Goal: Transaction & Acquisition: Book appointment/travel/reservation

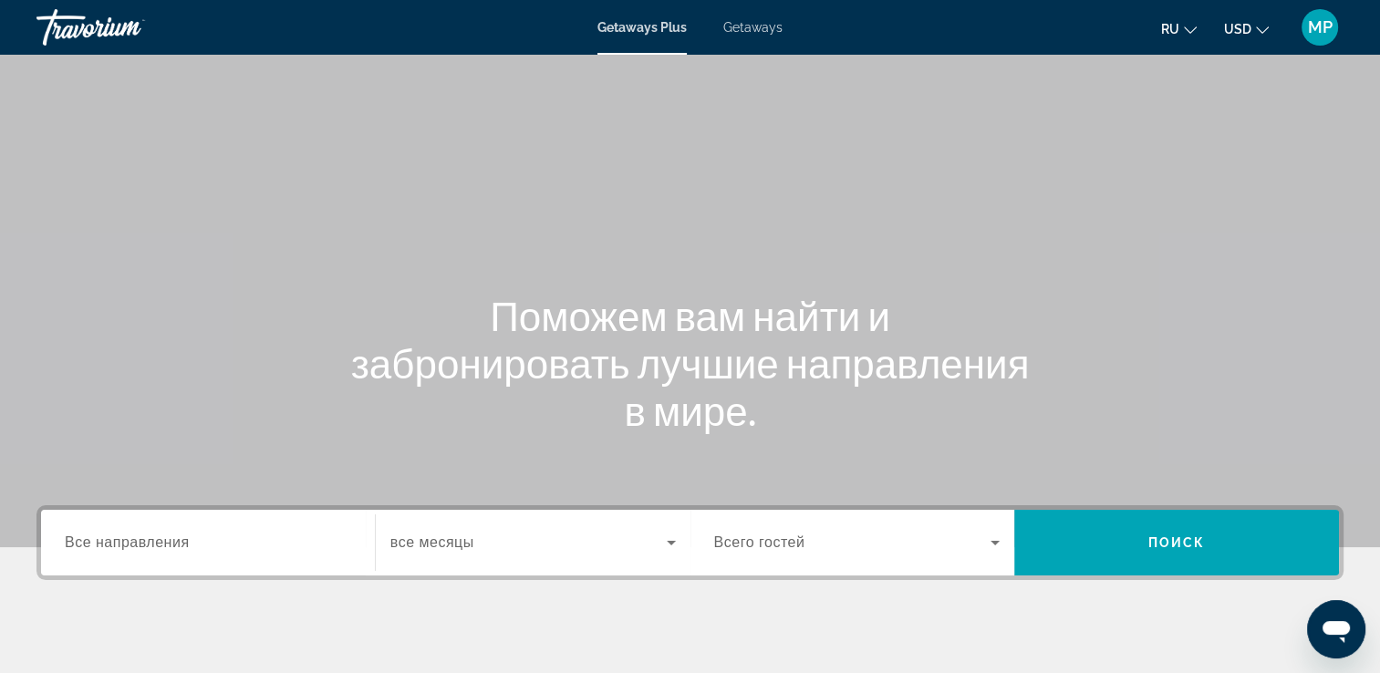
click at [744, 25] on span "Getaways" at bounding box center [752, 27] width 59 height 15
click at [744, 25] on span "Getaways" at bounding box center [752, 27] width 60 height 15
click at [151, 555] on div "Search widget" at bounding box center [208, 543] width 286 height 52
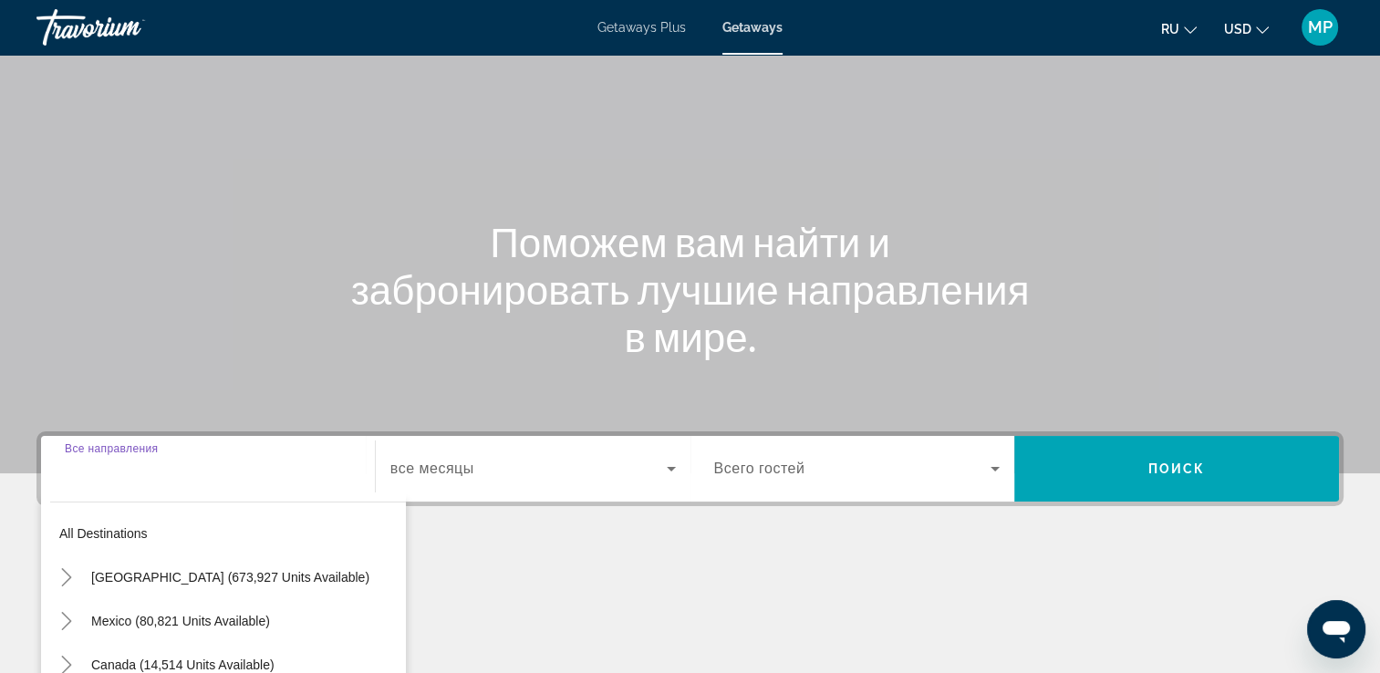
scroll to position [312, 0]
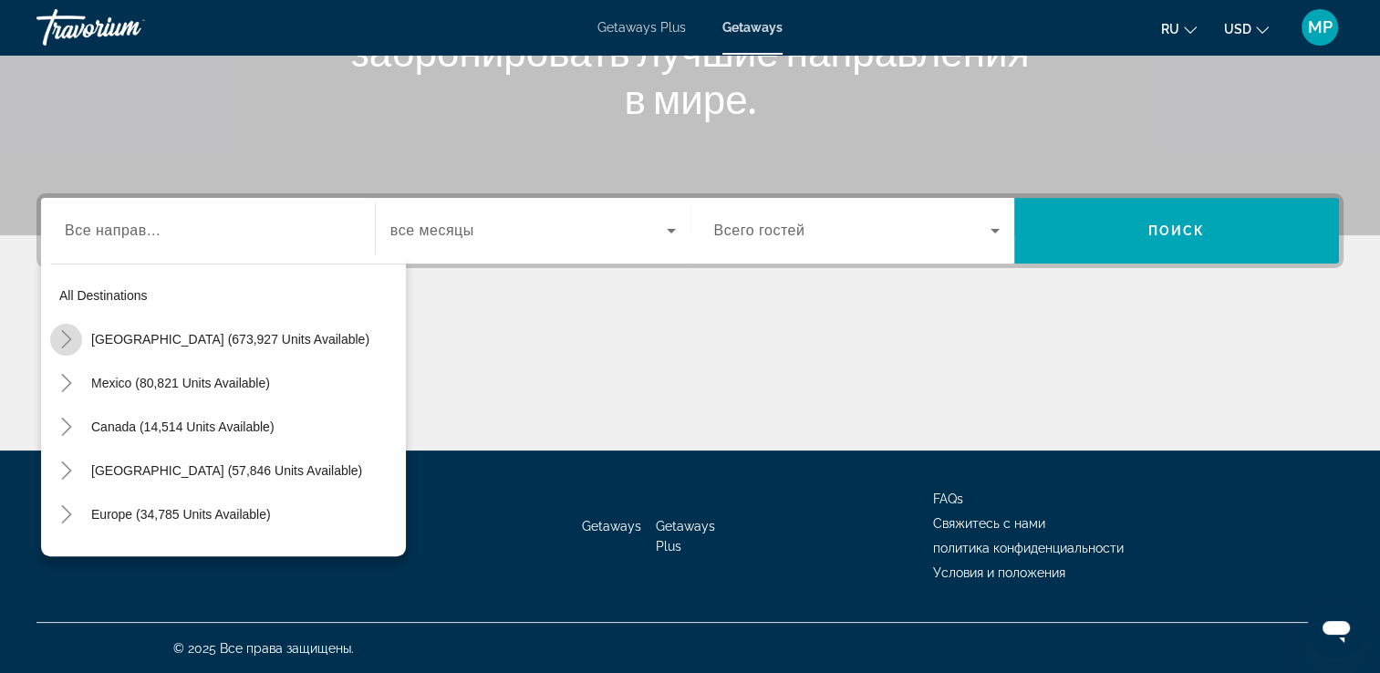
click at [62, 338] on icon "Toggle United States (673,927 units available)" at bounding box center [66, 339] width 18 height 18
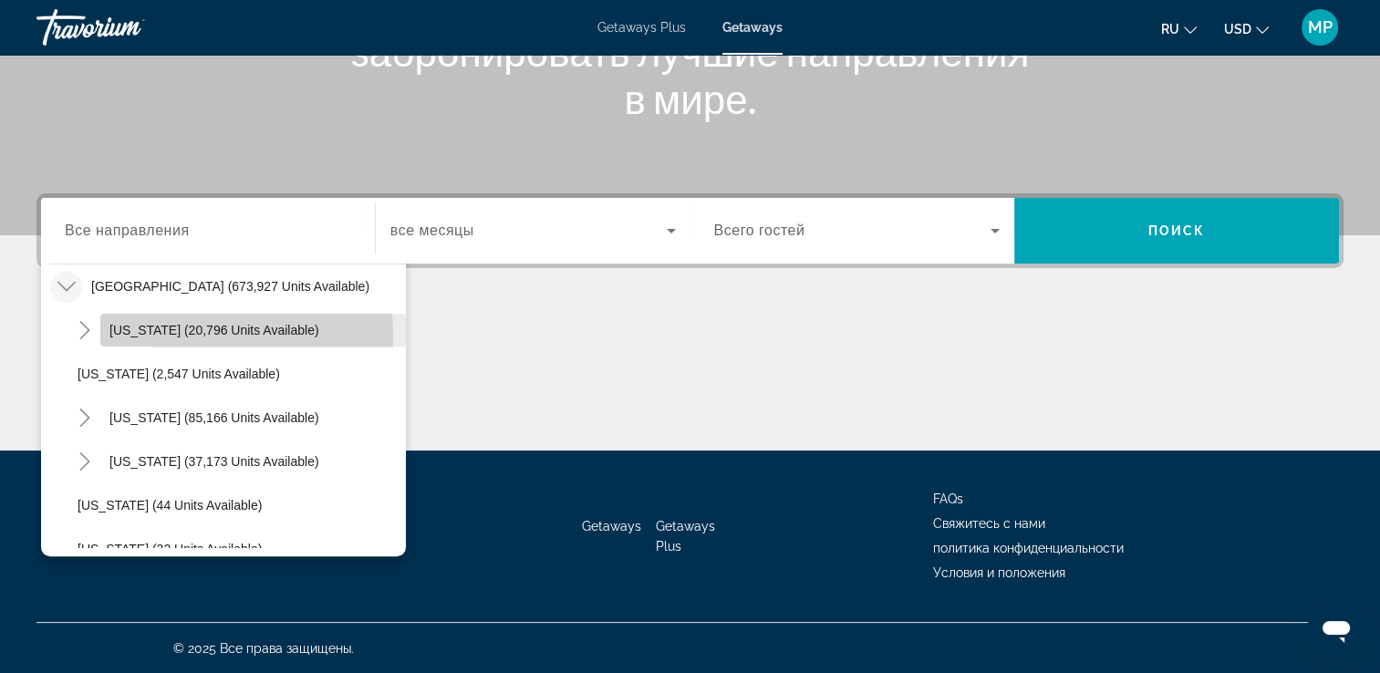
click at [156, 333] on span "[US_STATE] (20,796 units available)" at bounding box center [214, 330] width 210 height 15
type input "**********"
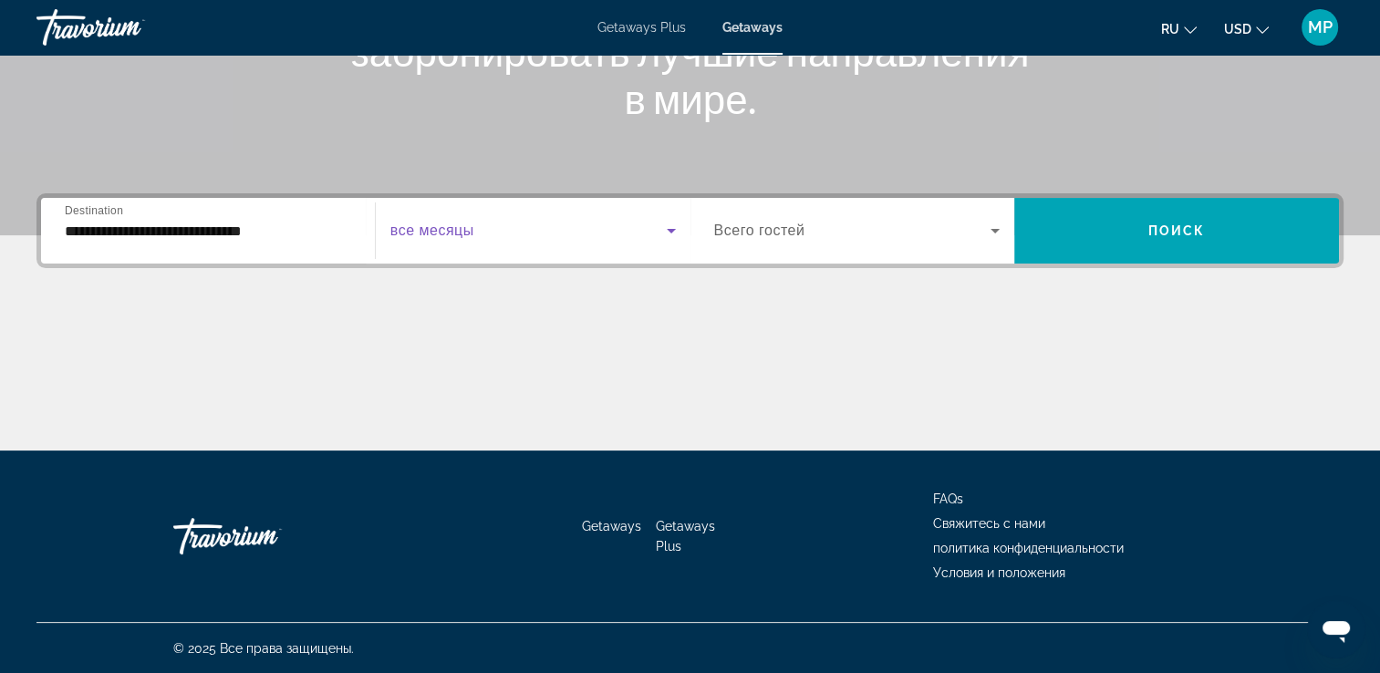
click at [668, 229] on icon "Search widget" at bounding box center [671, 231] width 9 height 5
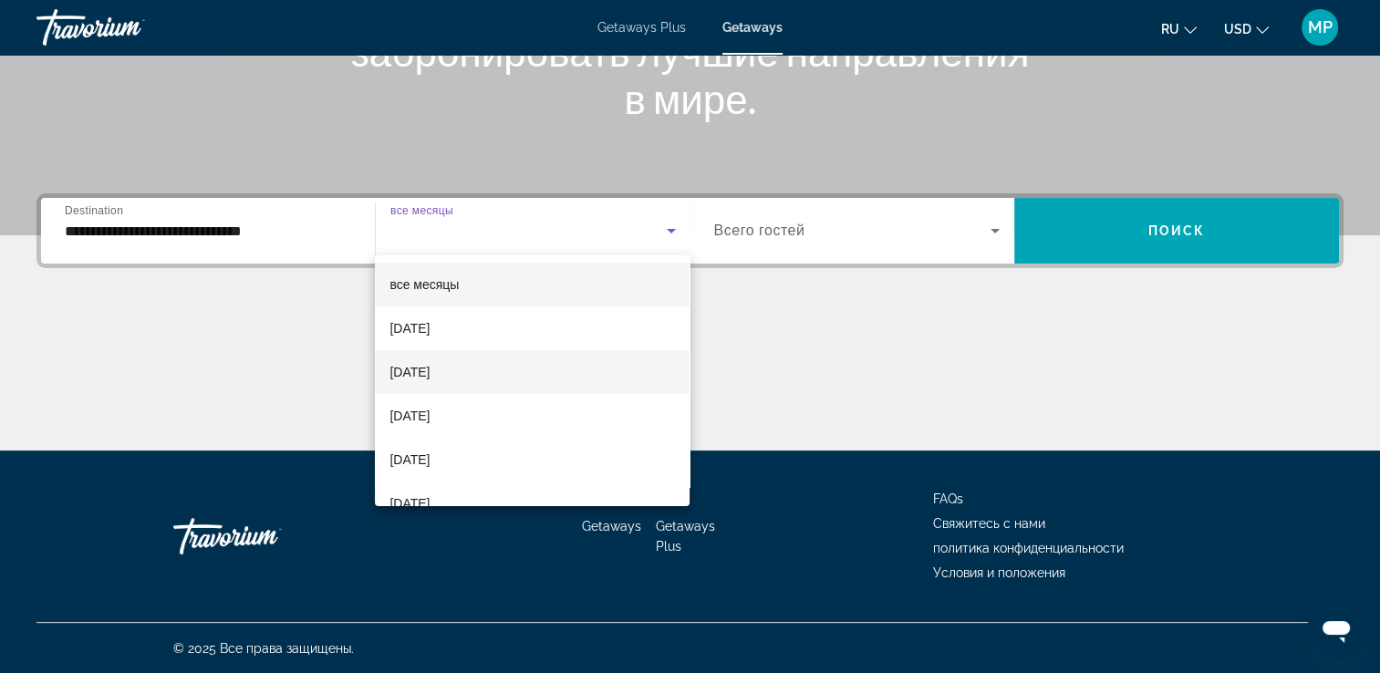
click at [430, 381] on span "[DATE]" at bounding box center [410, 372] width 40 height 22
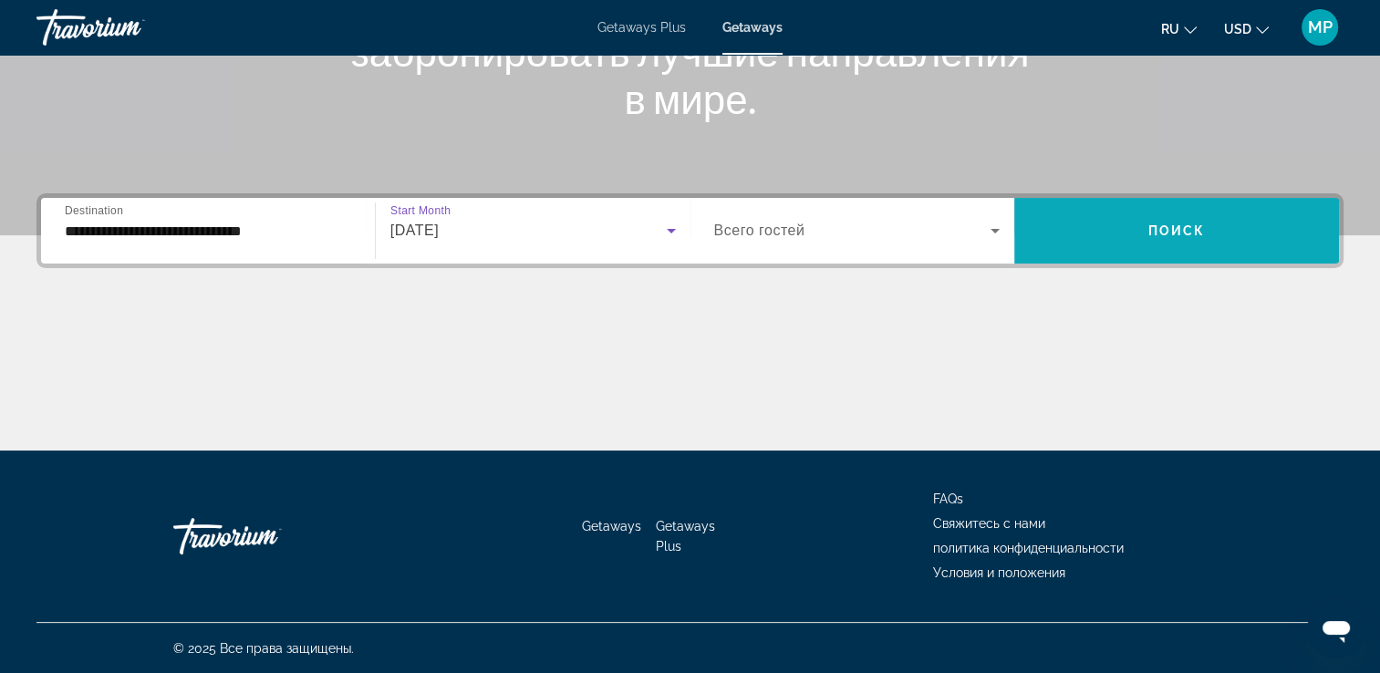
click at [1059, 236] on span "Search widget" at bounding box center [1176, 231] width 325 height 44
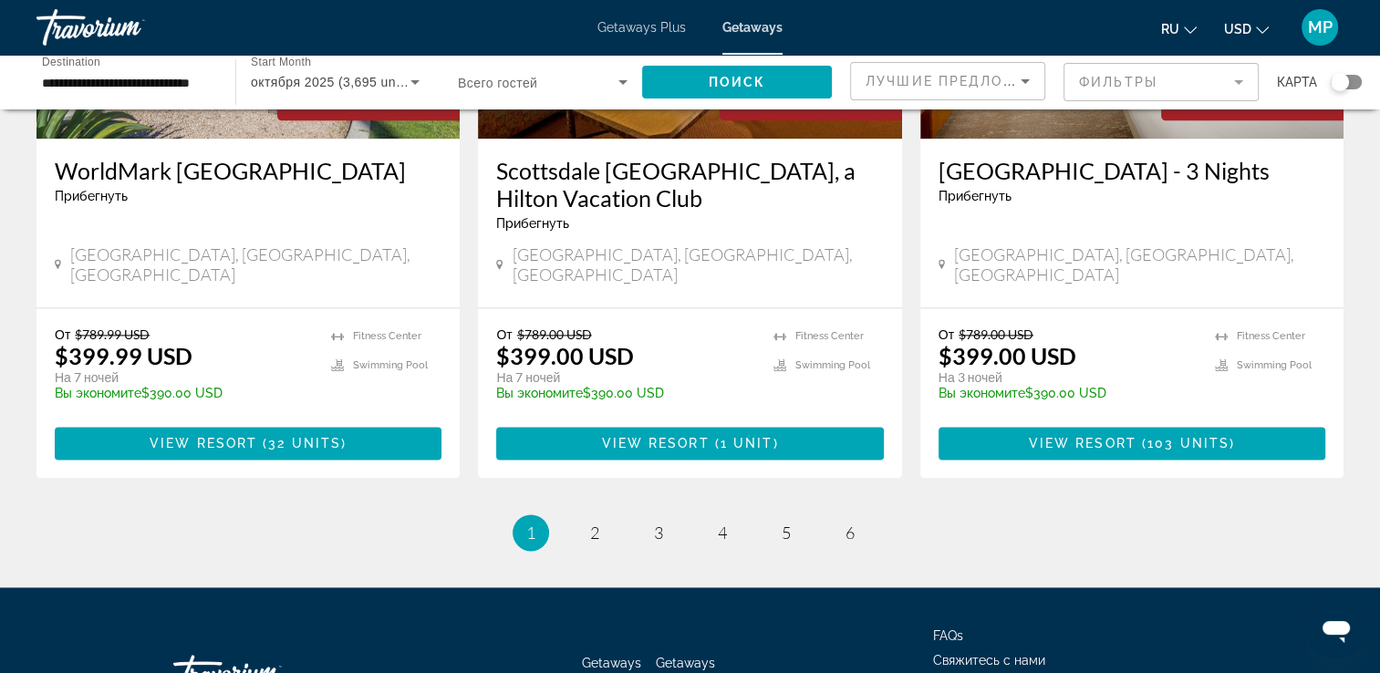
scroll to position [2358, 0]
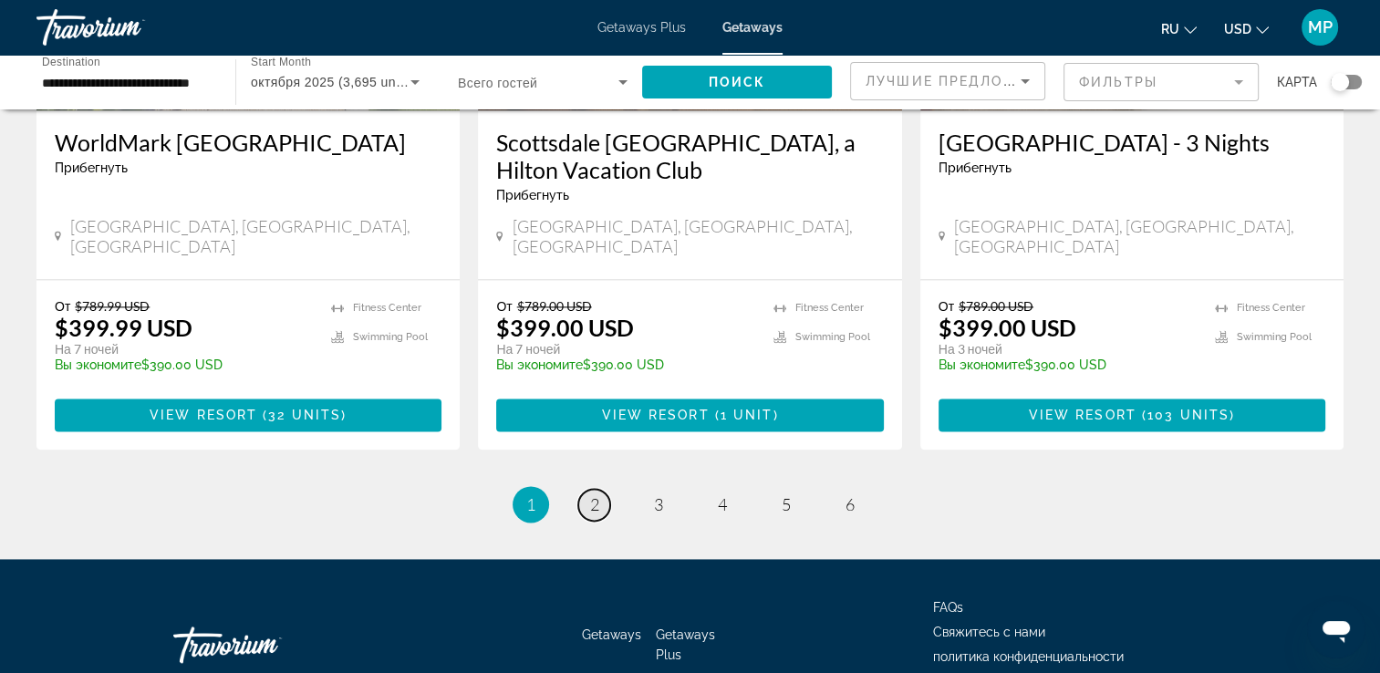
click at [596, 494] on span "2" at bounding box center [594, 504] width 9 height 20
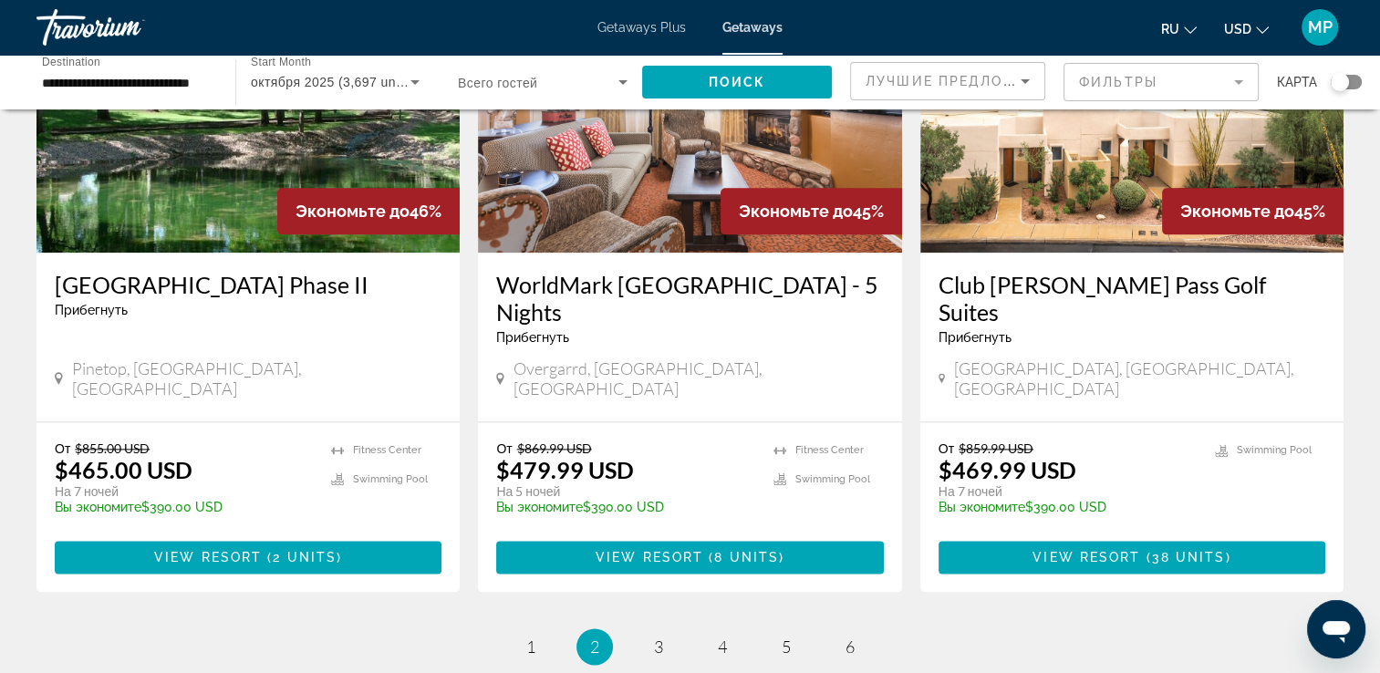
scroll to position [2358, 0]
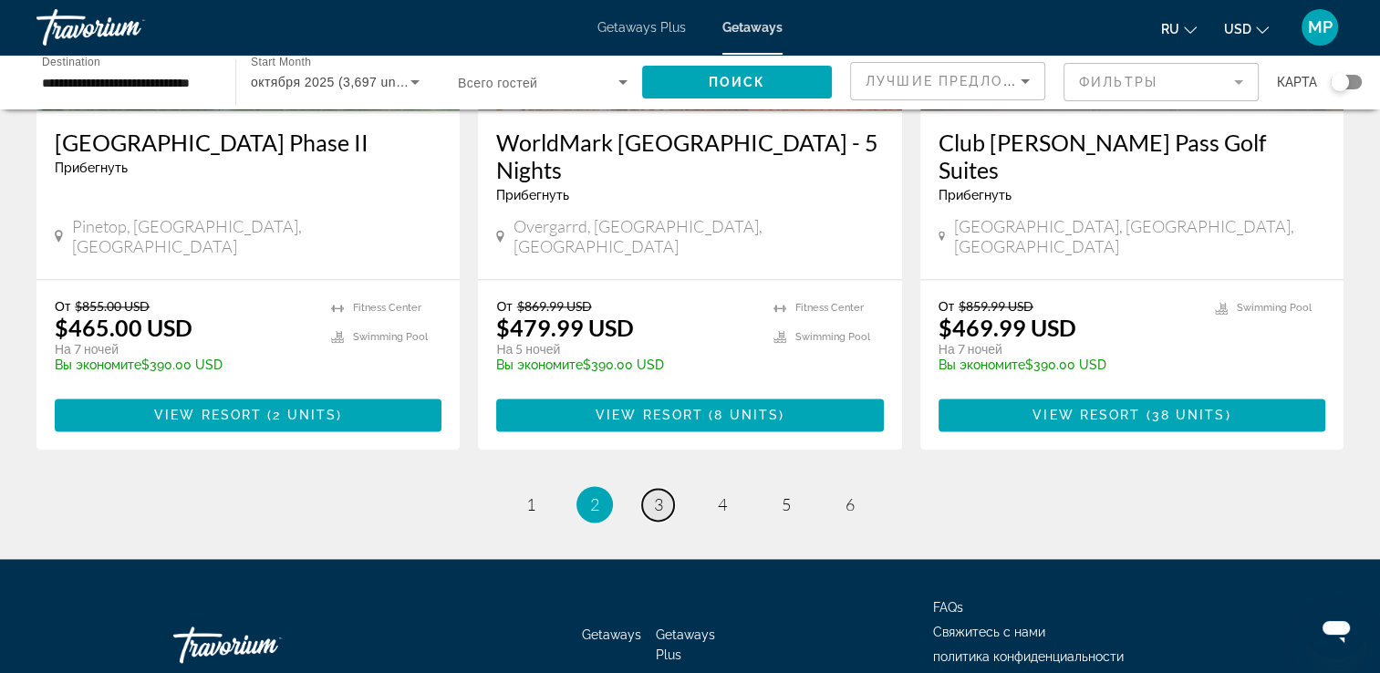
click at [661, 494] on span "3" at bounding box center [658, 504] width 9 height 20
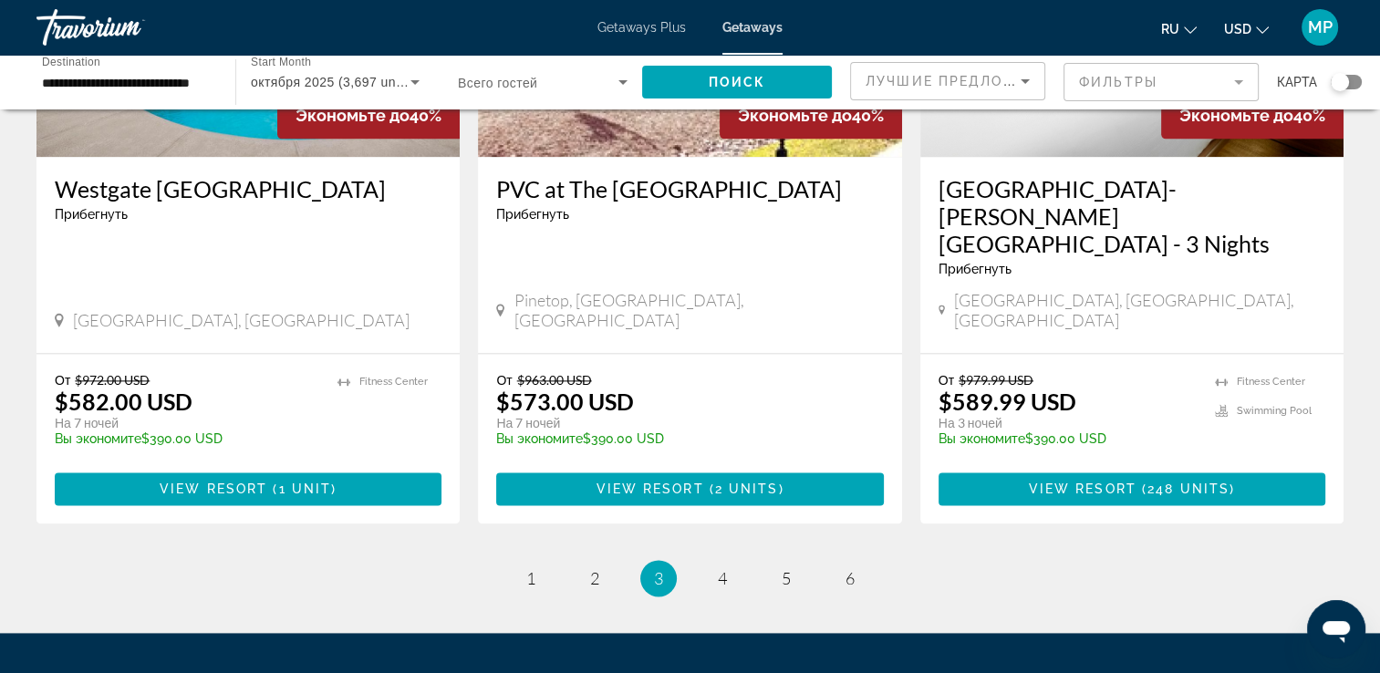
scroll to position [2262, 0]
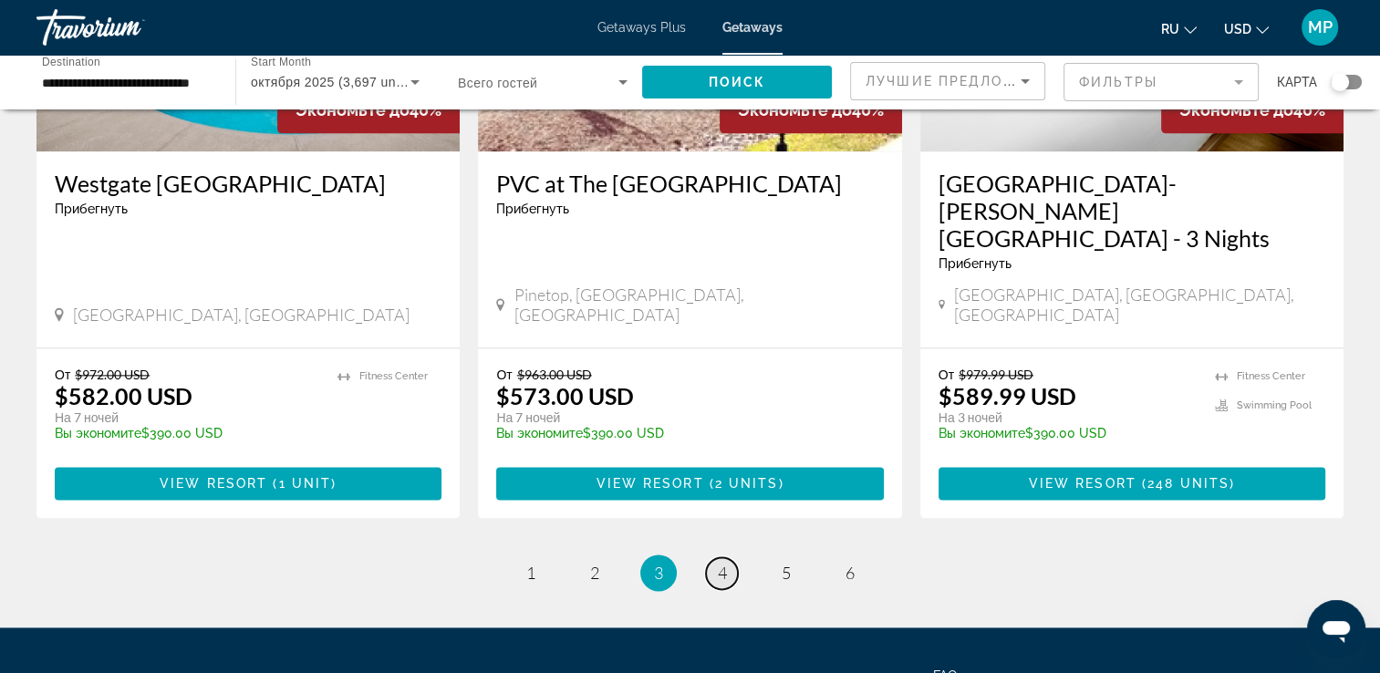
click at [729, 557] on link "page 4" at bounding box center [722, 573] width 32 height 32
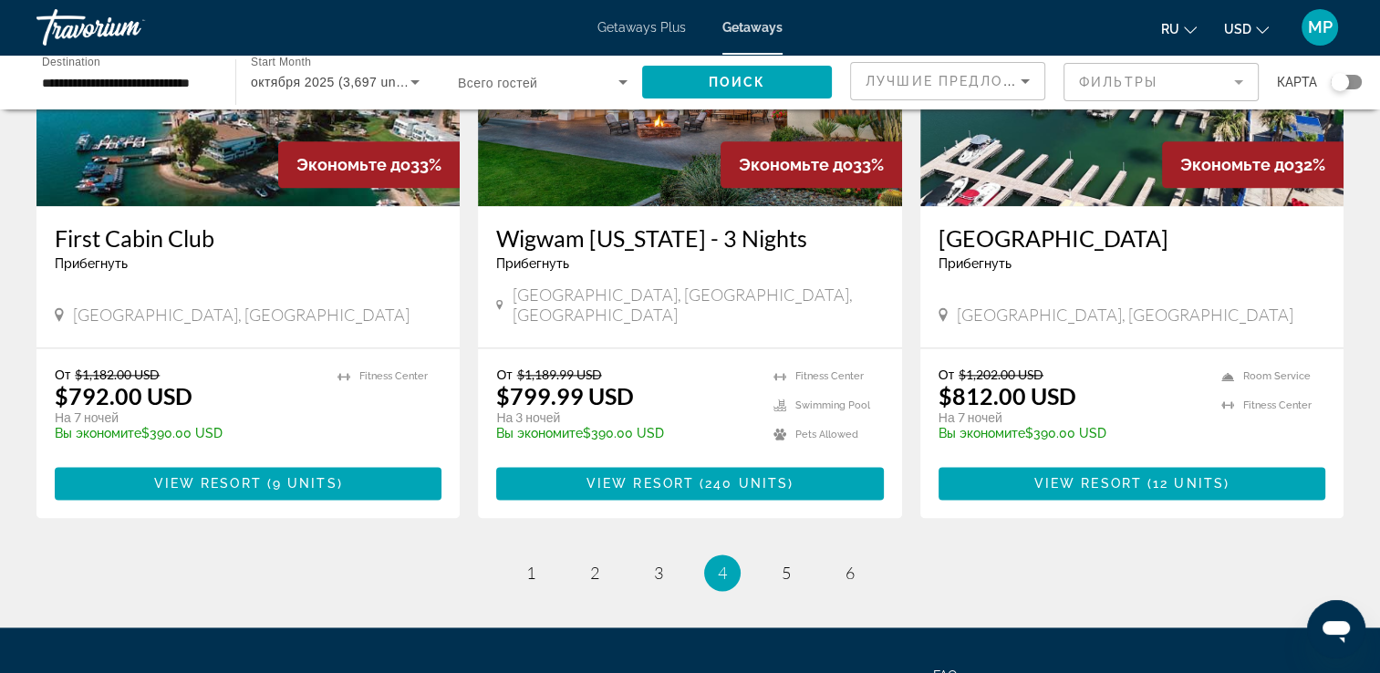
scroll to position [2303, 0]
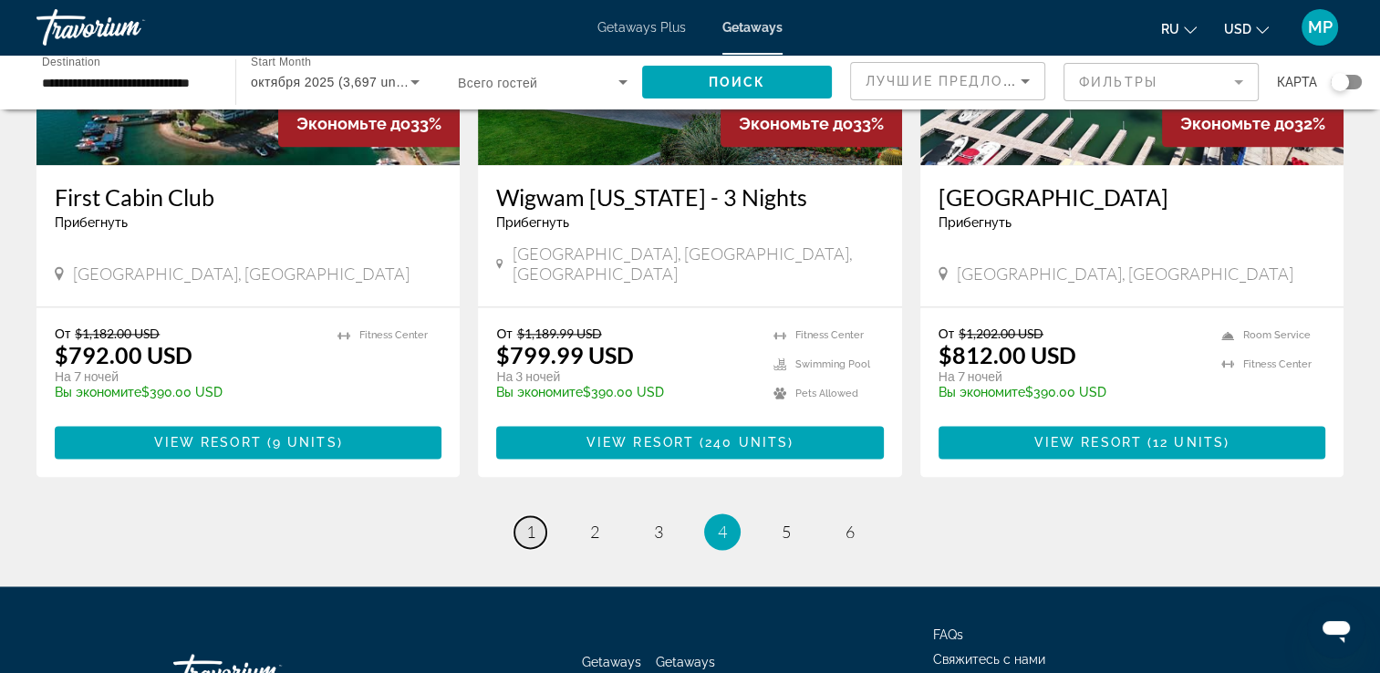
click at [526, 522] on span "1" at bounding box center [530, 532] width 9 height 20
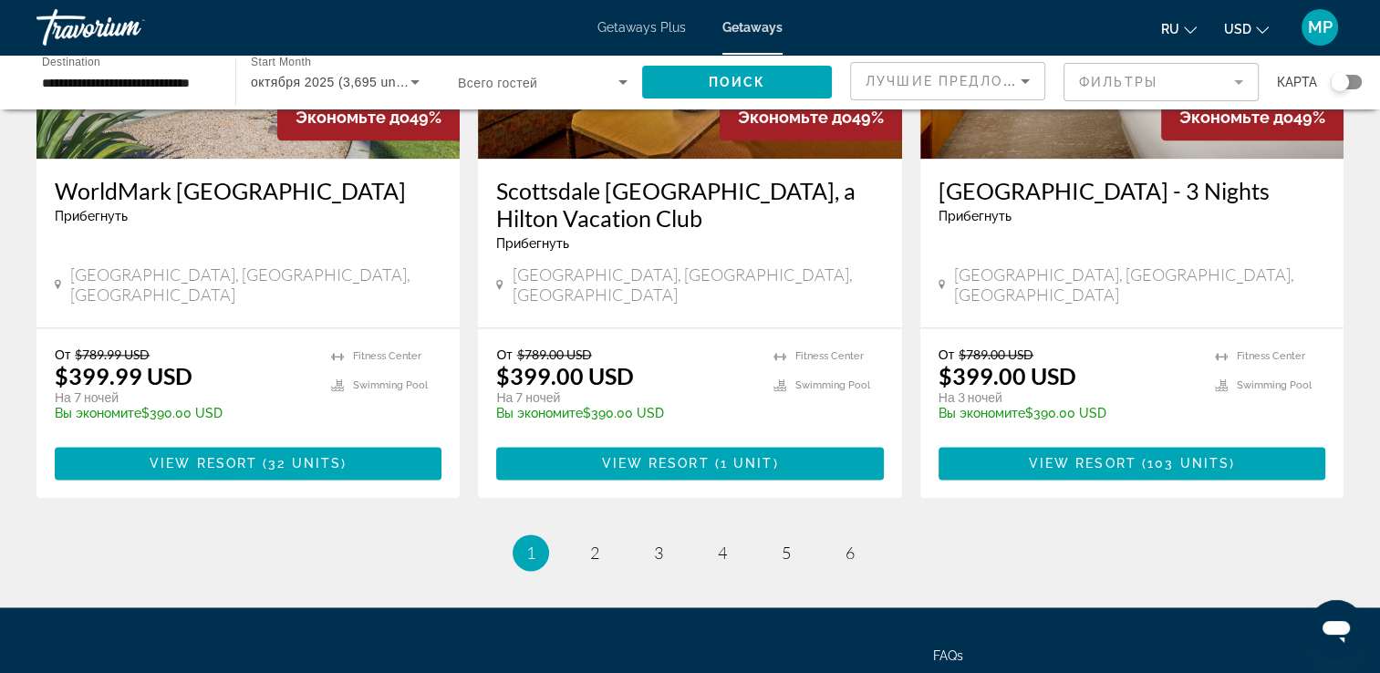
scroll to position [2358, 0]
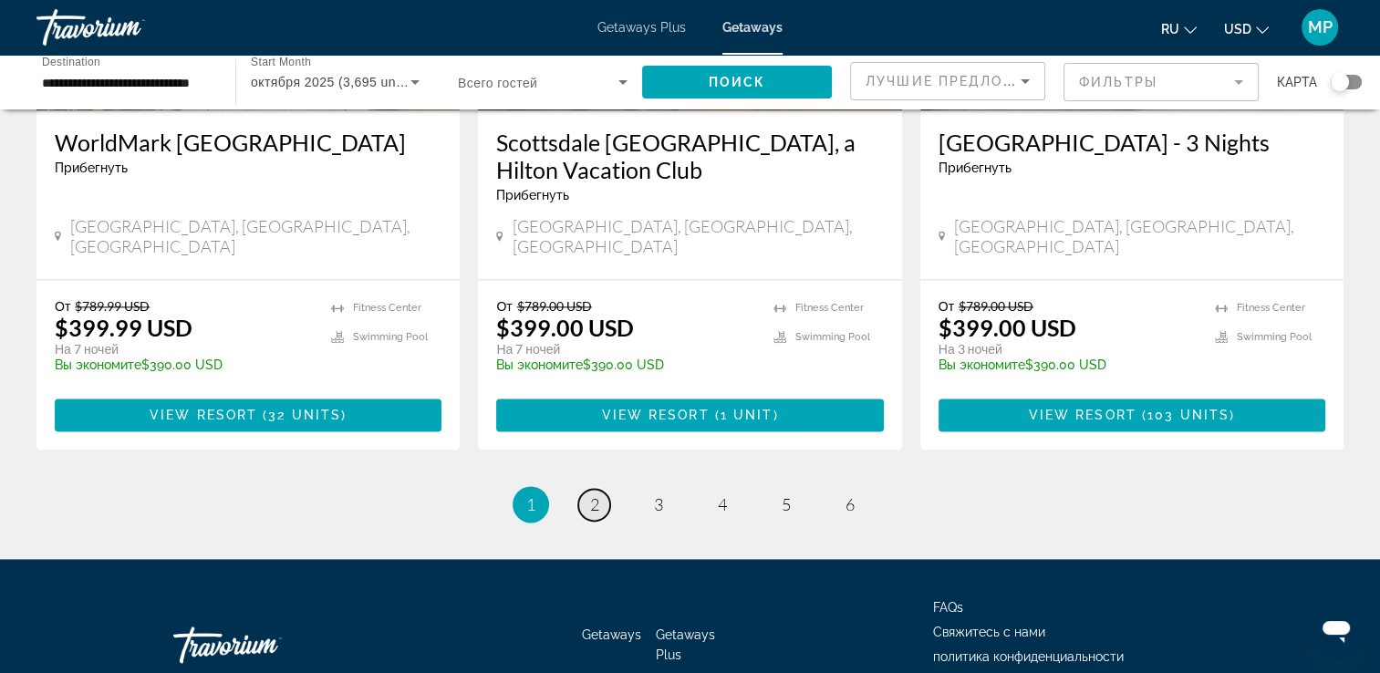
click at [592, 494] on span "2" at bounding box center [594, 504] width 9 height 20
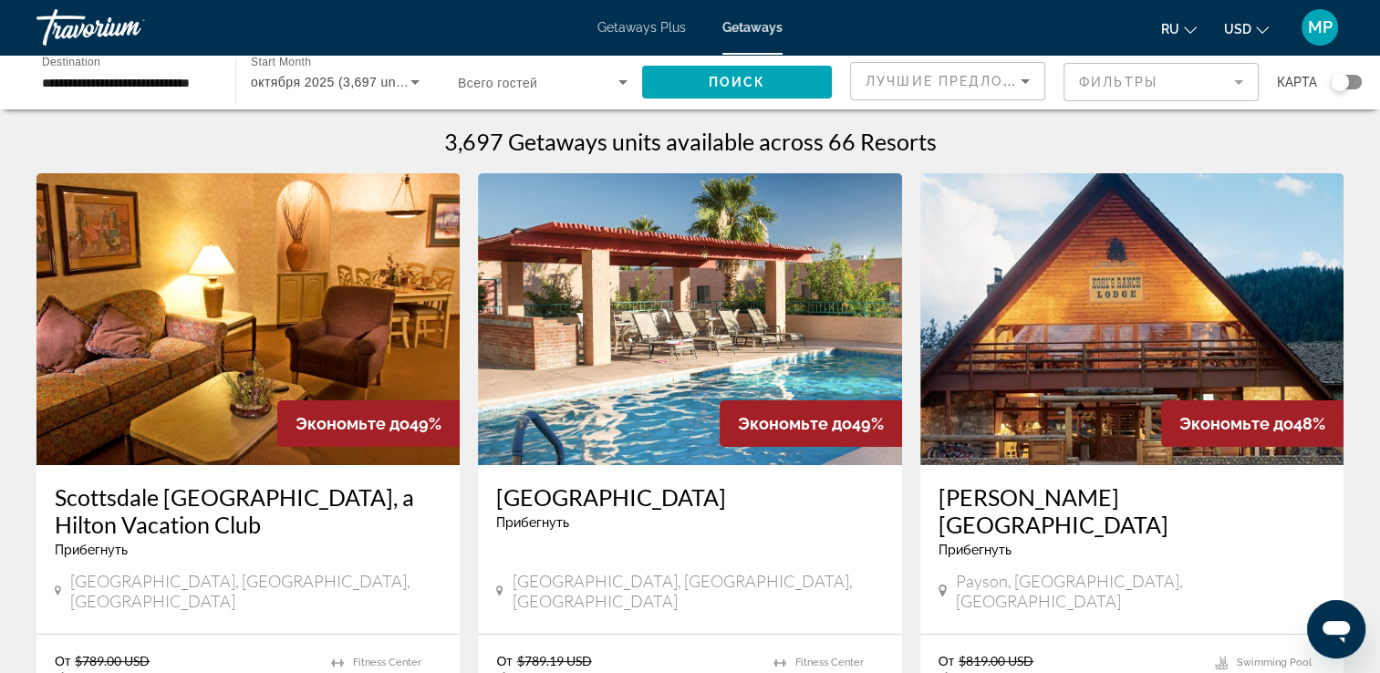
click at [201, 532] on h3 "Scottsdale [GEOGRAPHIC_DATA], a Hilton Vacation Club" at bounding box center [248, 510] width 387 height 55
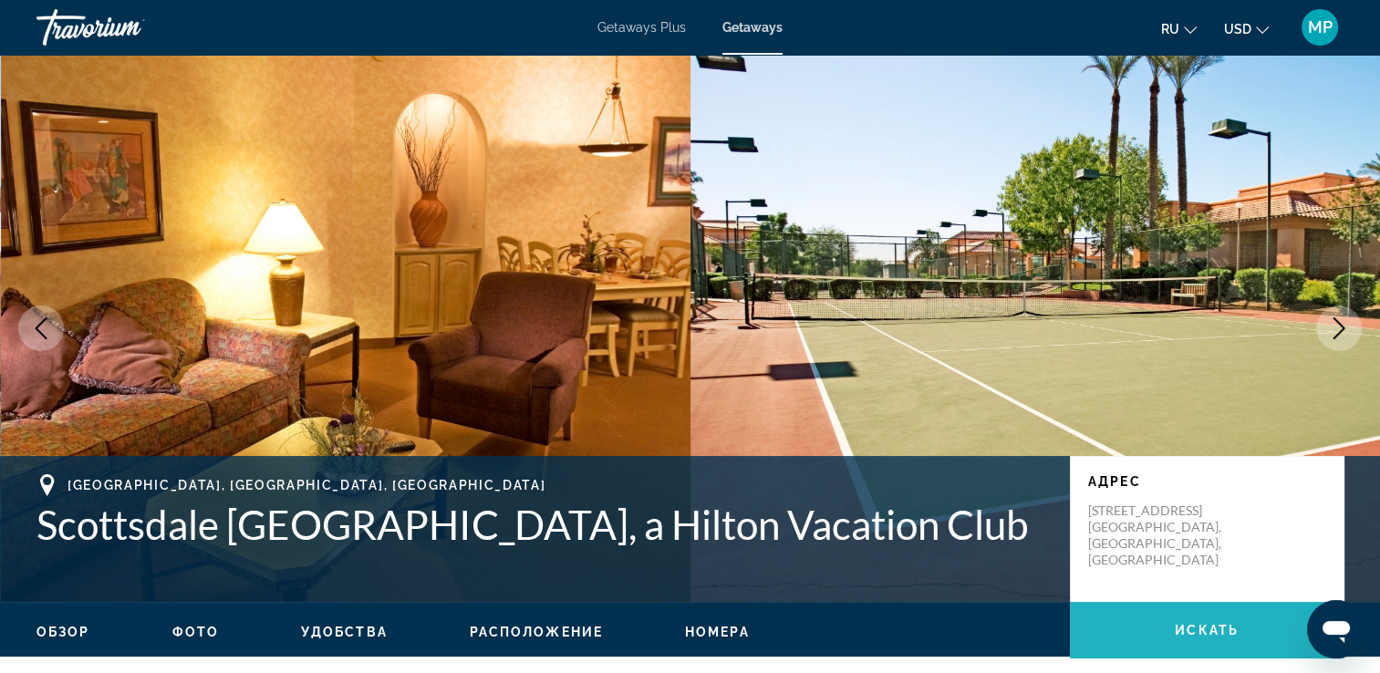
click at [1249, 640] on span "Main content" at bounding box center [1207, 630] width 274 height 44
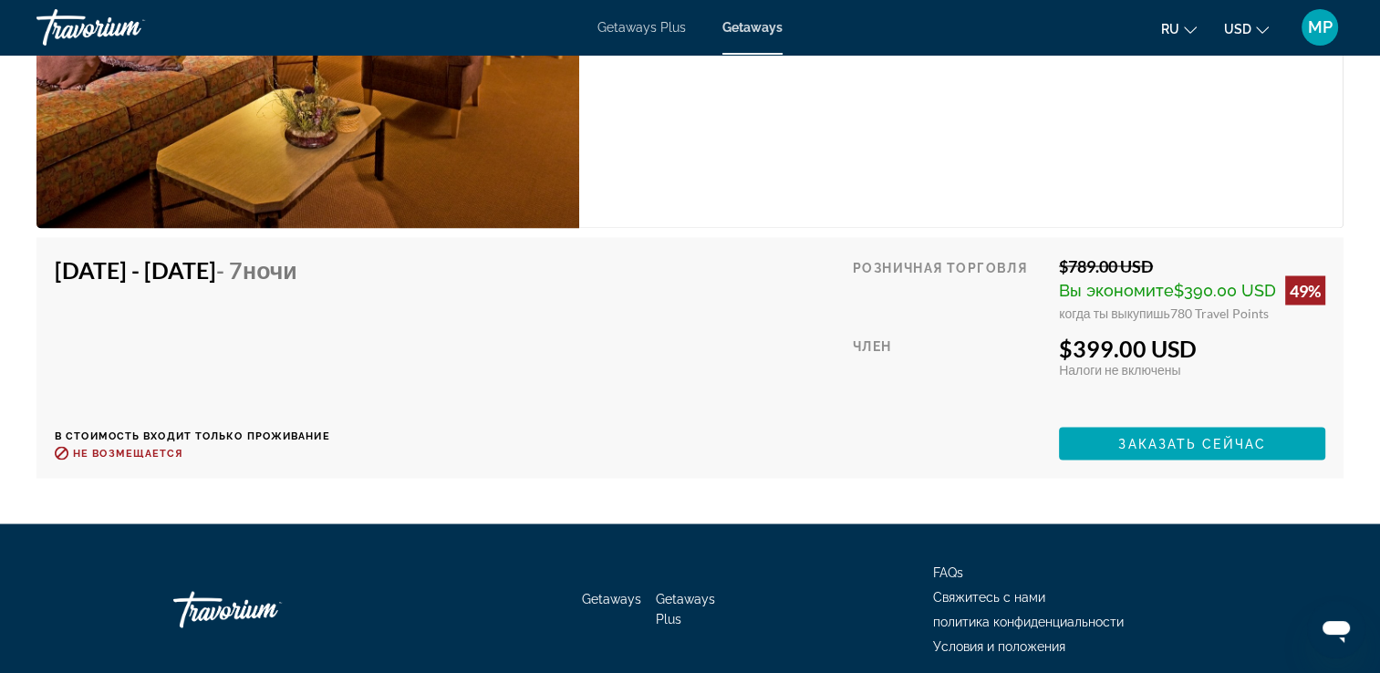
scroll to position [3178, 0]
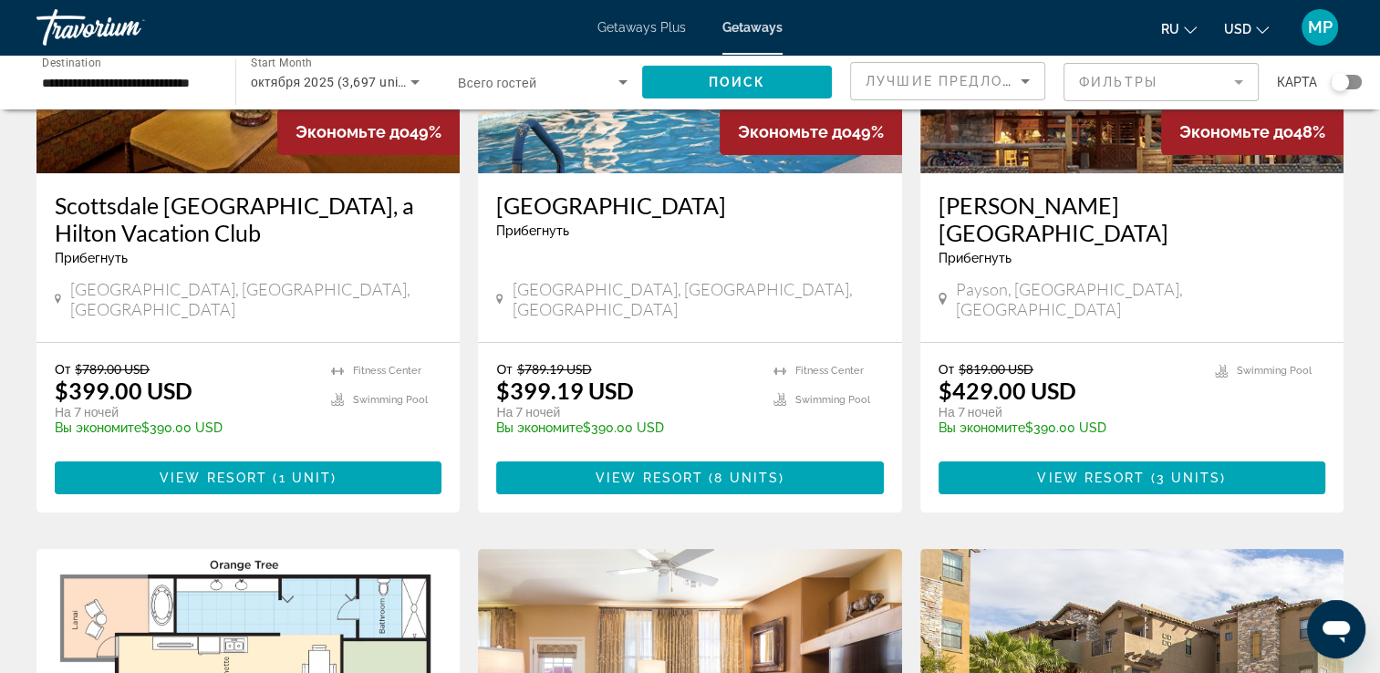
scroll to position [328, 0]
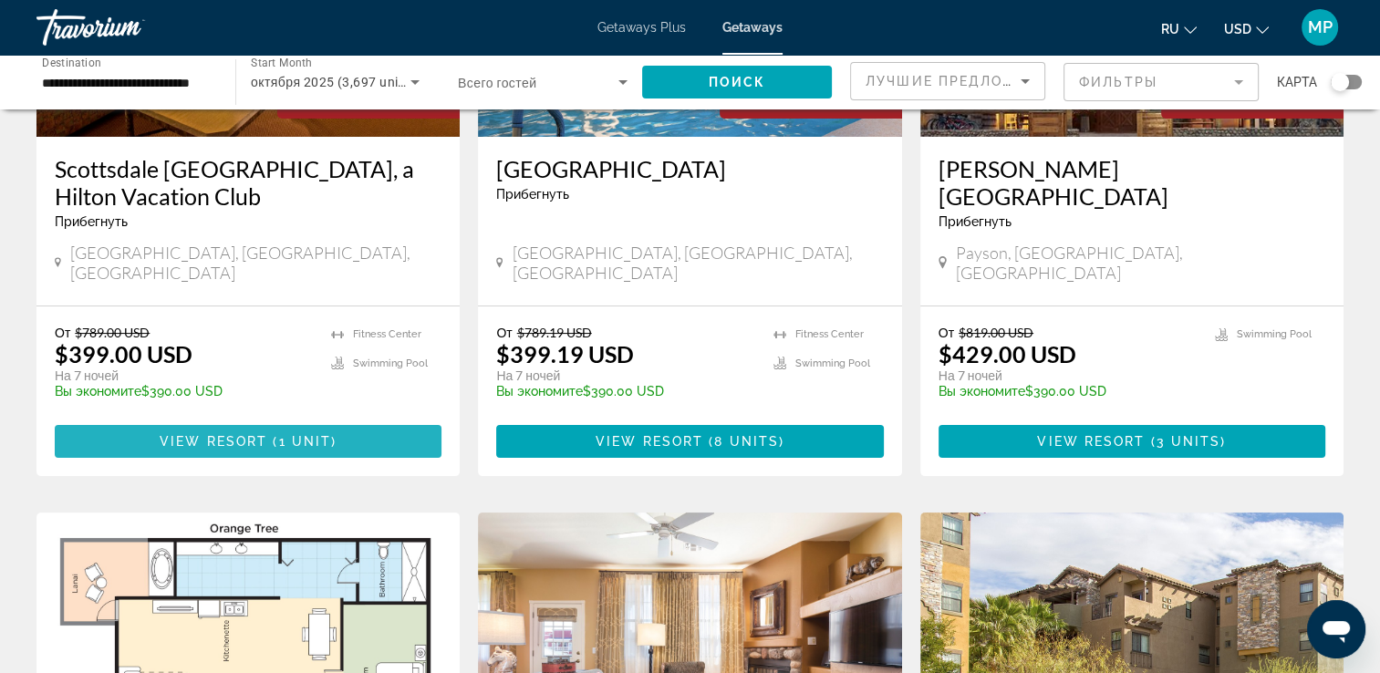
click at [294, 434] on span "1 unit" at bounding box center [304, 441] width 53 height 15
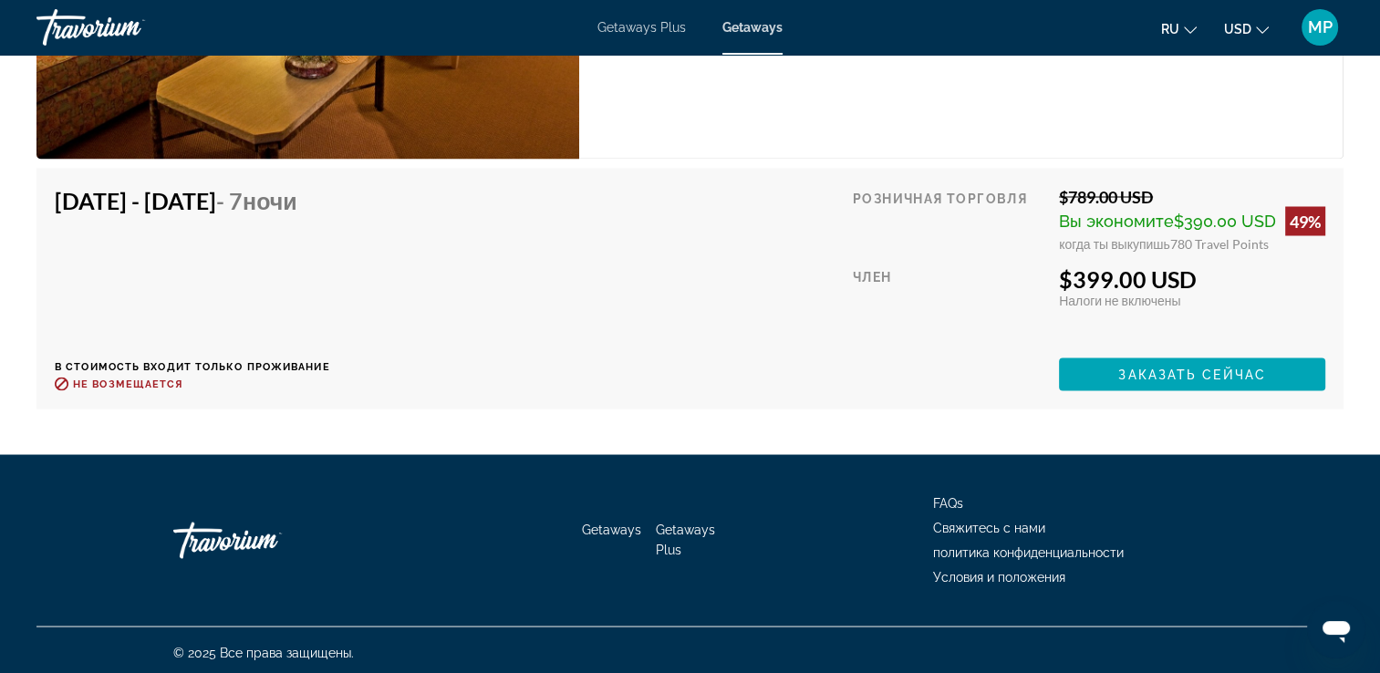
scroll to position [2663, 0]
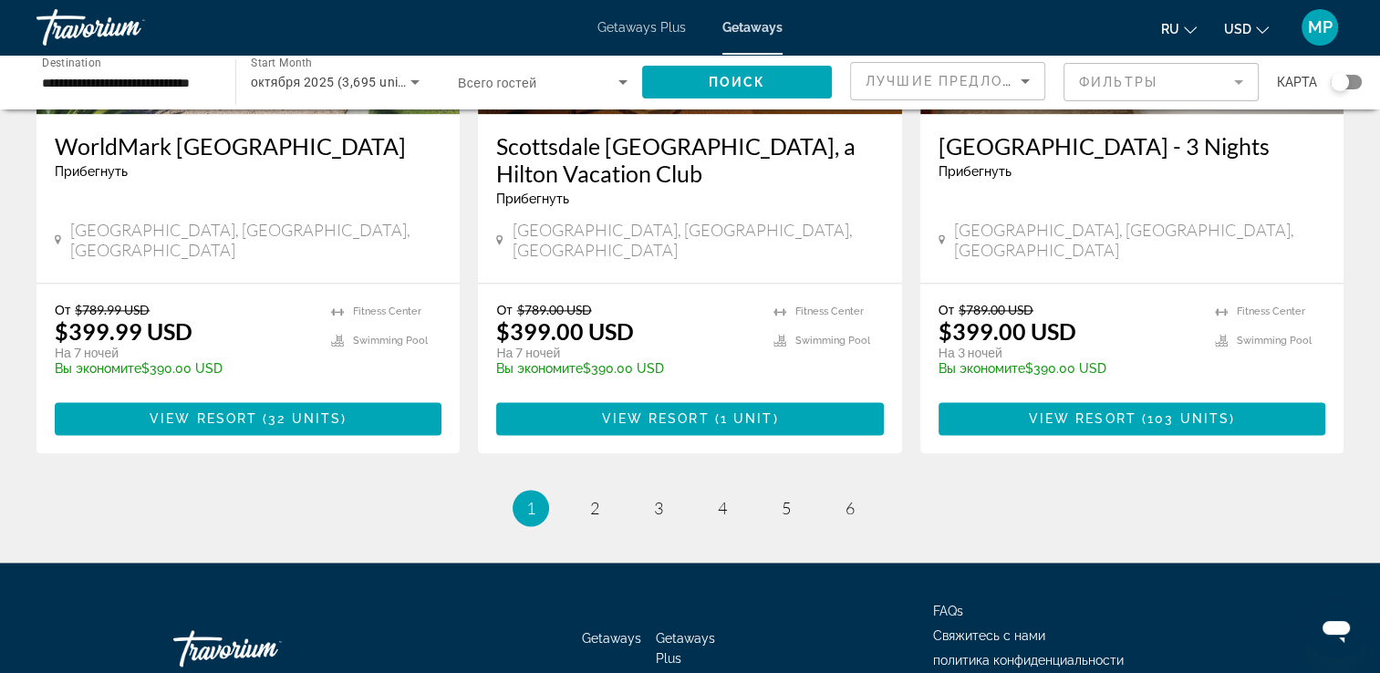
scroll to position [2358, 0]
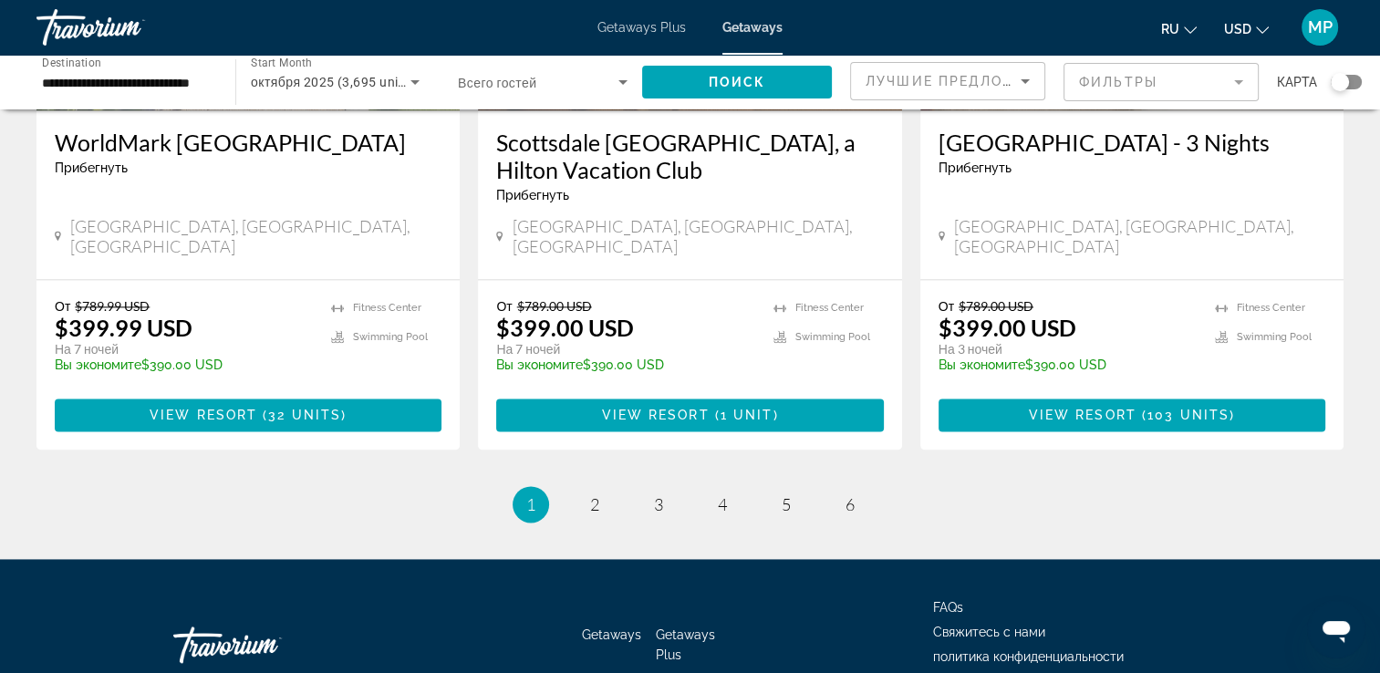
click at [1356, 559] on div "Getaways Getaways Plus FAQs Свяжитесь с нами политика конфиденциальности Услови…" at bounding box center [690, 670] width 1380 height 223
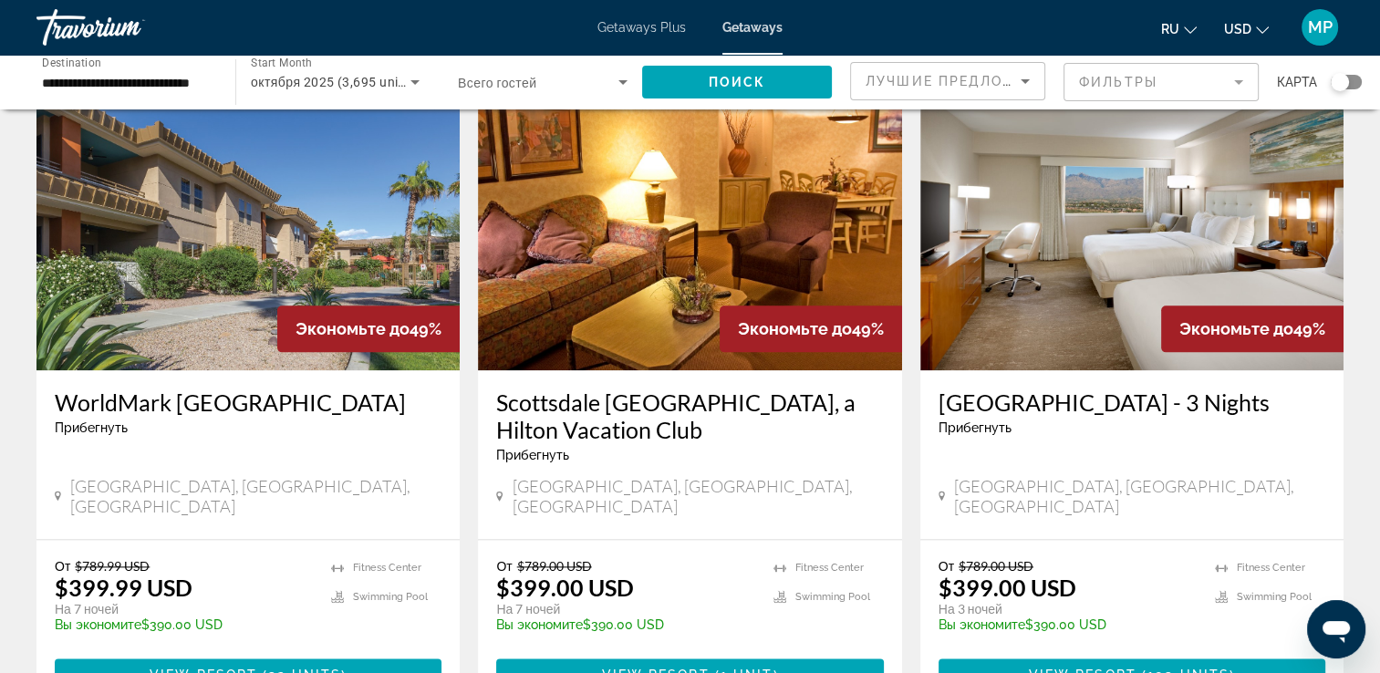
scroll to position [2103, 0]
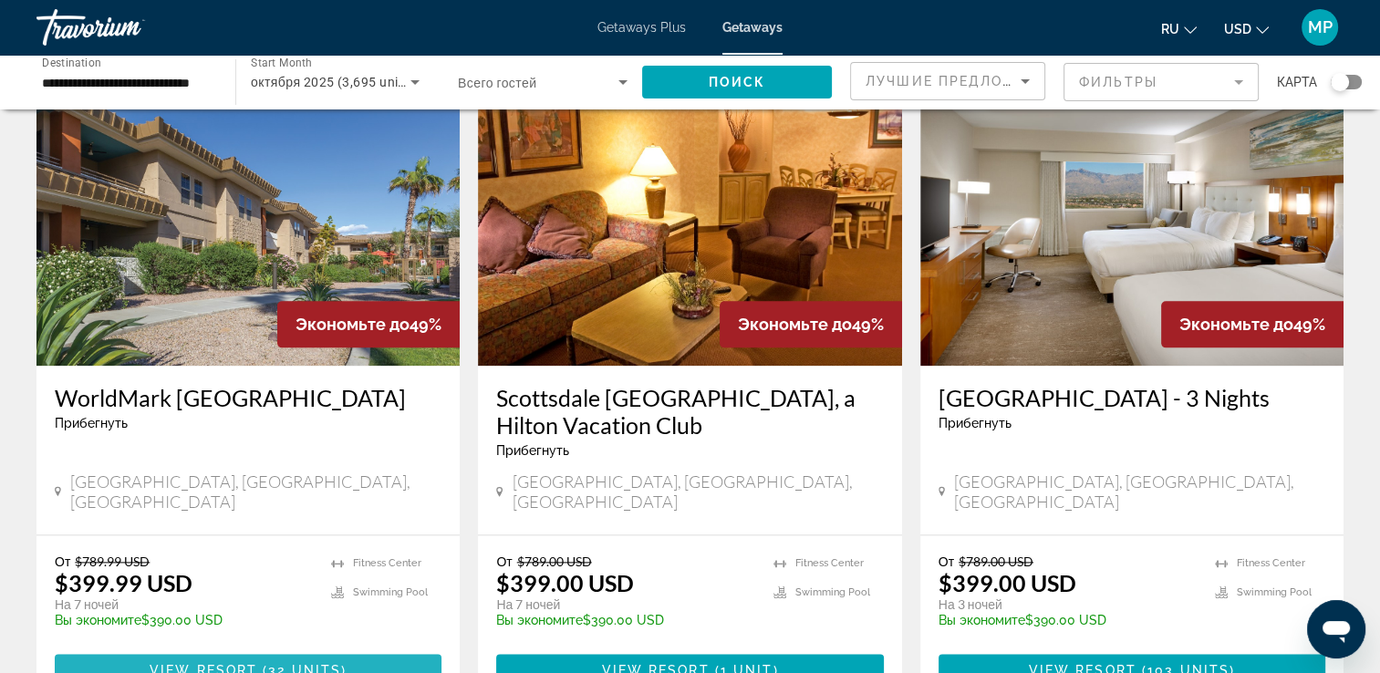
click at [252, 663] on span "View Resort" at bounding box center [204, 670] width 108 height 15
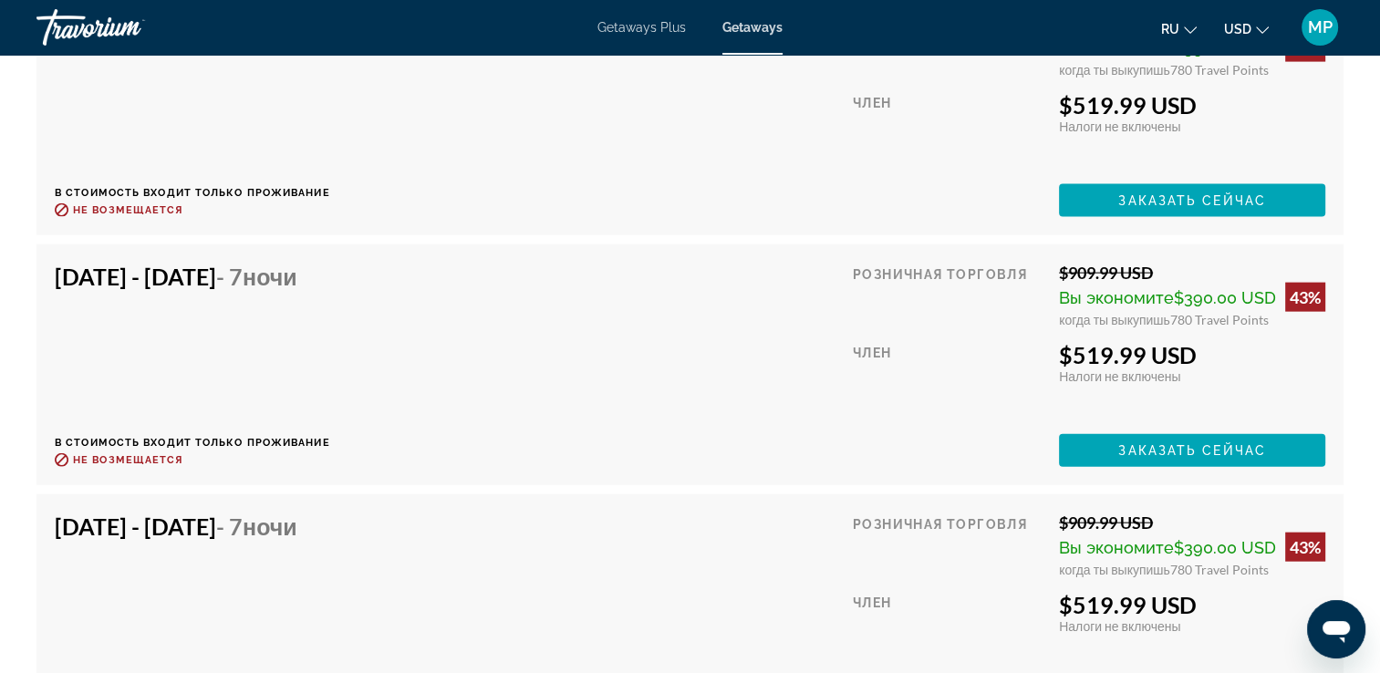
scroll to position [4123, 0]
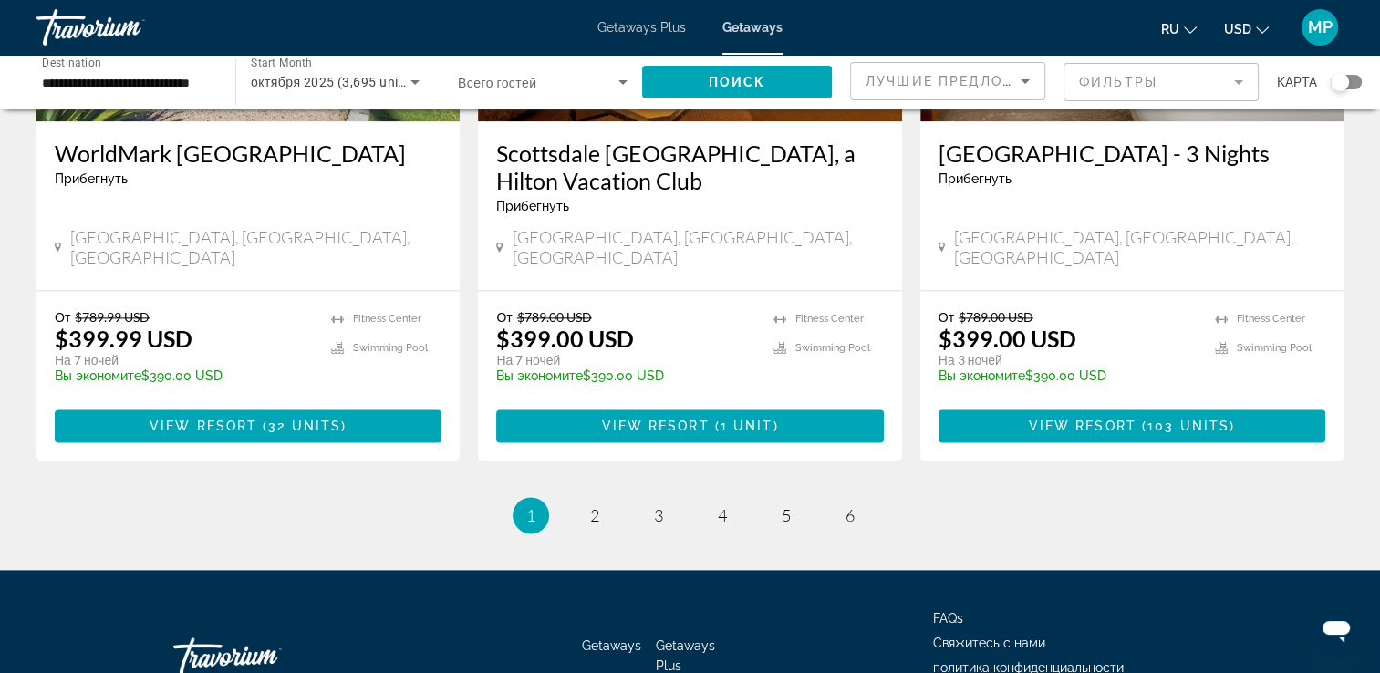
scroll to position [2358, 0]
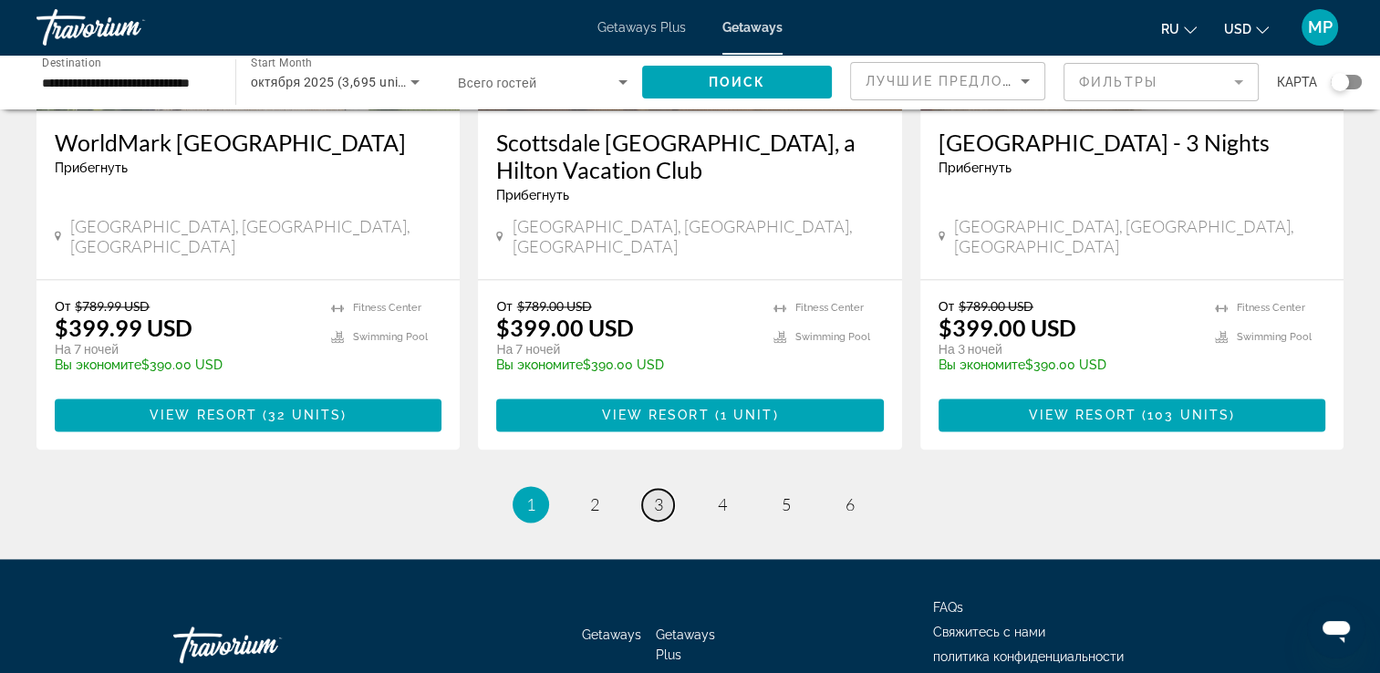
click at [658, 494] on span "3" at bounding box center [658, 504] width 9 height 20
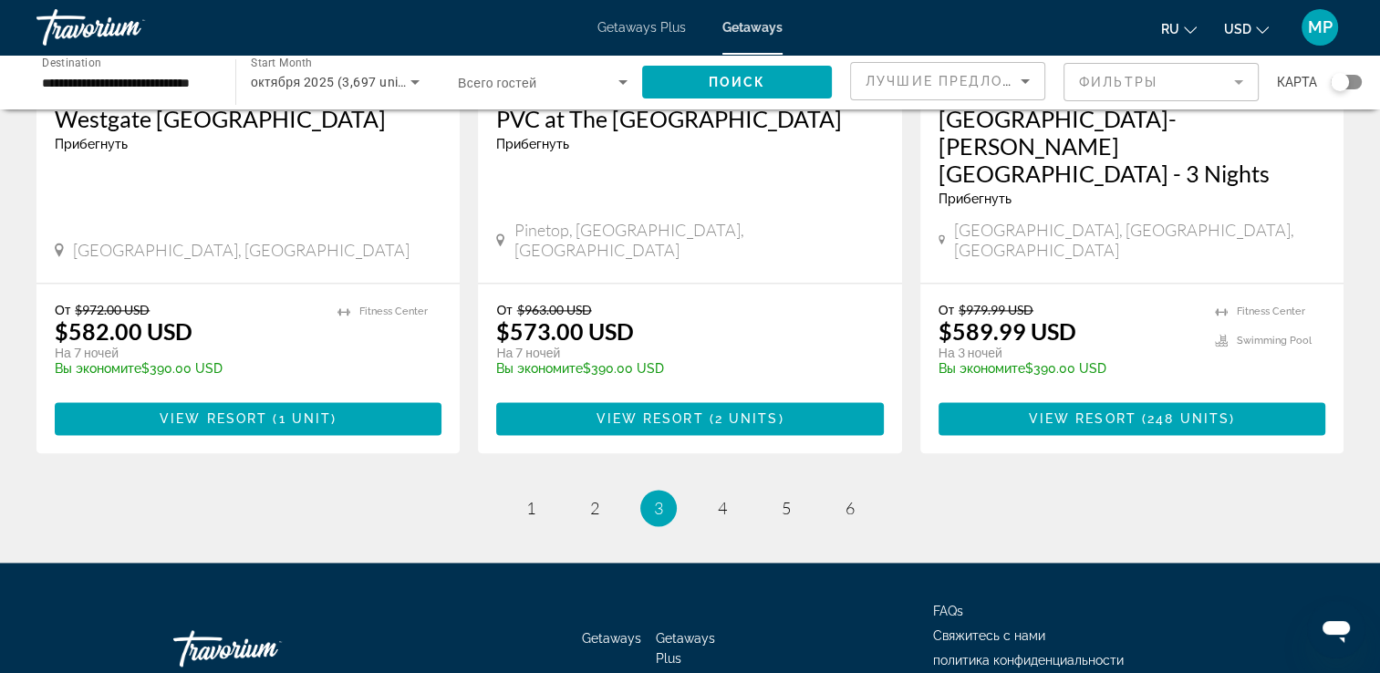
scroll to position [2332, 0]
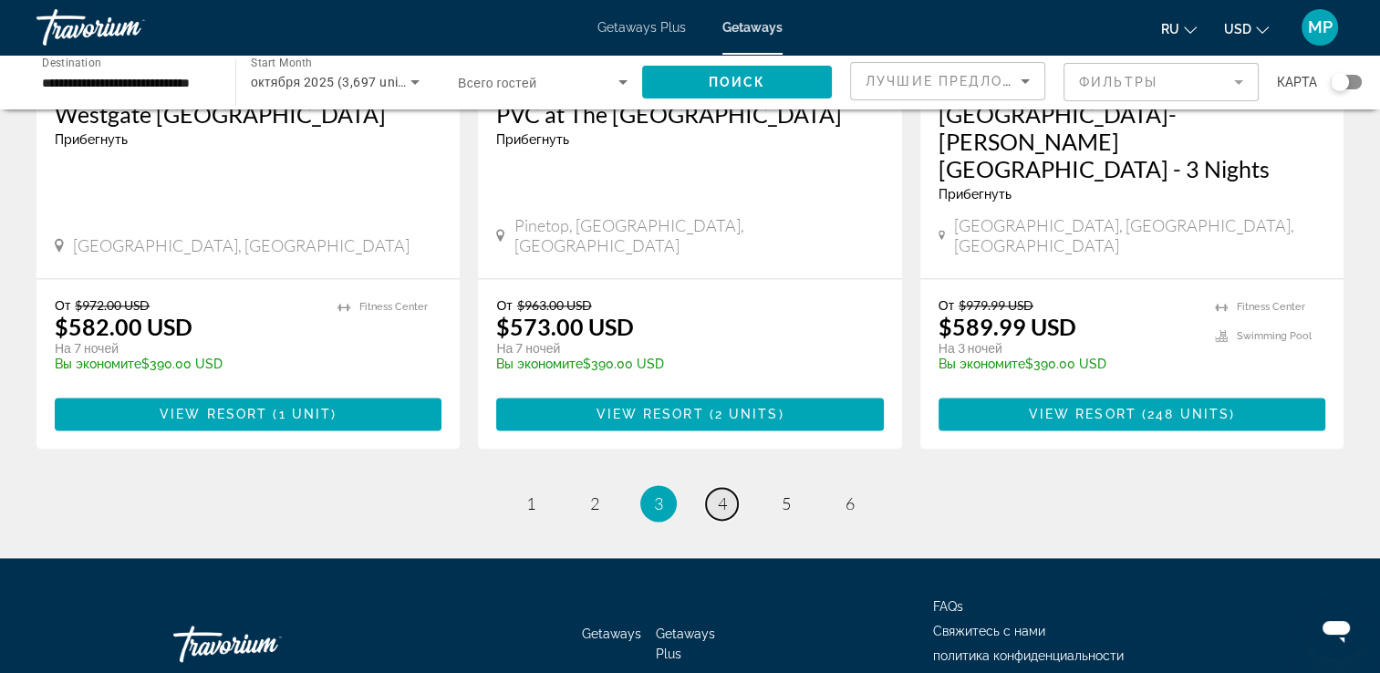
click at [718, 494] on span "4" at bounding box center [722, 504] width 9 height 20
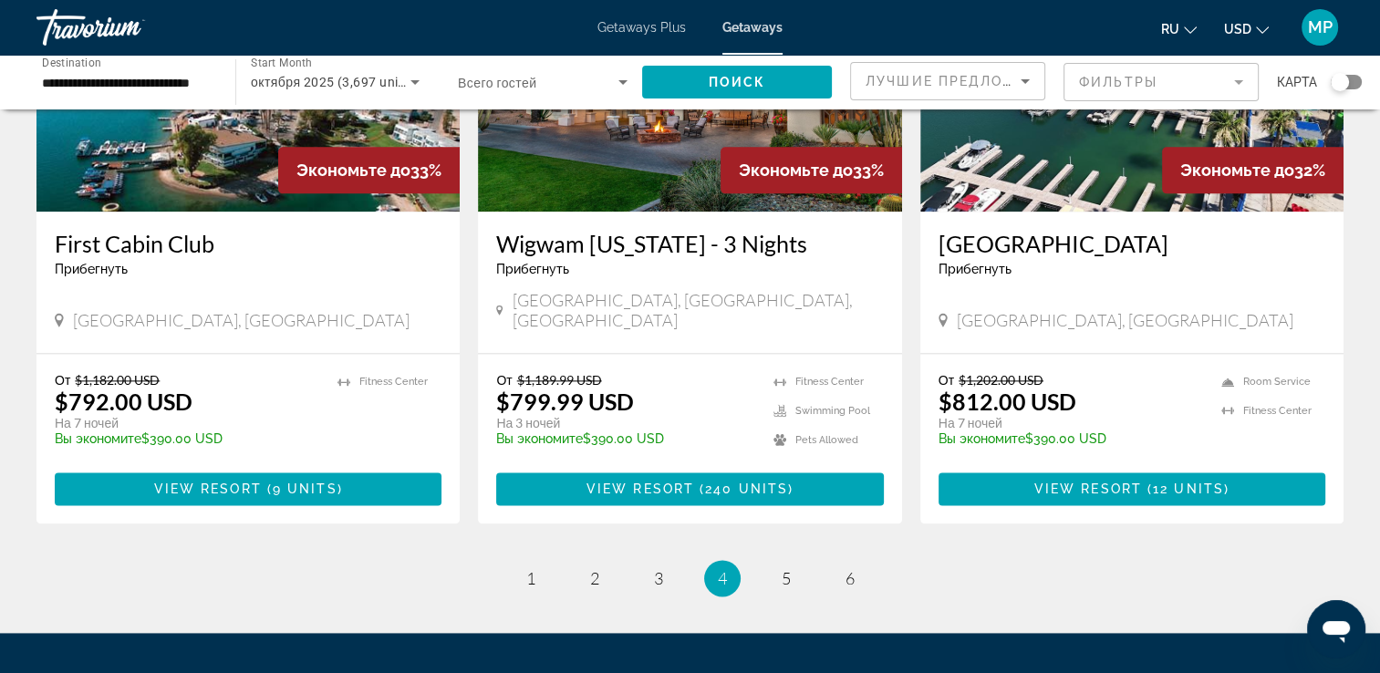
scroll to position [2303, 0]
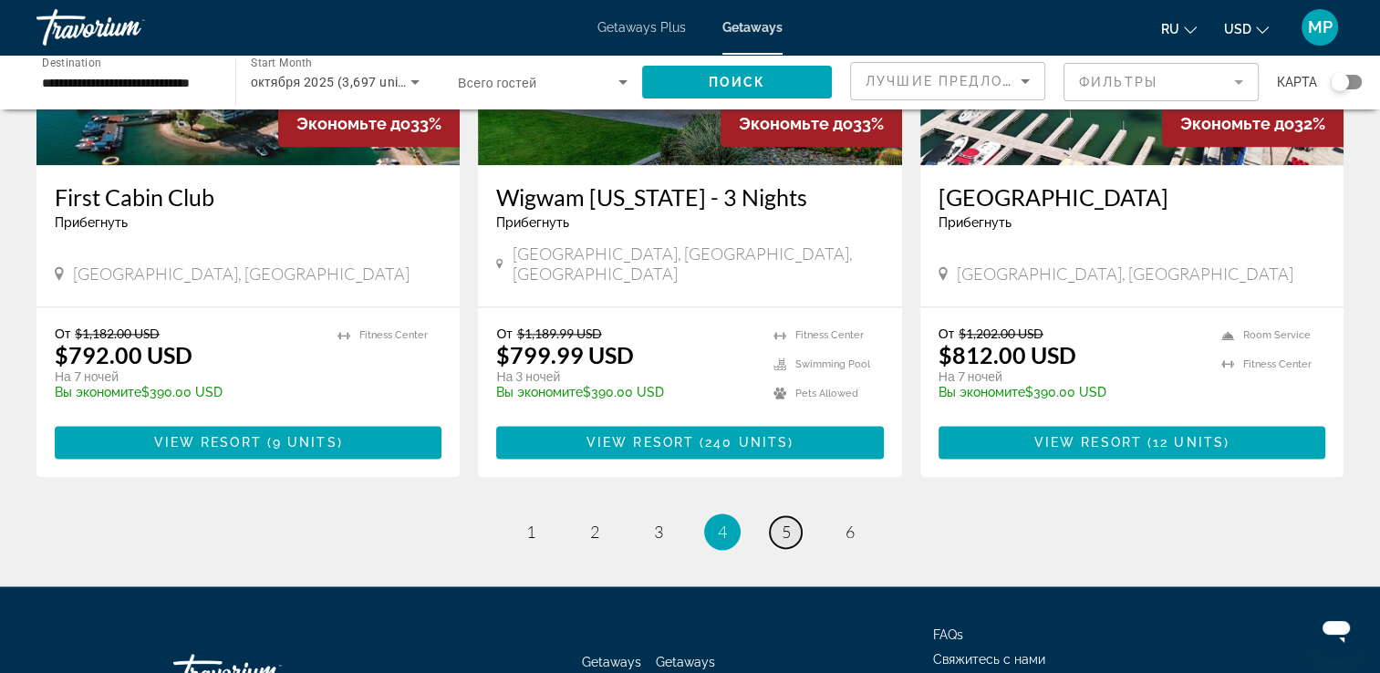
click at [788, 522] on span "5" at bounding box center [786, 532] width 9 height 20
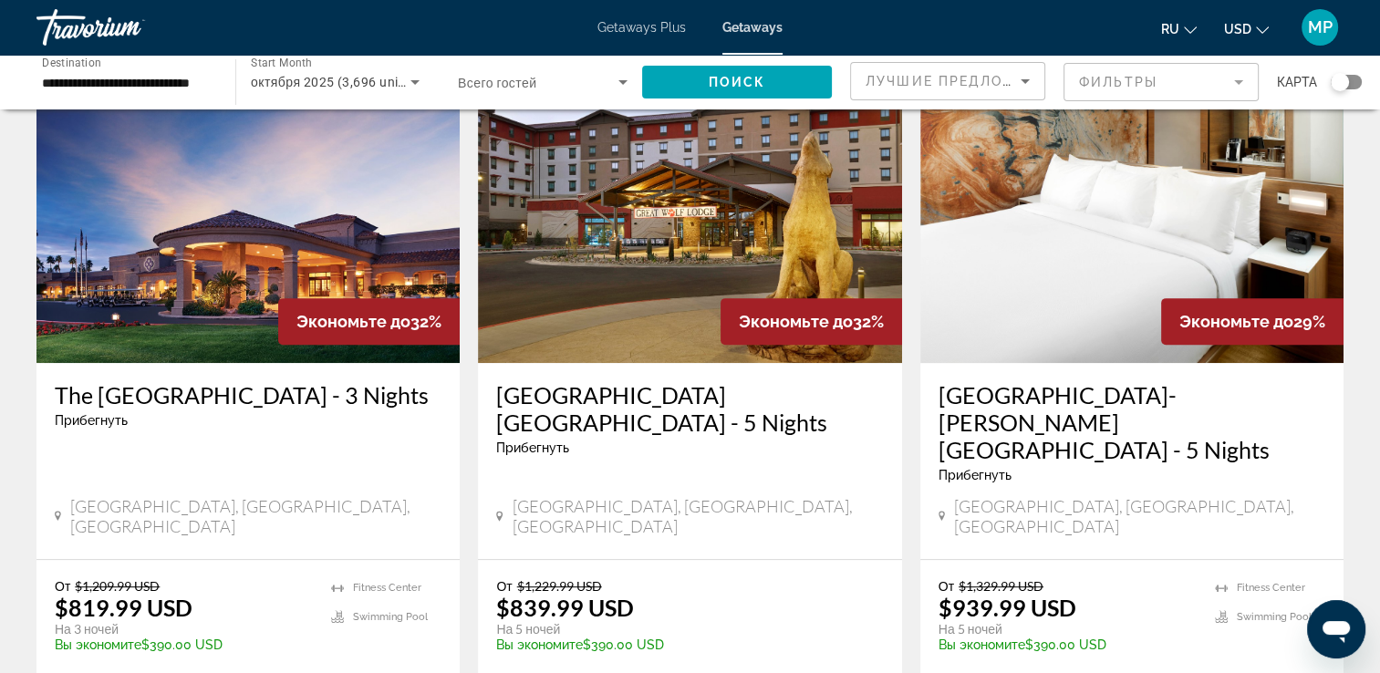
scroll to position [766, 0]
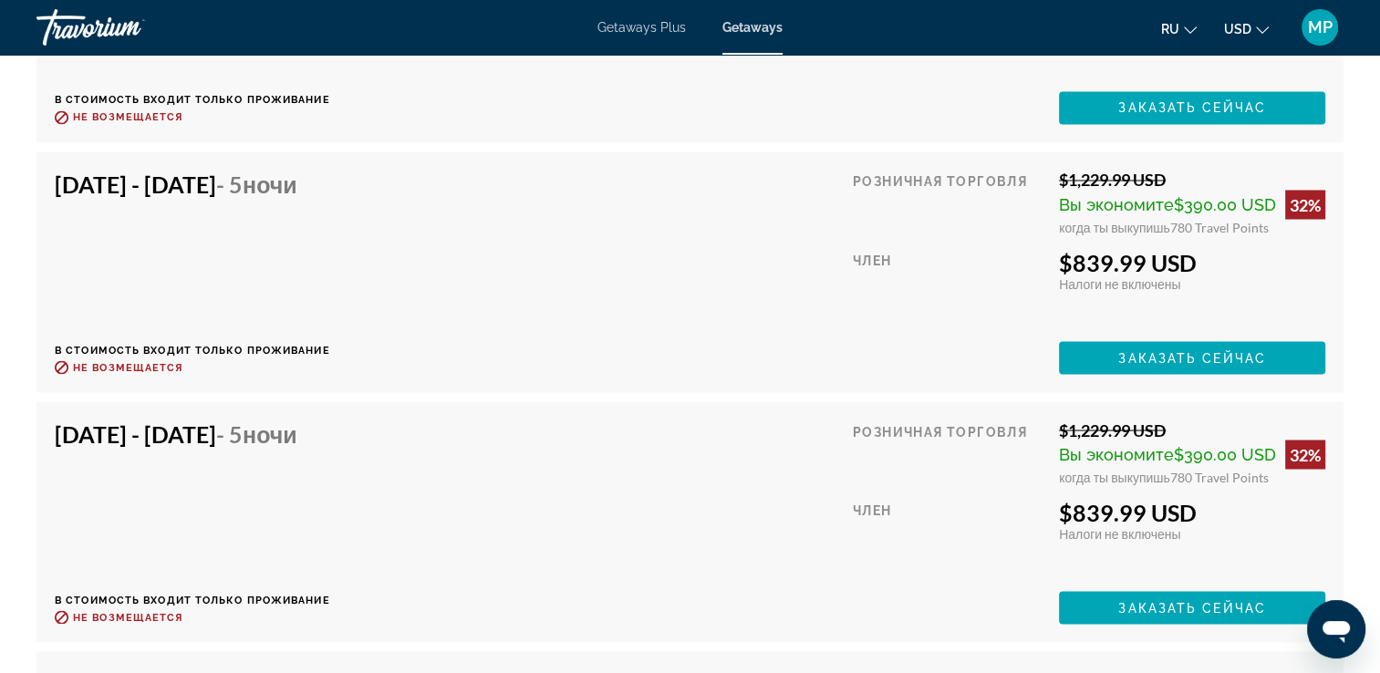
scroll to position [3284, 0]
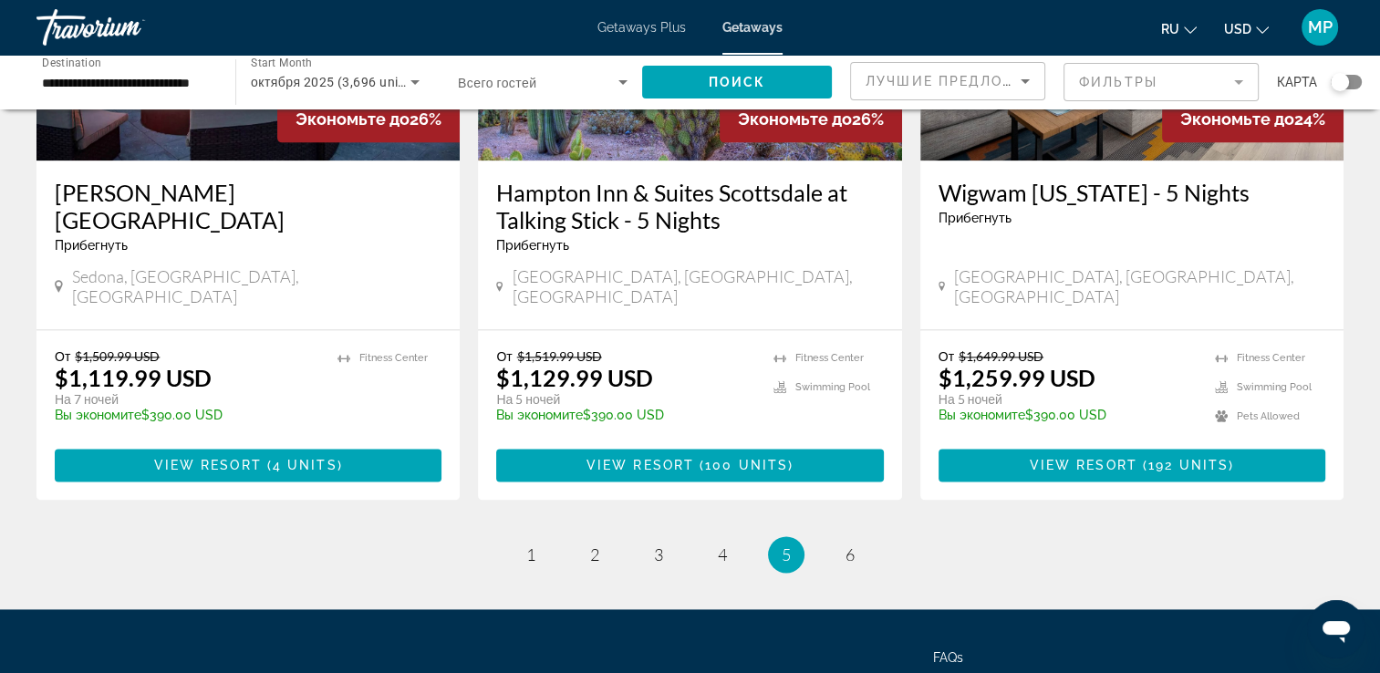
scroll to position [2372, 0]
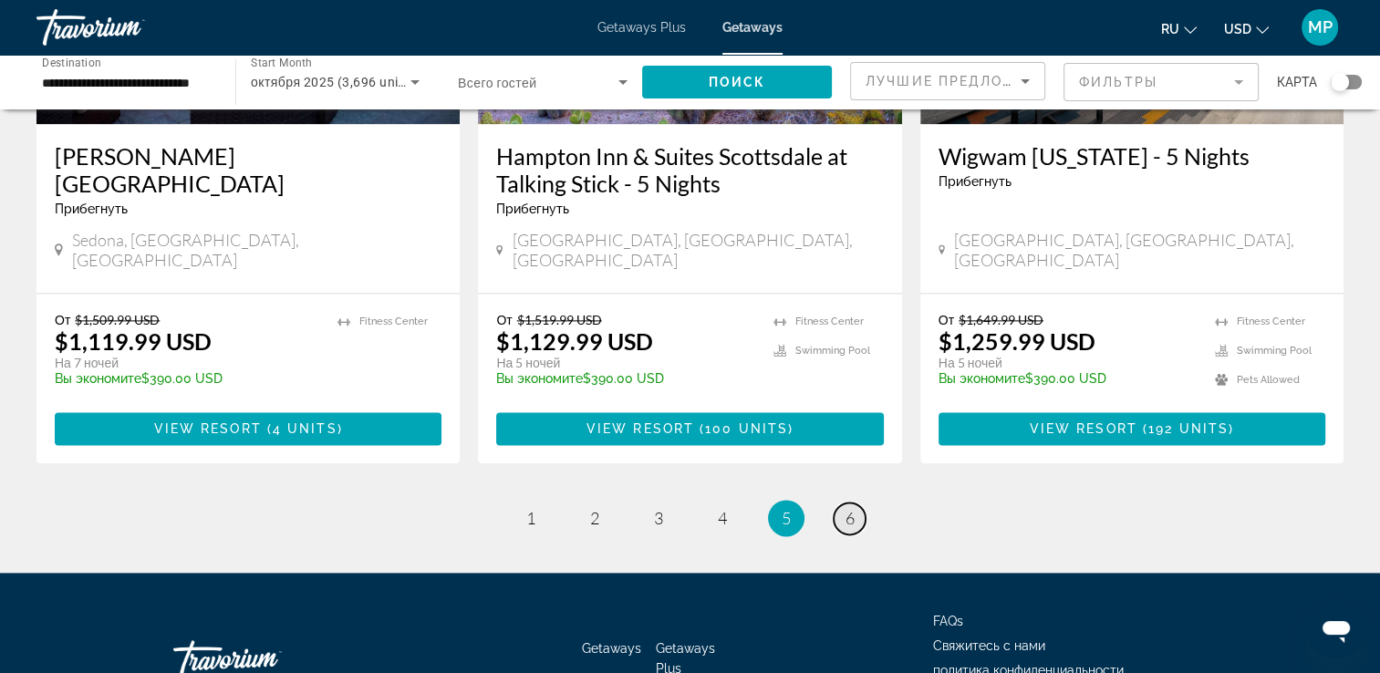
click at [843, 503] on link "page 6" at bounding box center [850, 519] width 32 height 32
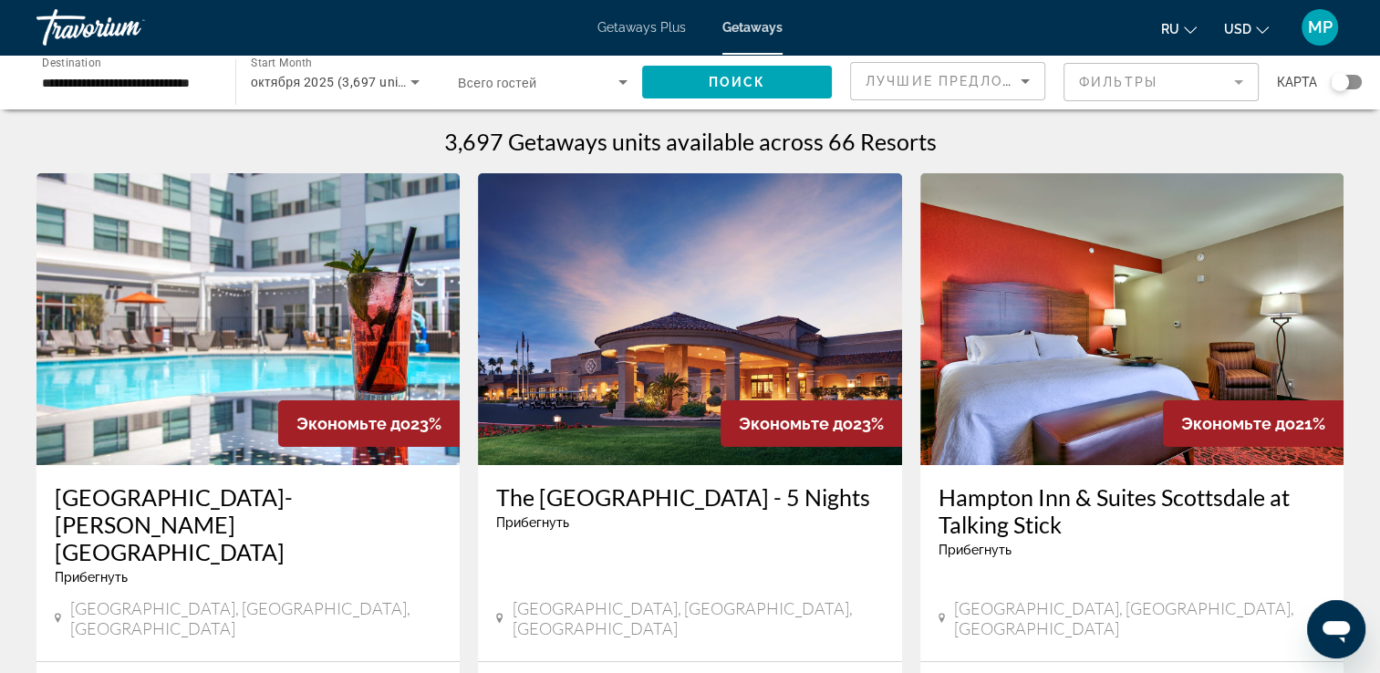
click at [843, 414] on span "Экономьте до" at bounding box center [796, 423] width 114 height 19
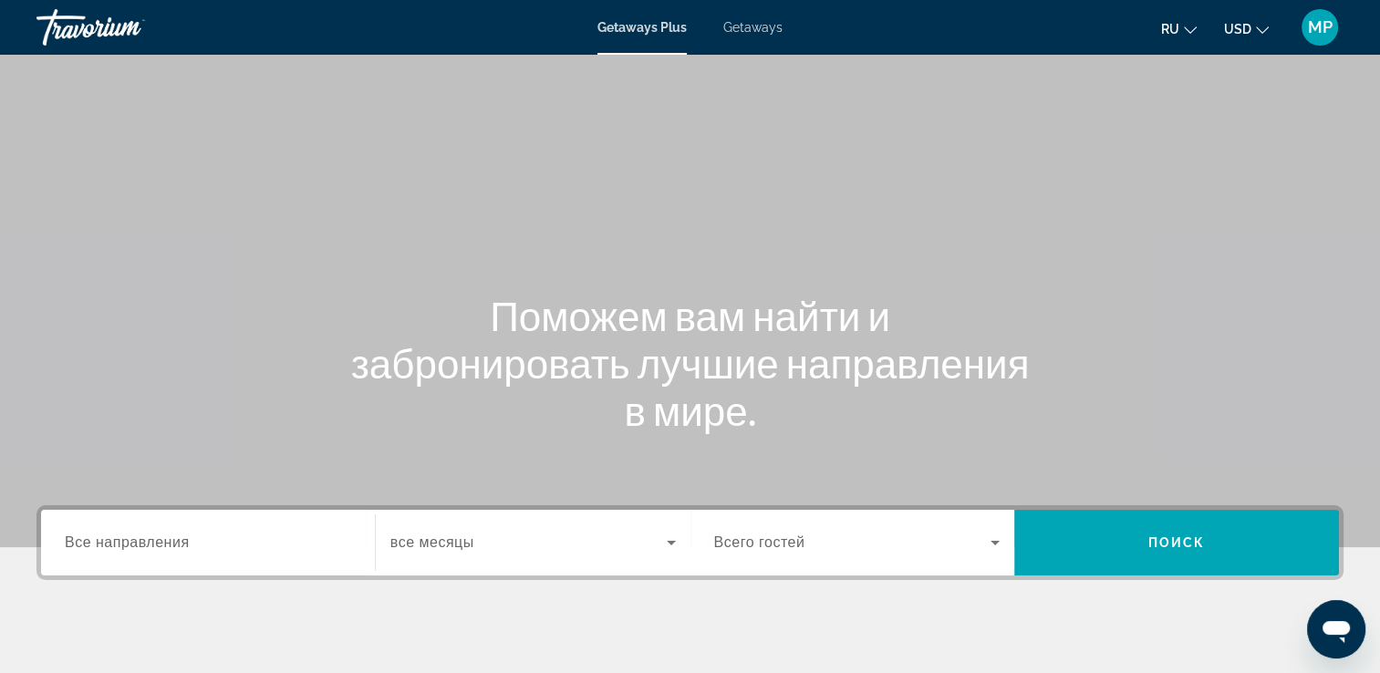
click at [749, 32] on span "Getaways" at bounding box center [752, 27] width 59 height 15
click at [185, 568] on div "Destination Все направления" at bounding box center [208, 543] width 316 height 66
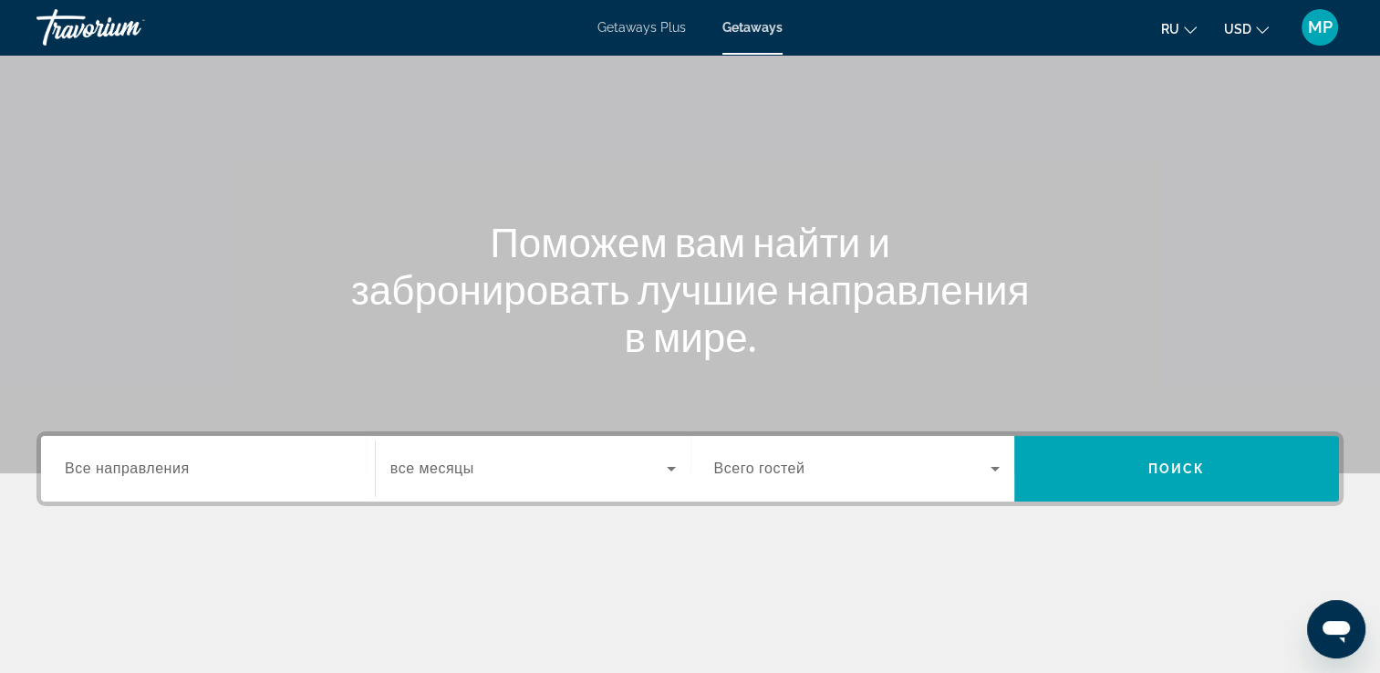
scroll to position [312, 0]
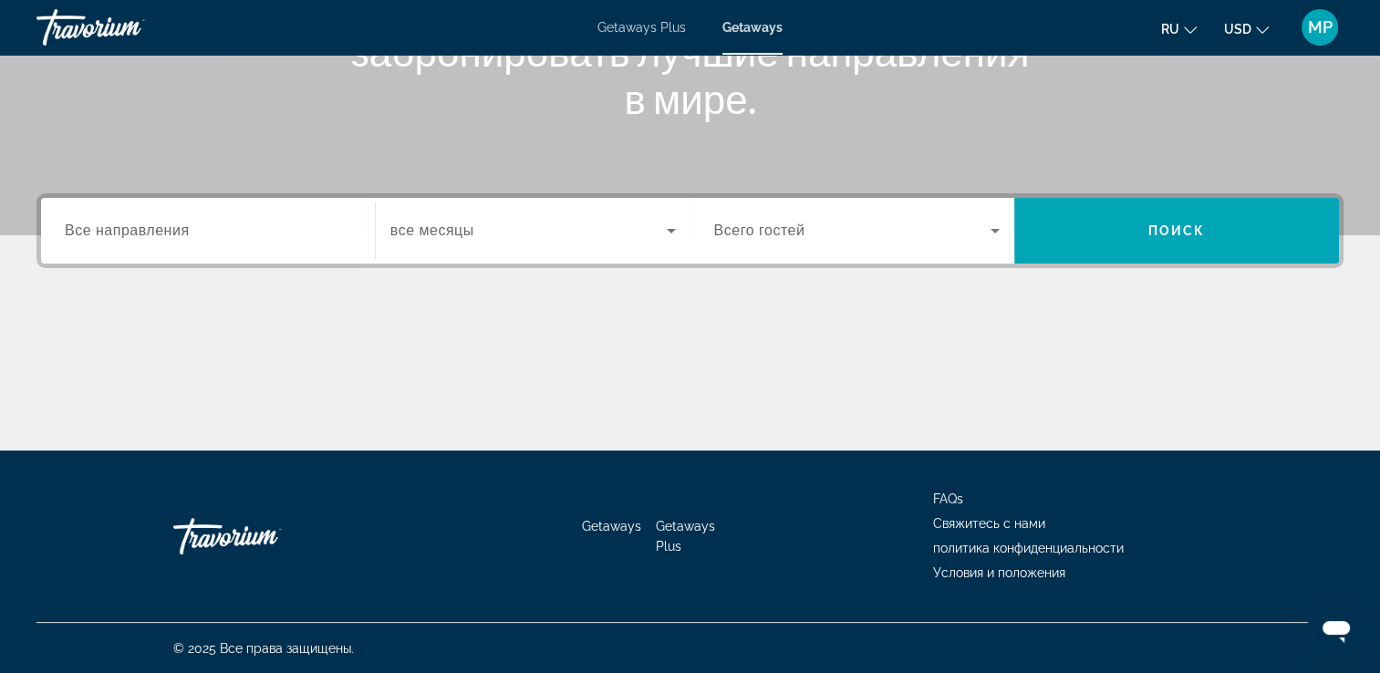
click at [140, 234] on span "Все направления" at bounding box center [127, 231] width 125 height 16
click at [140, 234] on input "Destination Все направления" at bounding box center [208, 232] width 286 height 22
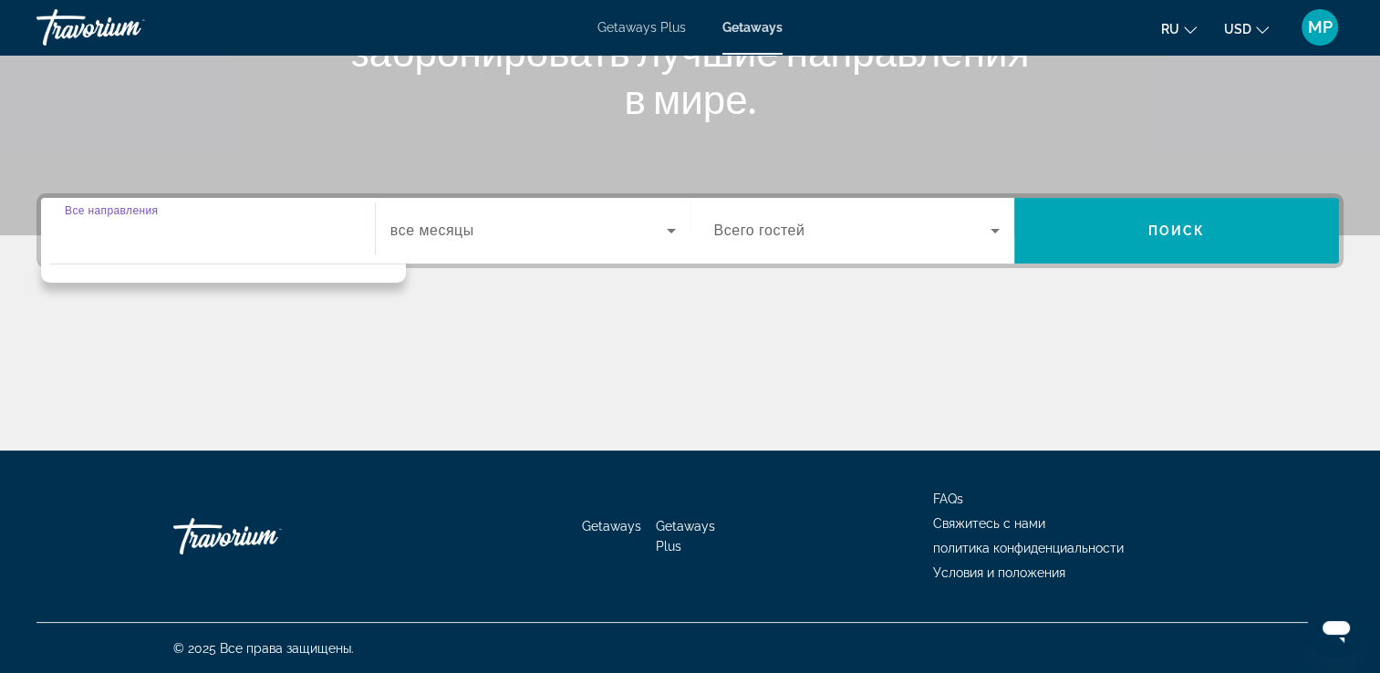
click at [140, 234] on input "Destination Все направления" at bounding box center [208, 232] width 286 height 22
click at [124, 210] on div "Destination Все направления" at bounding box center [208, 231] width 286 height 52
click at [215, 100] on div "Поможем вам найти и забронировать лучшие направления в мире." at bounding box center [690, 51] width 1380 height 142
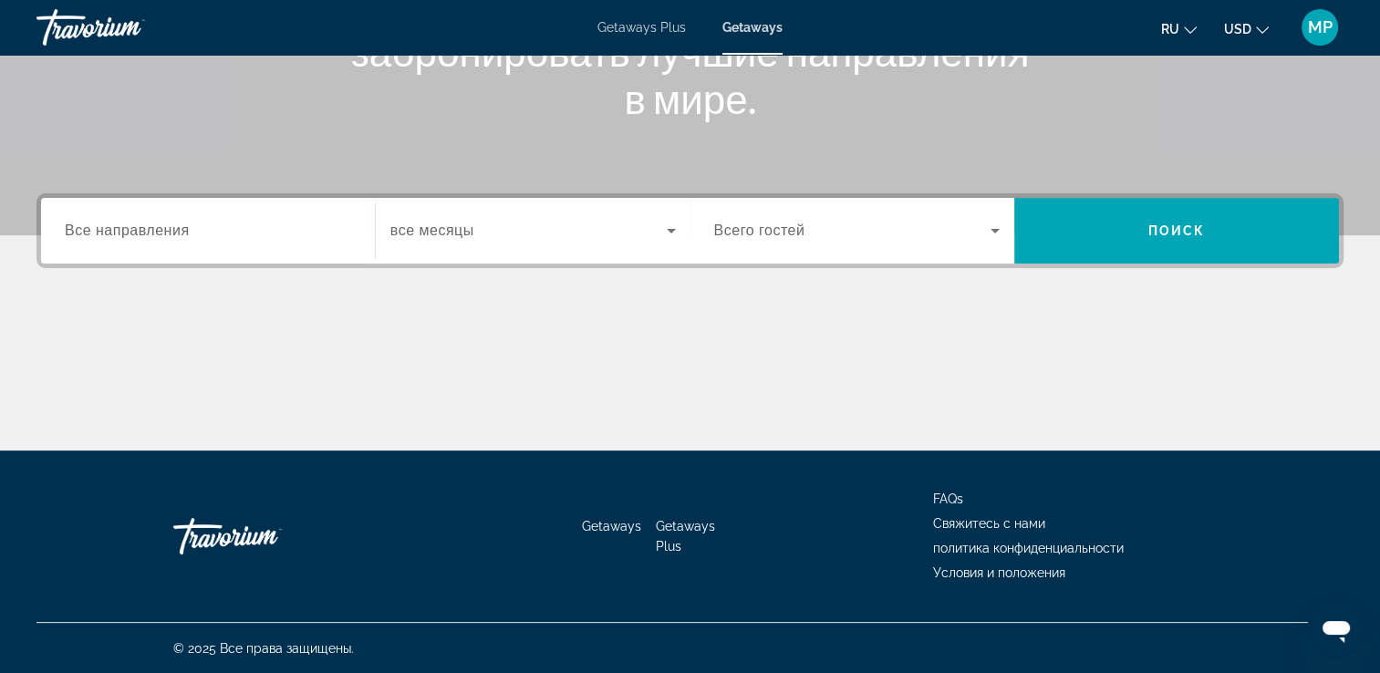
click at [90, 224] on span "Все направления" at bounding box center [127, 231] width 125 height 16
click at [90, 224] on input "Destination Все направления" at bounding box center [208, 232] width 286 height 22
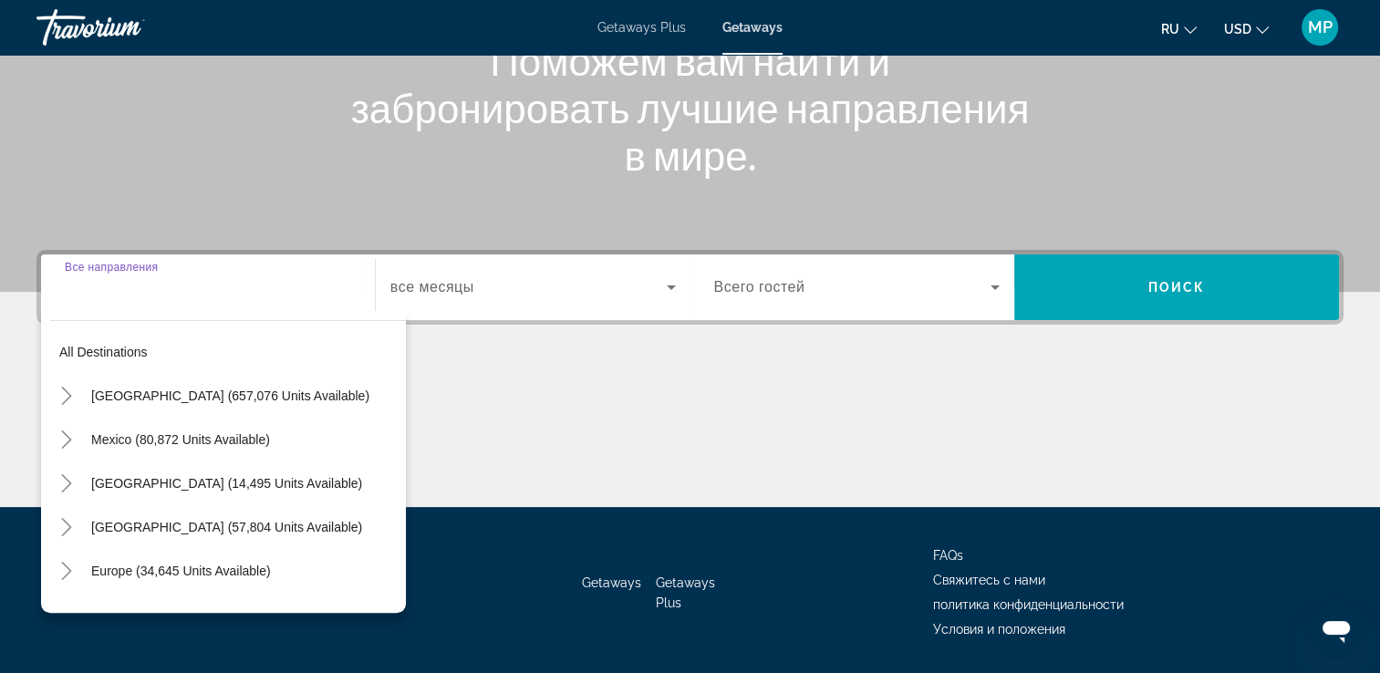
scroll to position [292, 0]
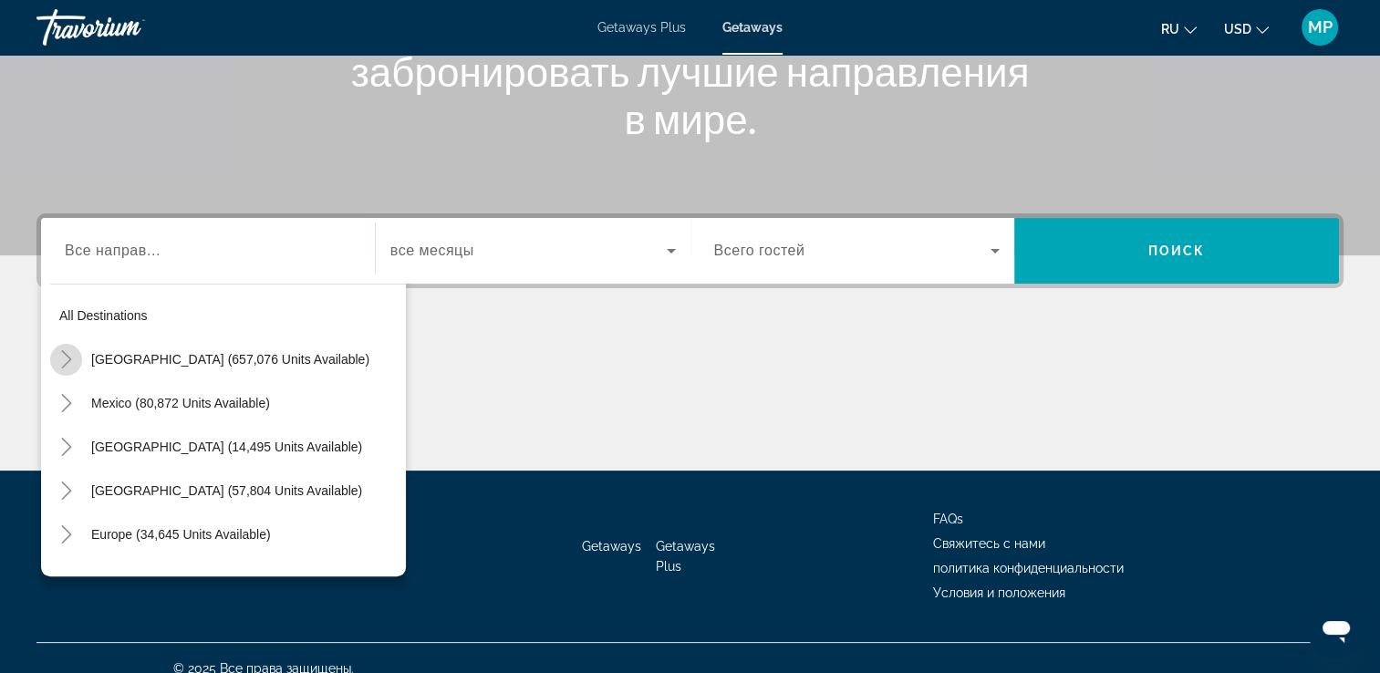
click at [66, 354] on icon "Toggle United States (657,076 units available)" at bounding box center [66, 359] width 10 height 18
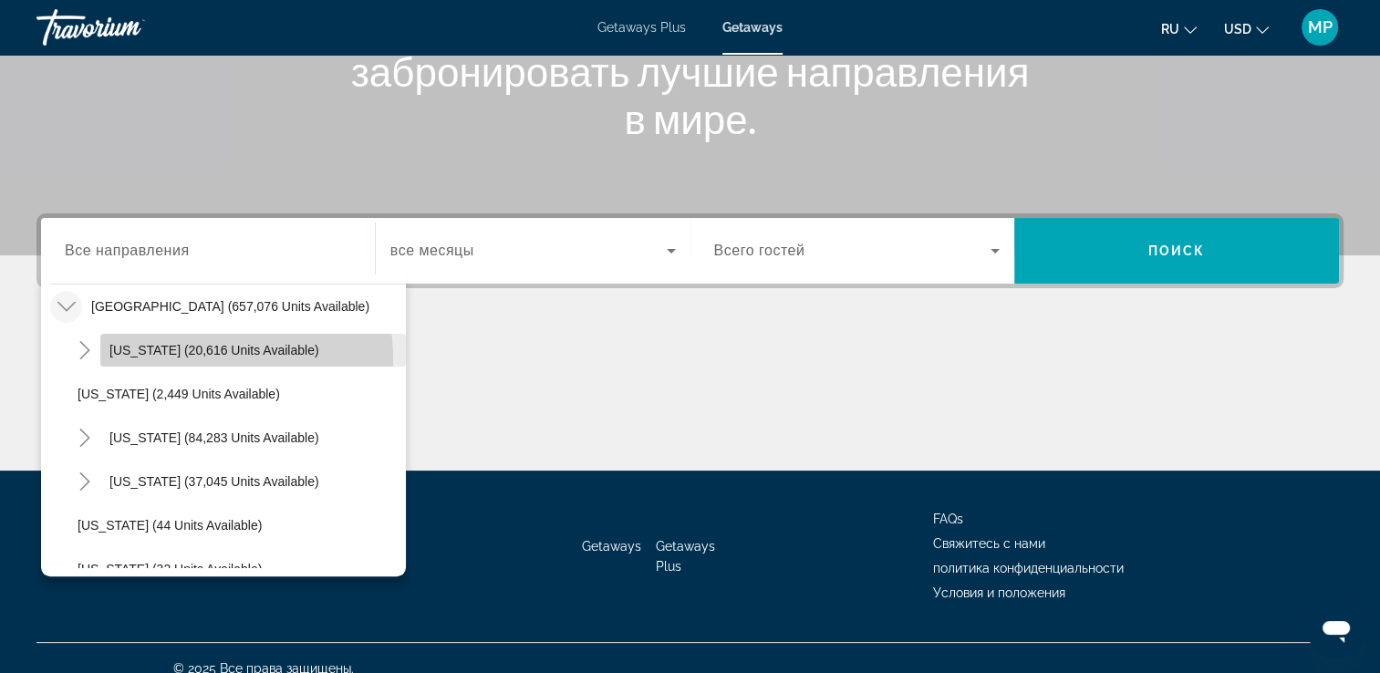
click at [163, 359] on span "Search widget" at bounding box center [253, 350] width 306 height 44
type input "**********"
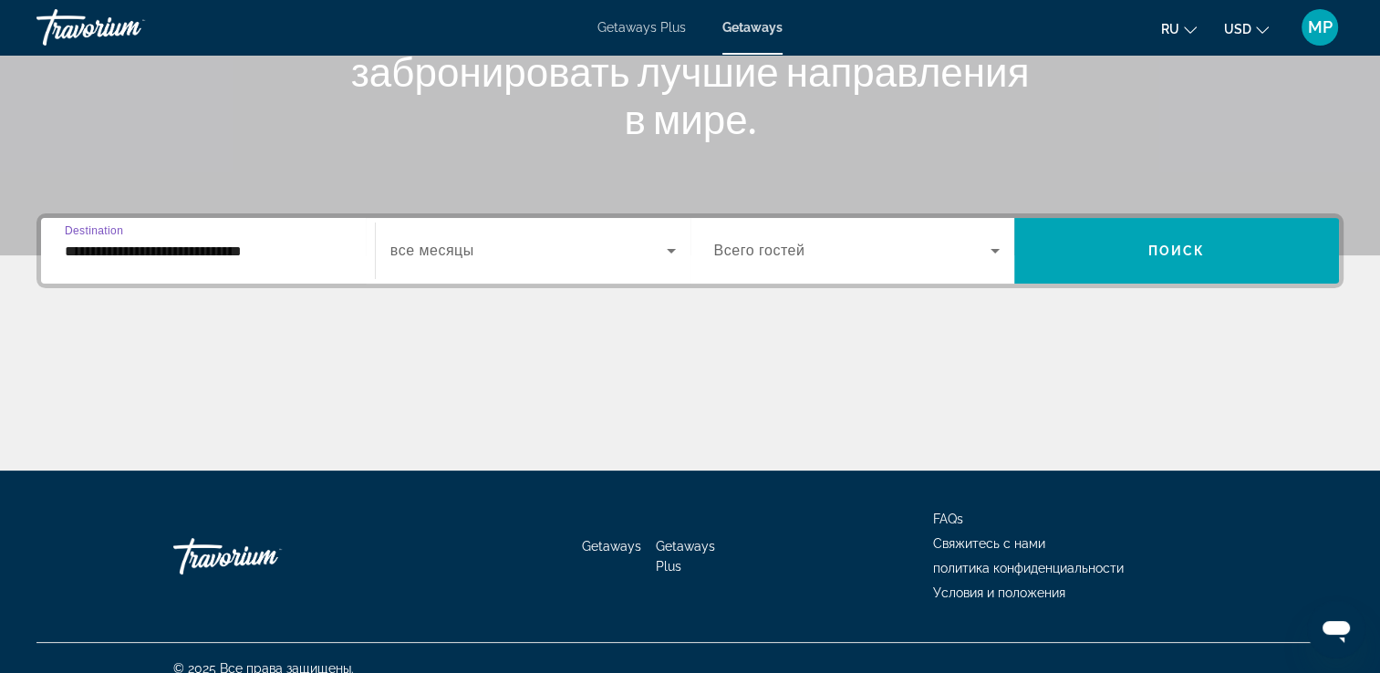
scroll to position [312, 0]
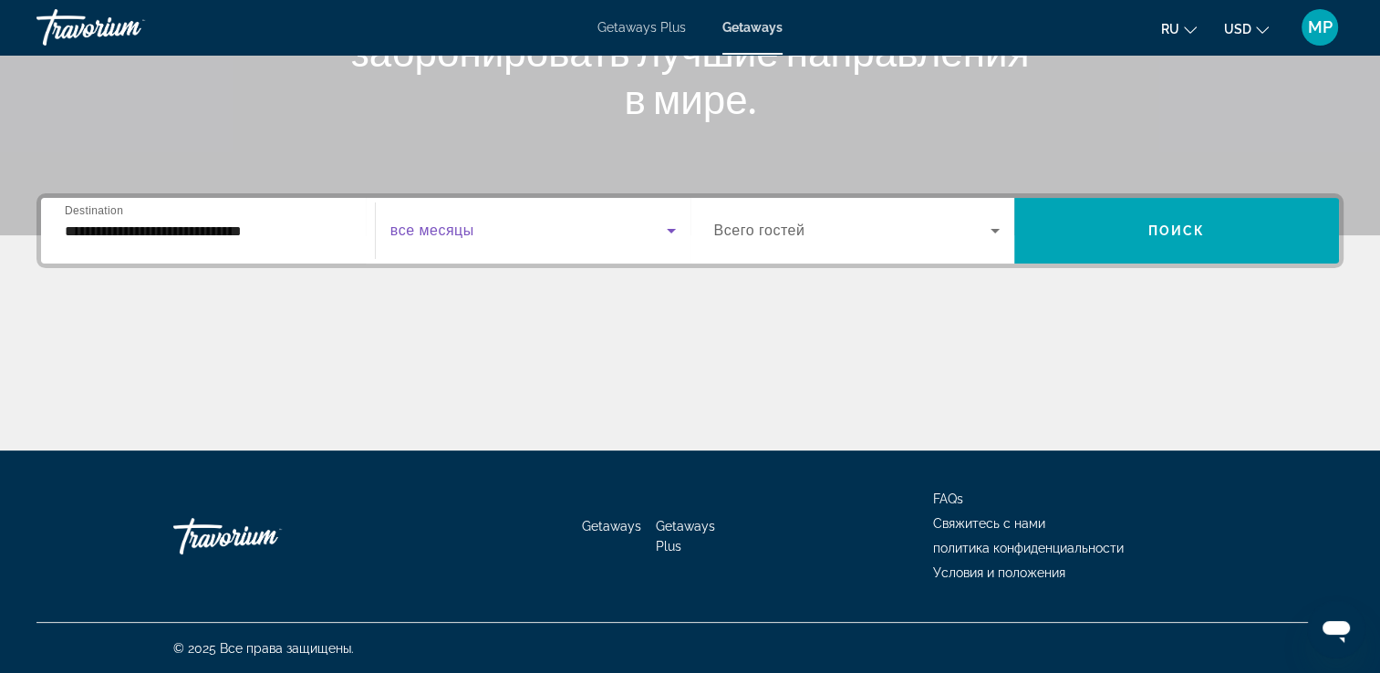
click at [664, 232] on icon "Search widget" at bounding box center [671, 231] width 22 height 22
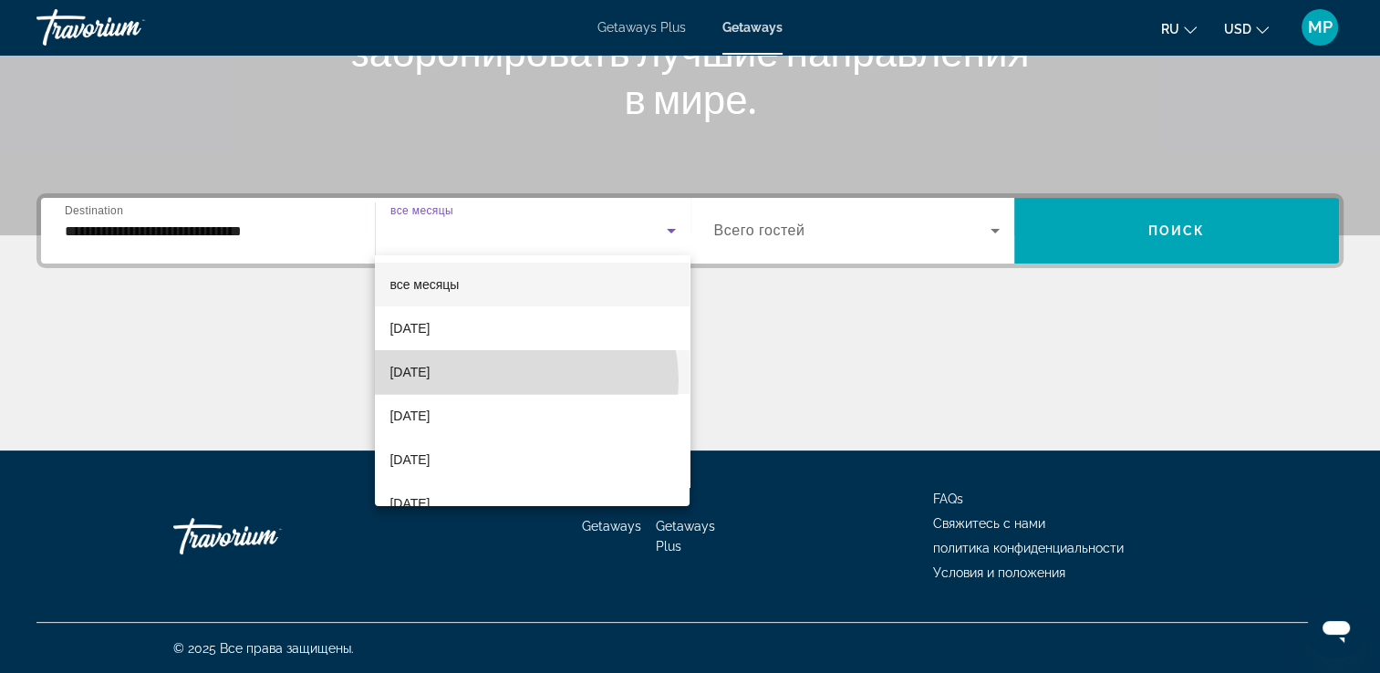
click at [515, 380] on mat-option "[DATE]" at bounding box center [532, 372] width 315 height 44
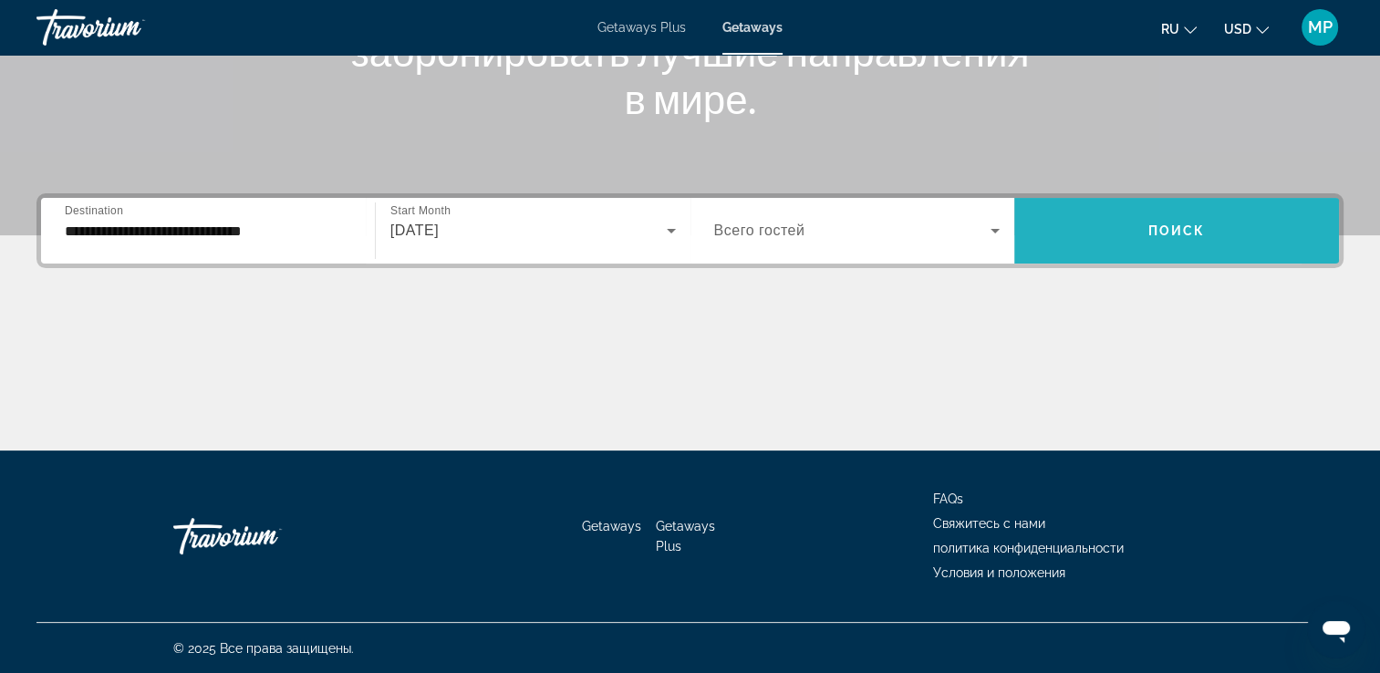
click at [1091, 210] on span "Search widget" at bounding box center [1176, 231] width 325 height 44
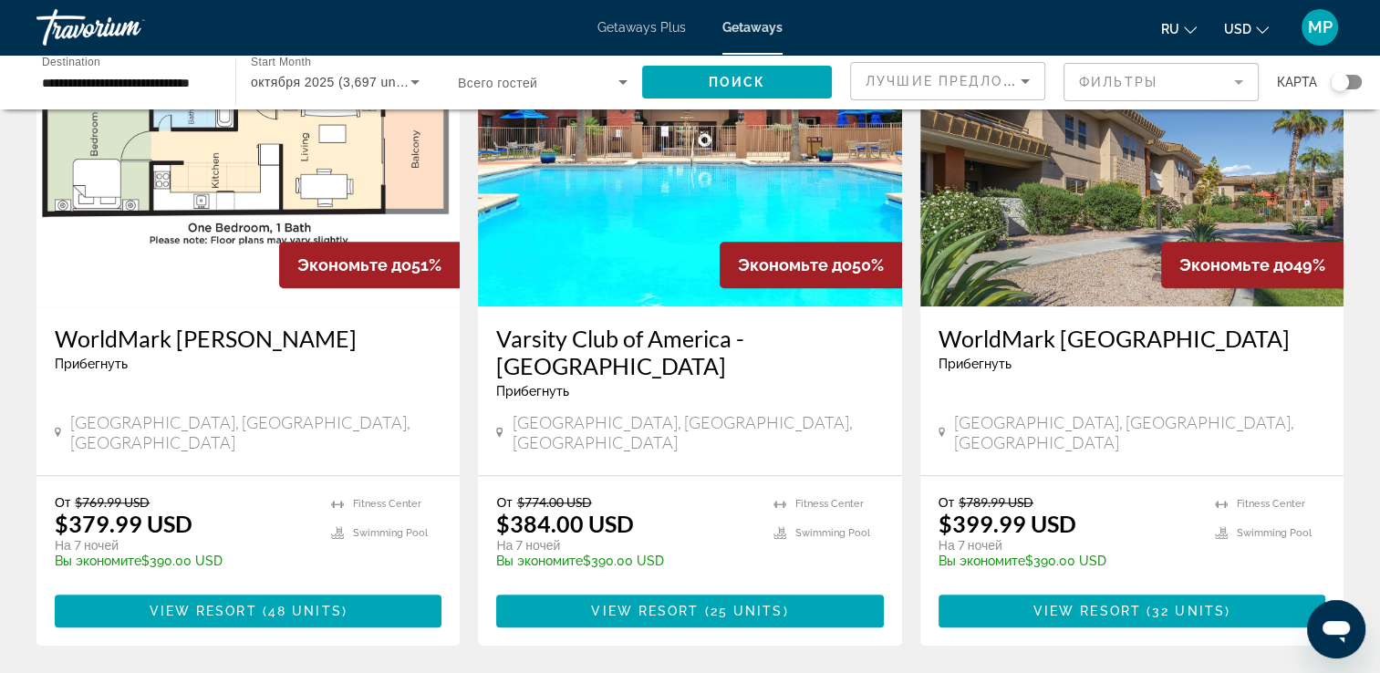
scroll to position [1496, 0]
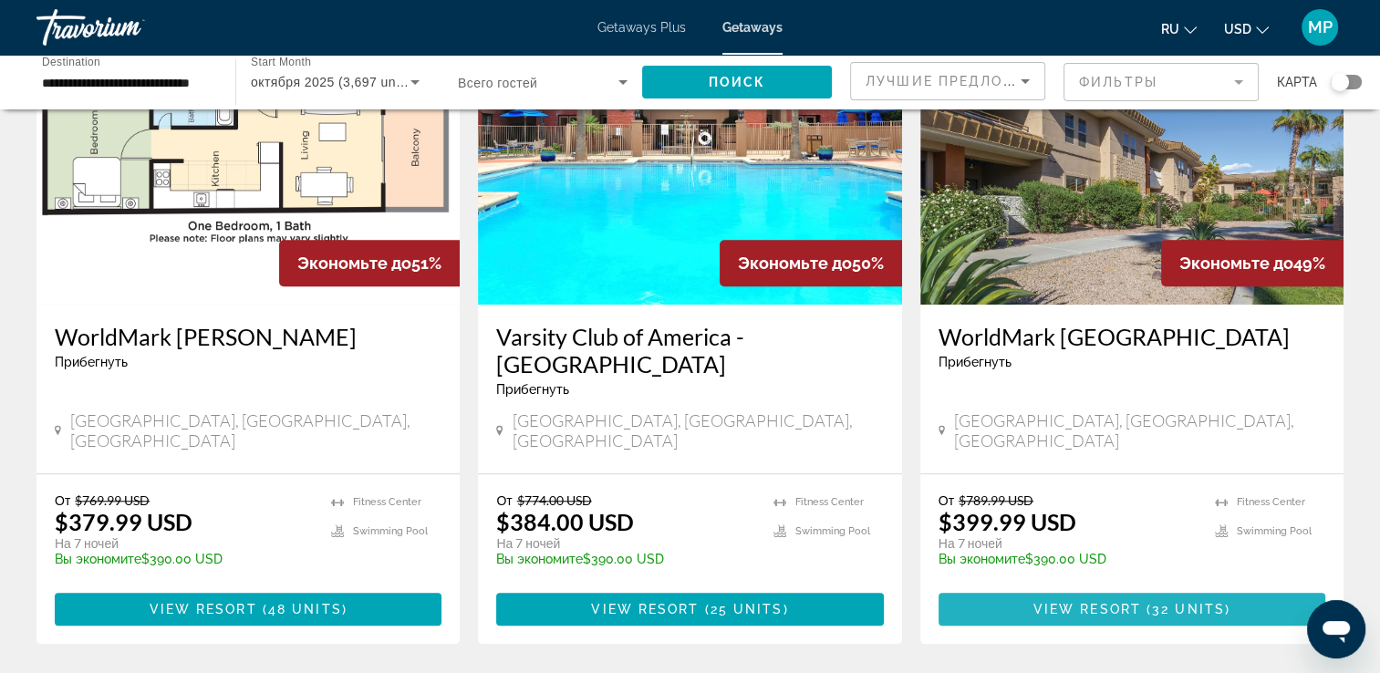
click at [1193, 587] on span "Main content" at bounding box center [1132, 609] width 387 height 44
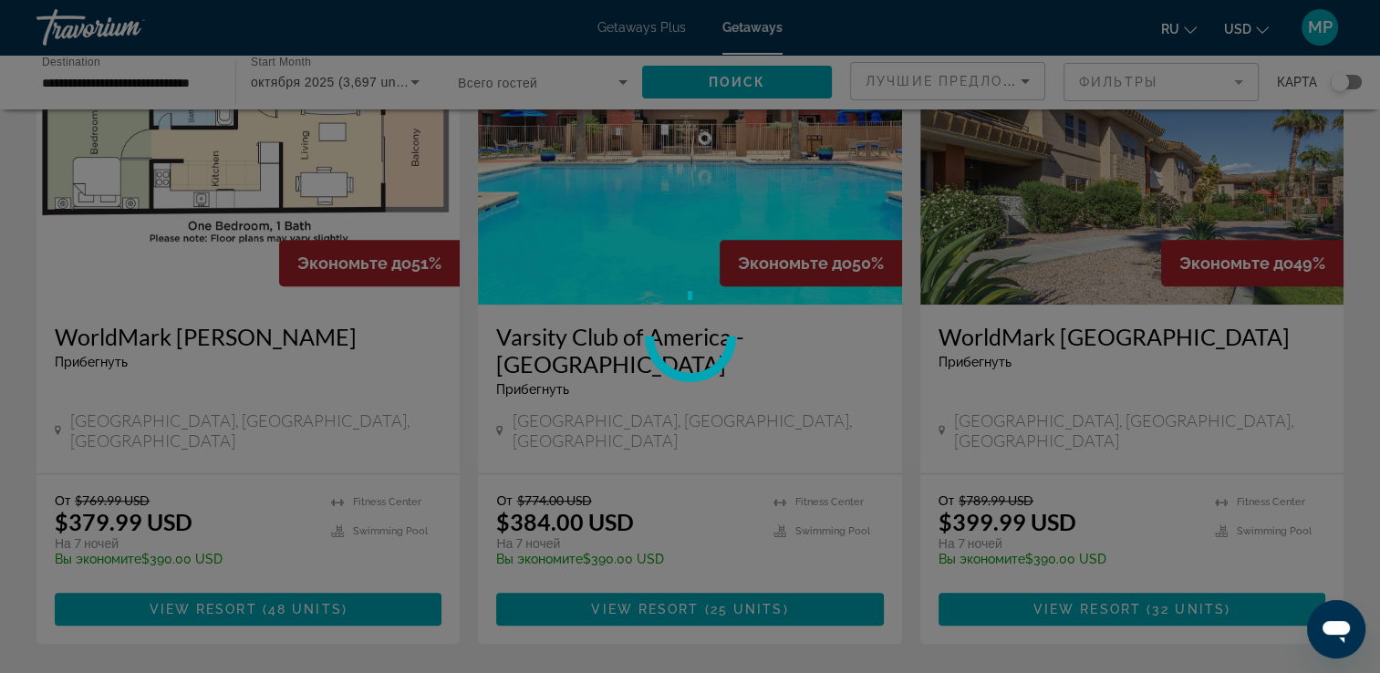
click at [1111, 491] on div at bounding box center [690, 336] width 1380 height 673
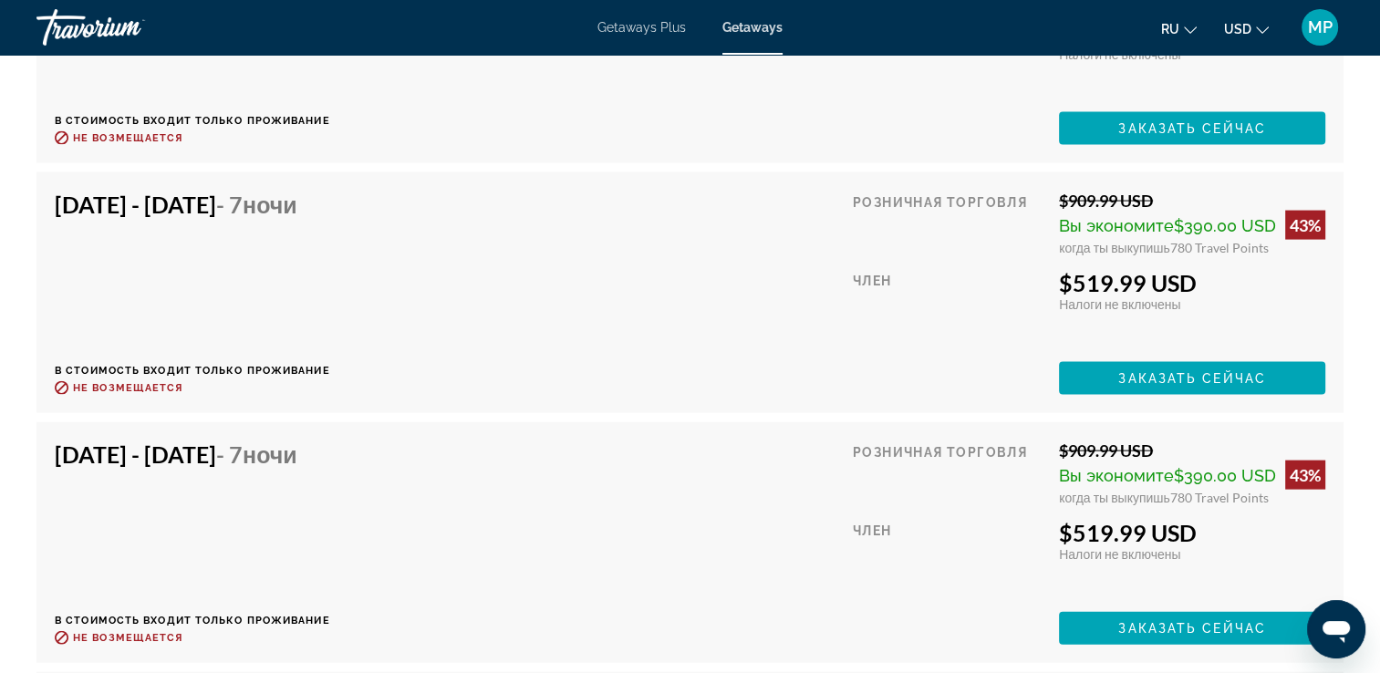
scroll to position [3945, 0]
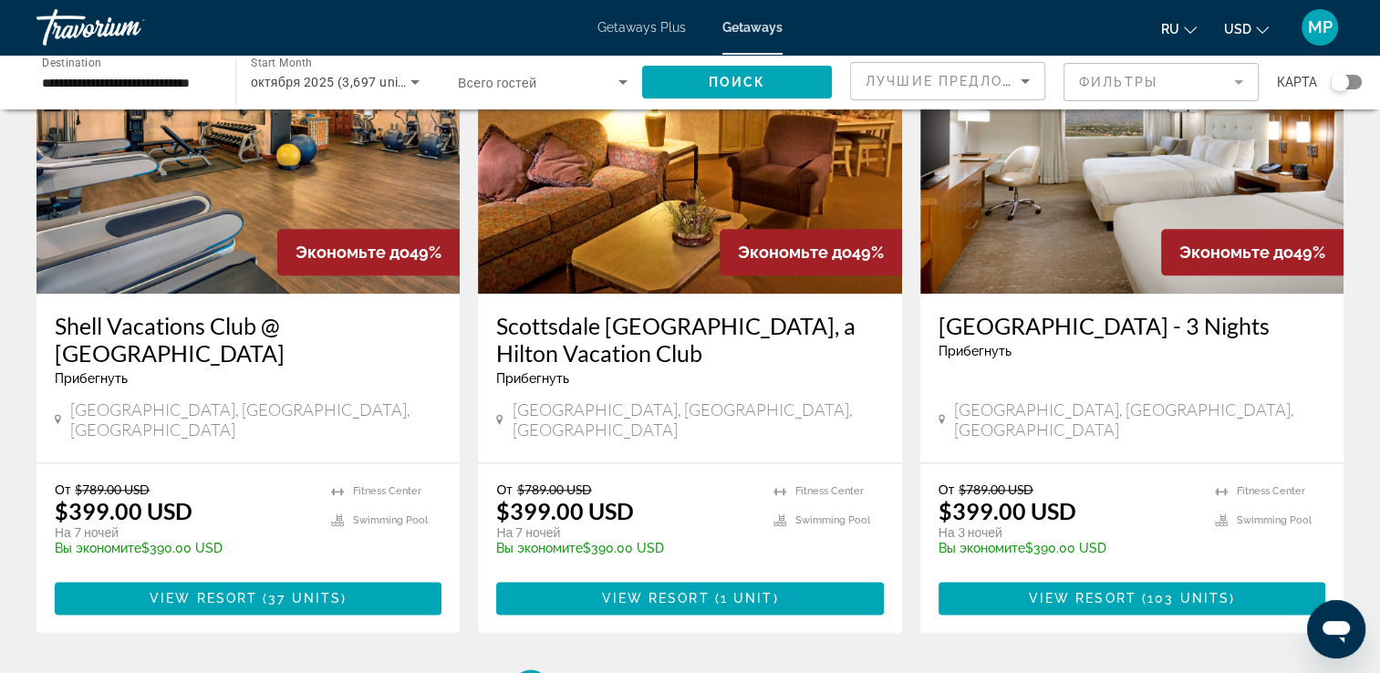
scroll to position [2226, 0]
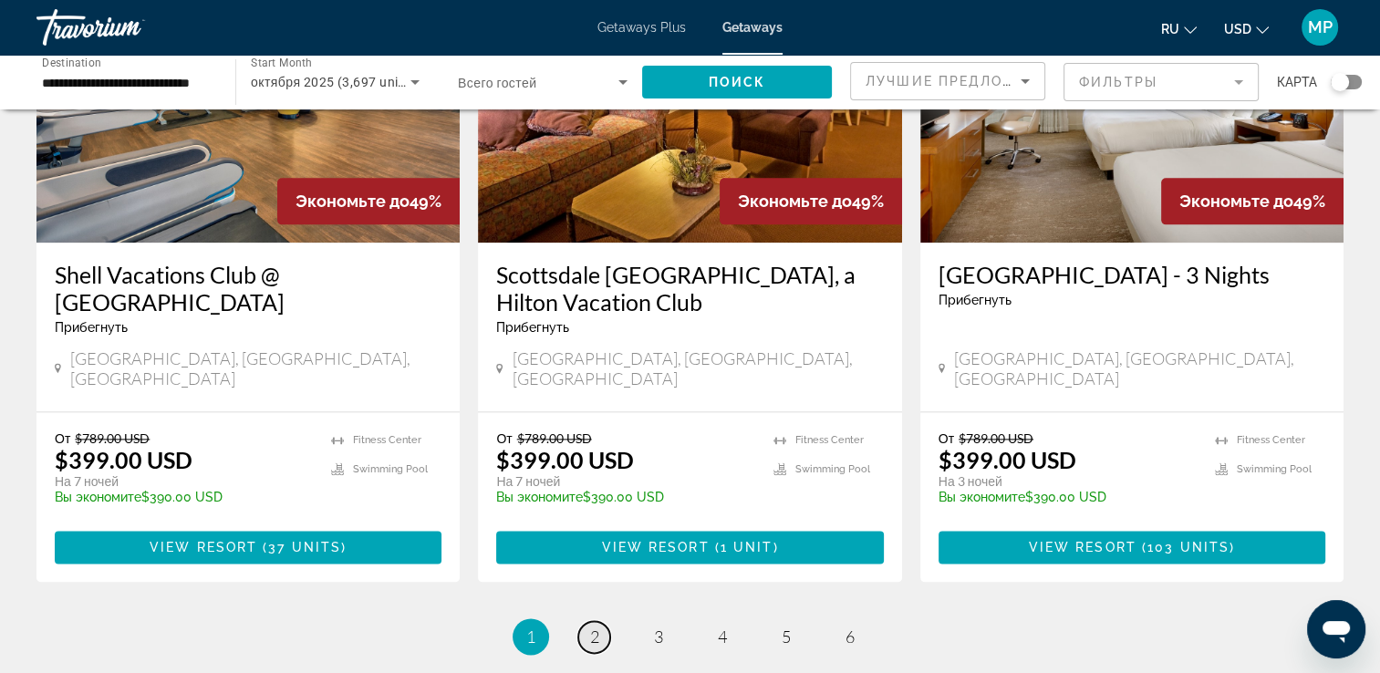
click at [590, 627] on span "2" at bounding box center [594, 637] width 9 height 20
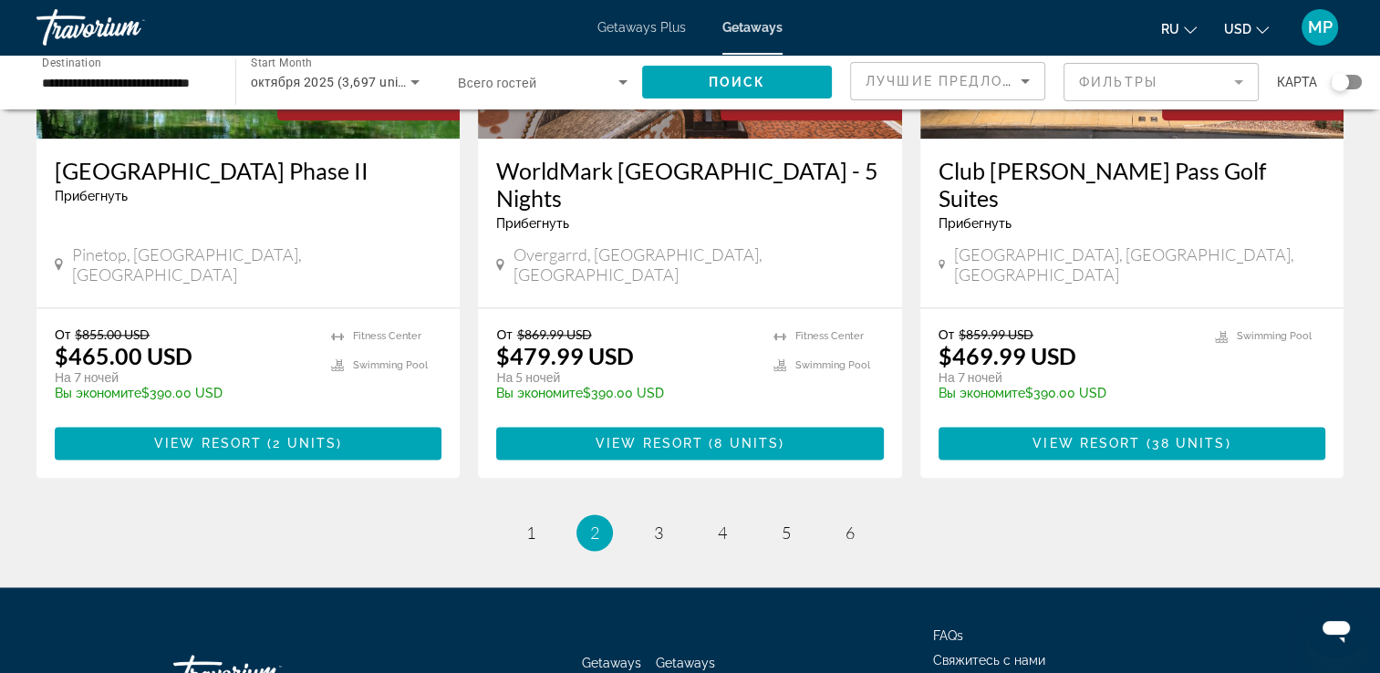
scroll to position [2332, 0]
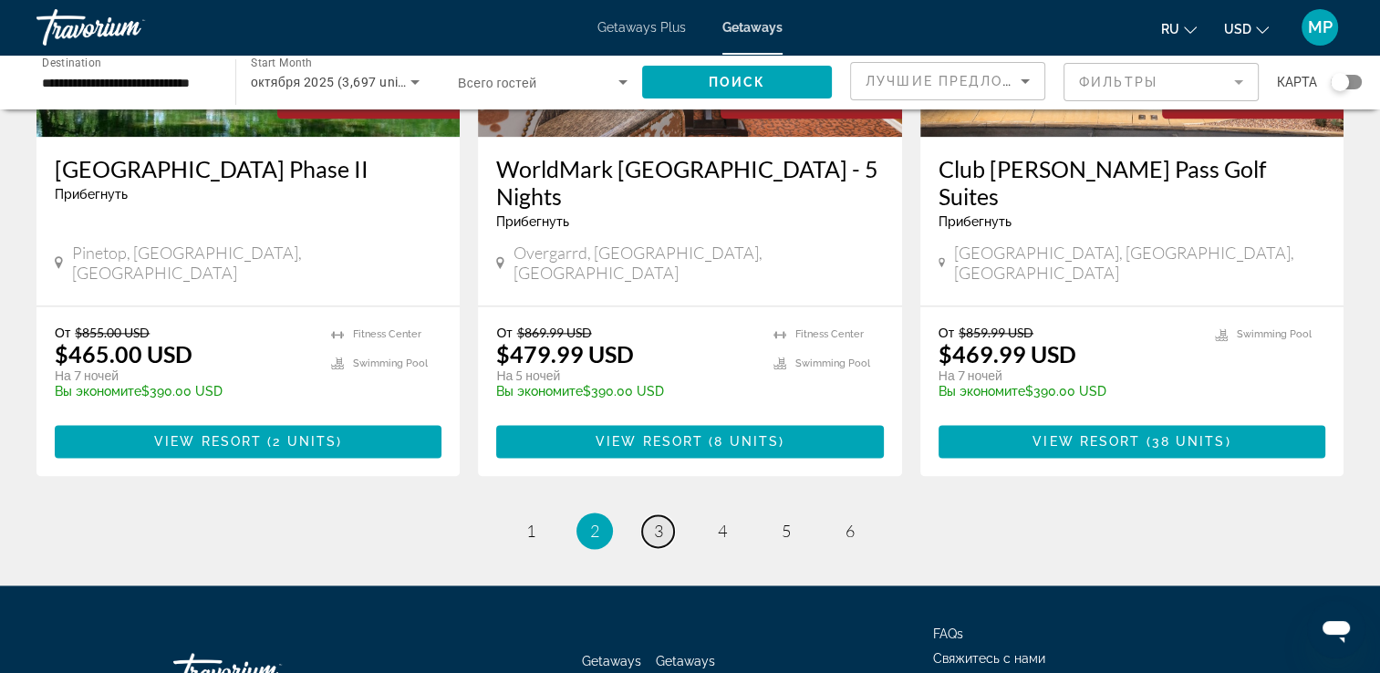
click at [657, 521] on span "3" at bounding box center [658, 531] width 9 height 20
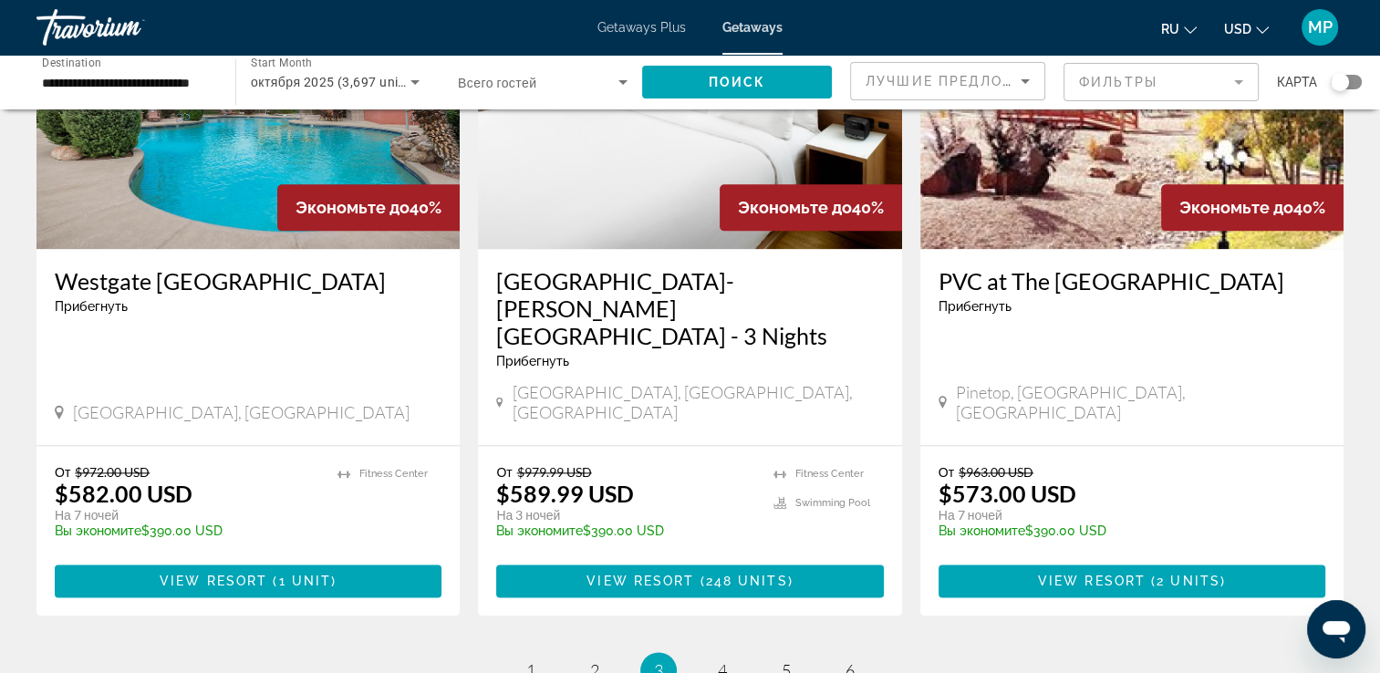
scroll to position [2189, 0]
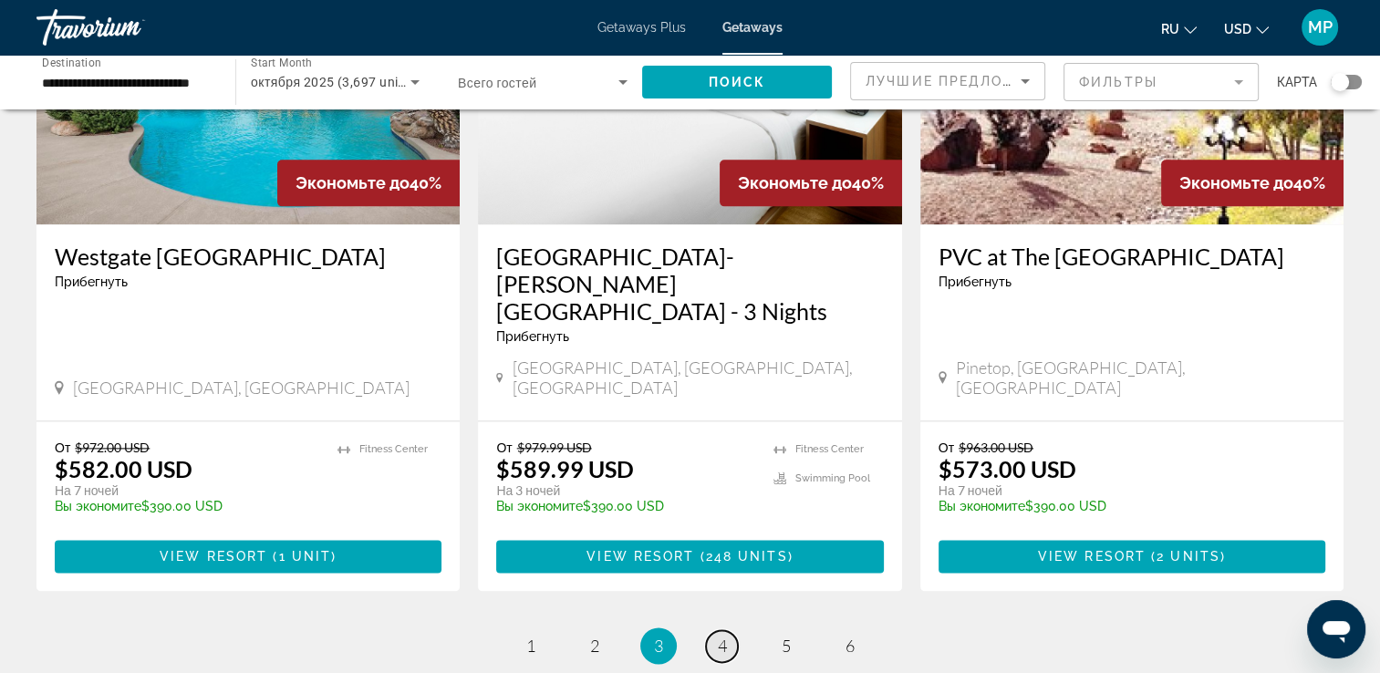
click at [723, 636] on span "4" at bounding box center [722, 646] width 9 height 20
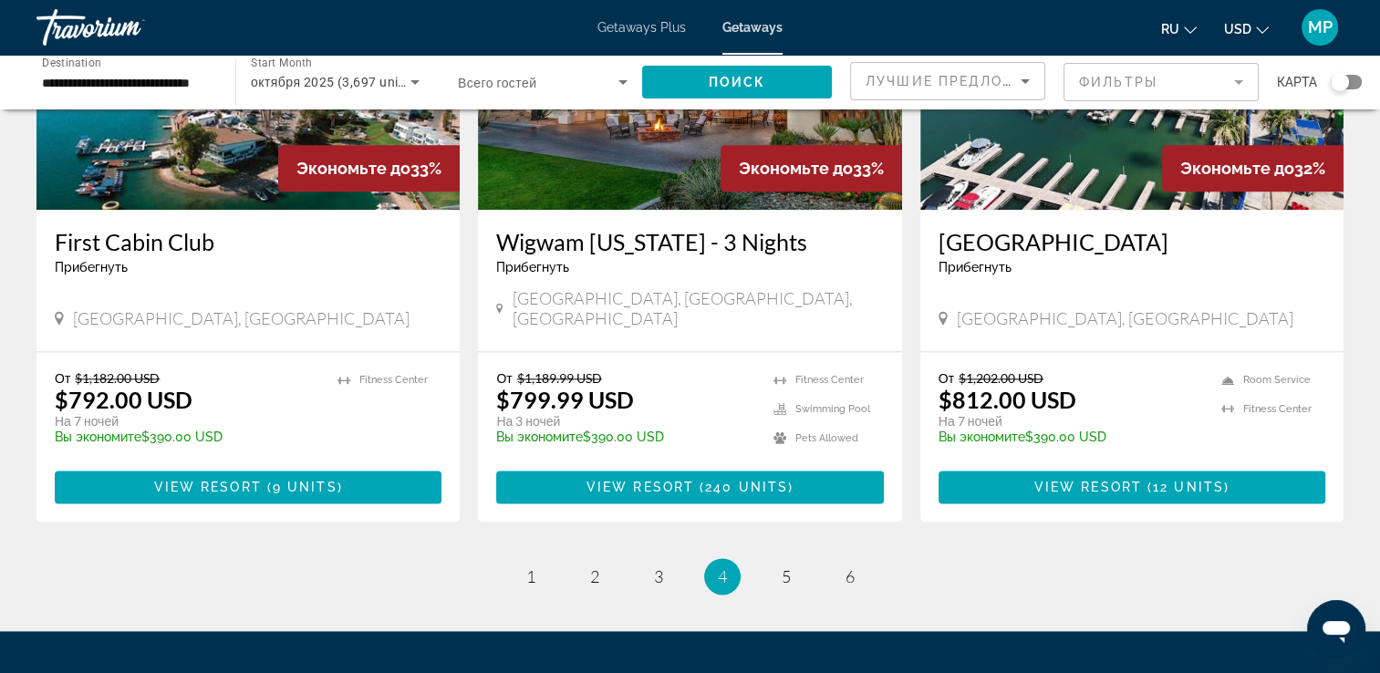
scroll to position [2303, 0]
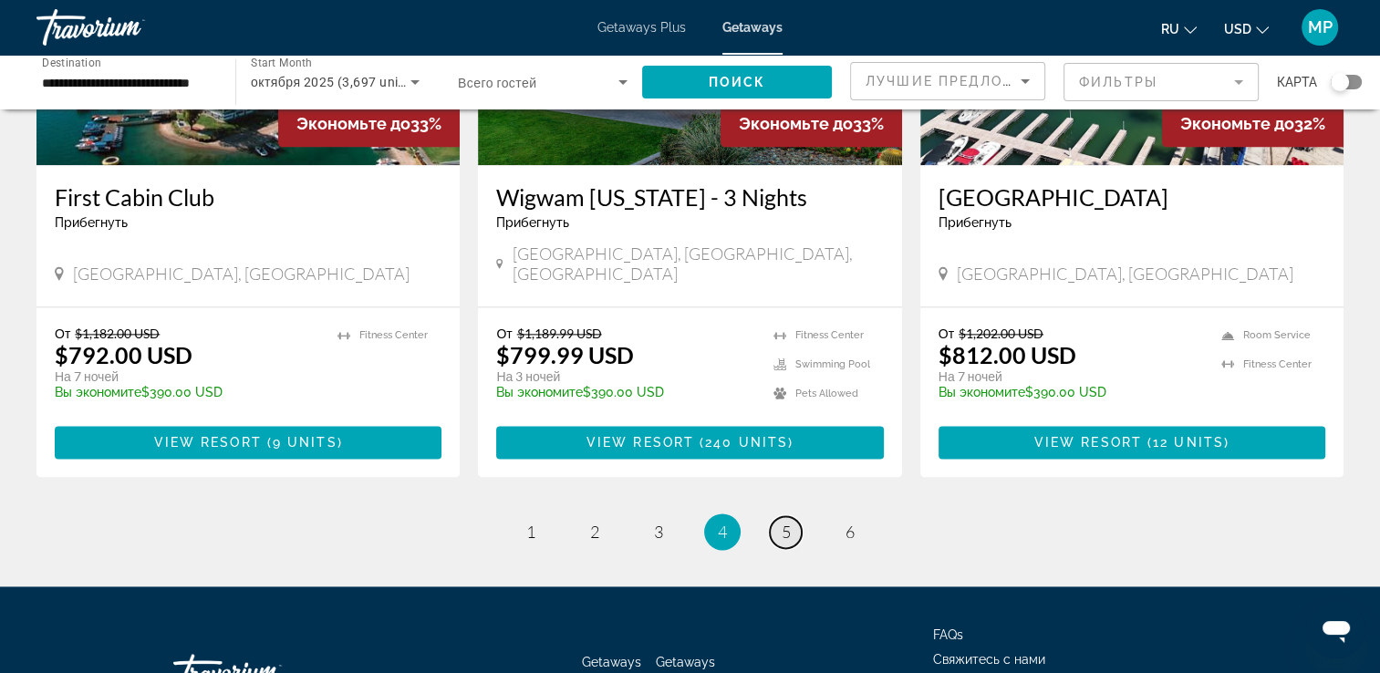
click at [782, 522] on span "5" at bounding box center [786, 532] width 9 height 20
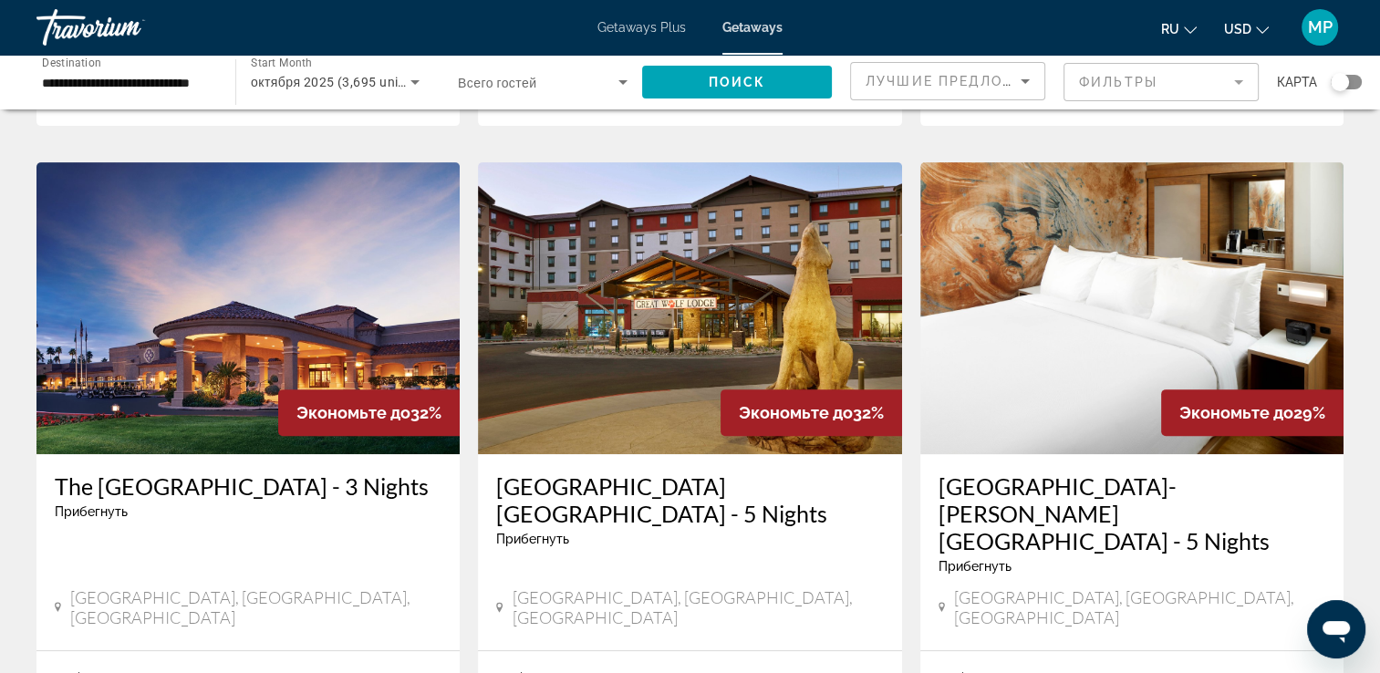
scroll to position [730, 0]
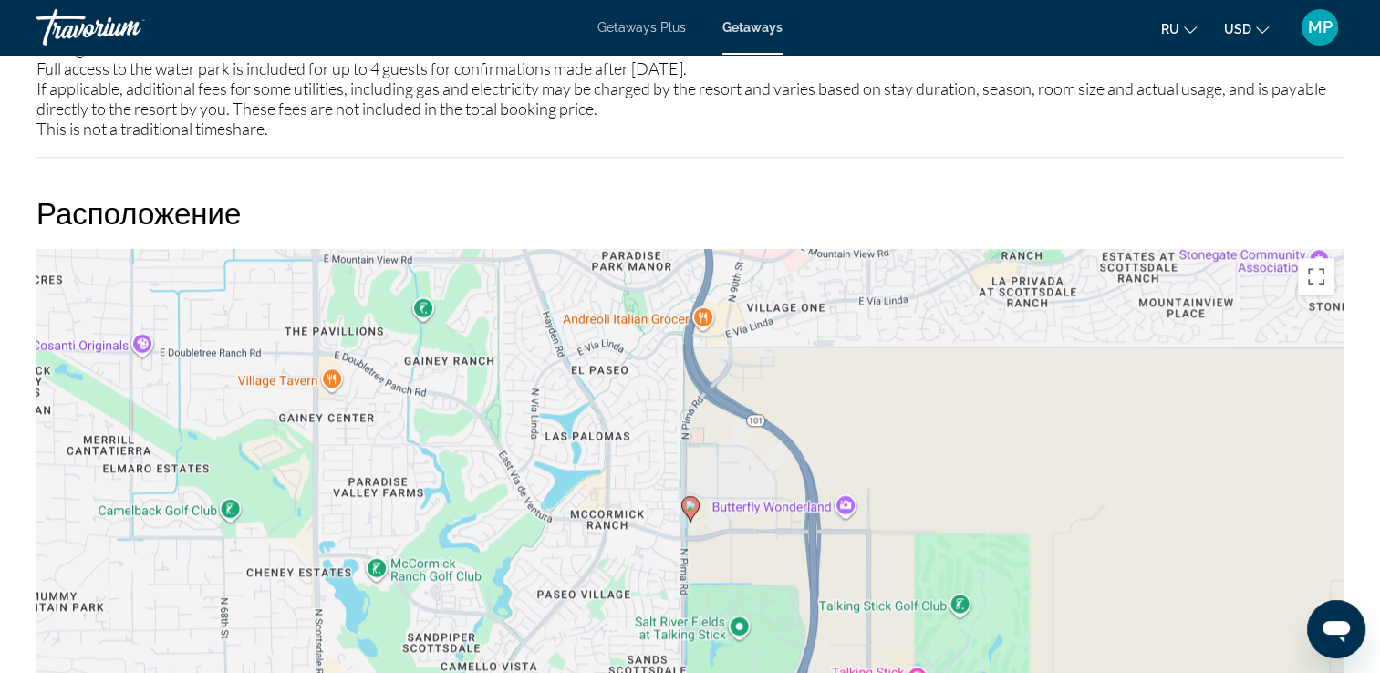
scroll to position [1788, 0]
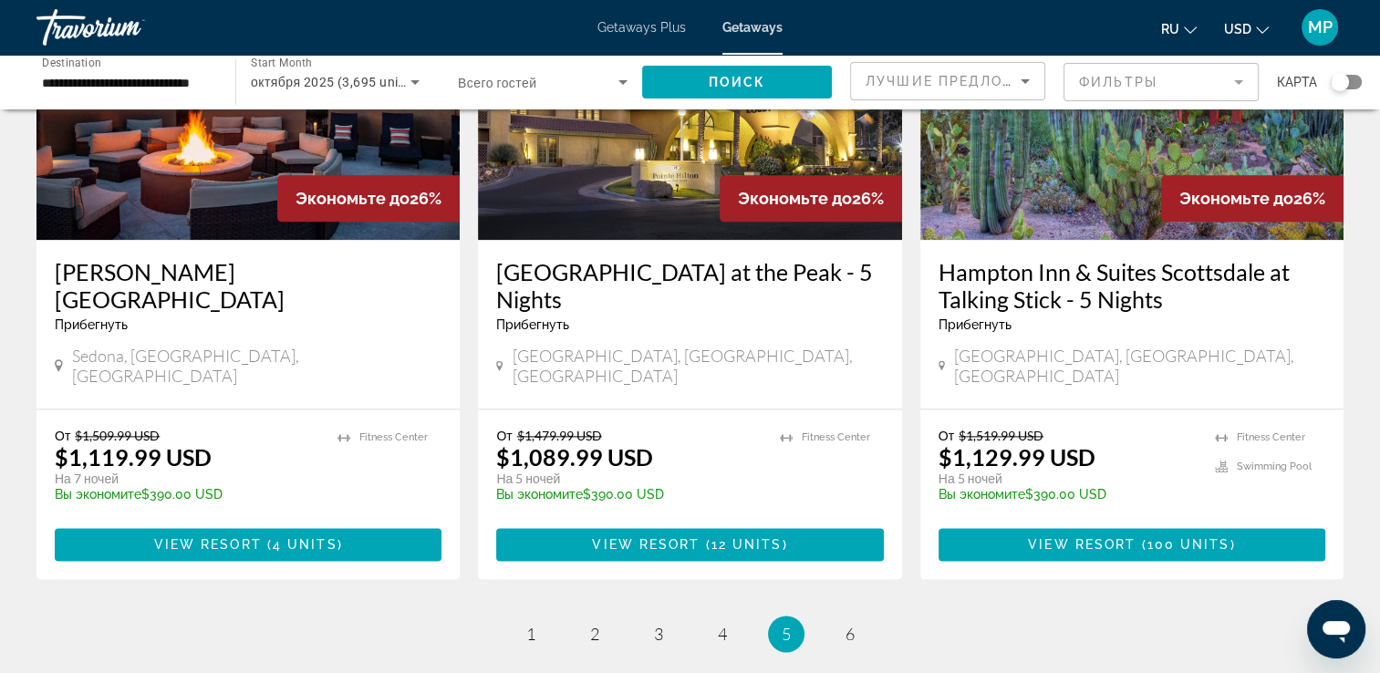
scroll to position [2335, 0]
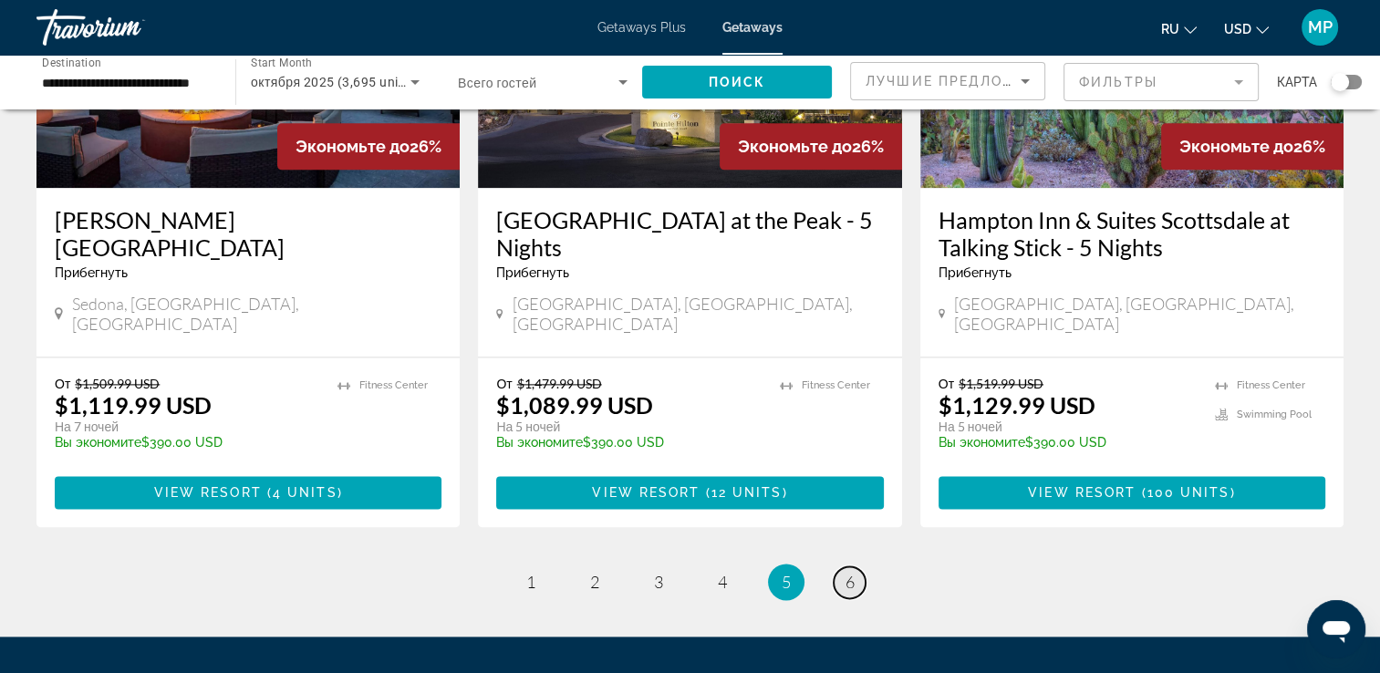
click at [858, 567] on link "page 6" at bounding box center [850, 583] width 32 height 32
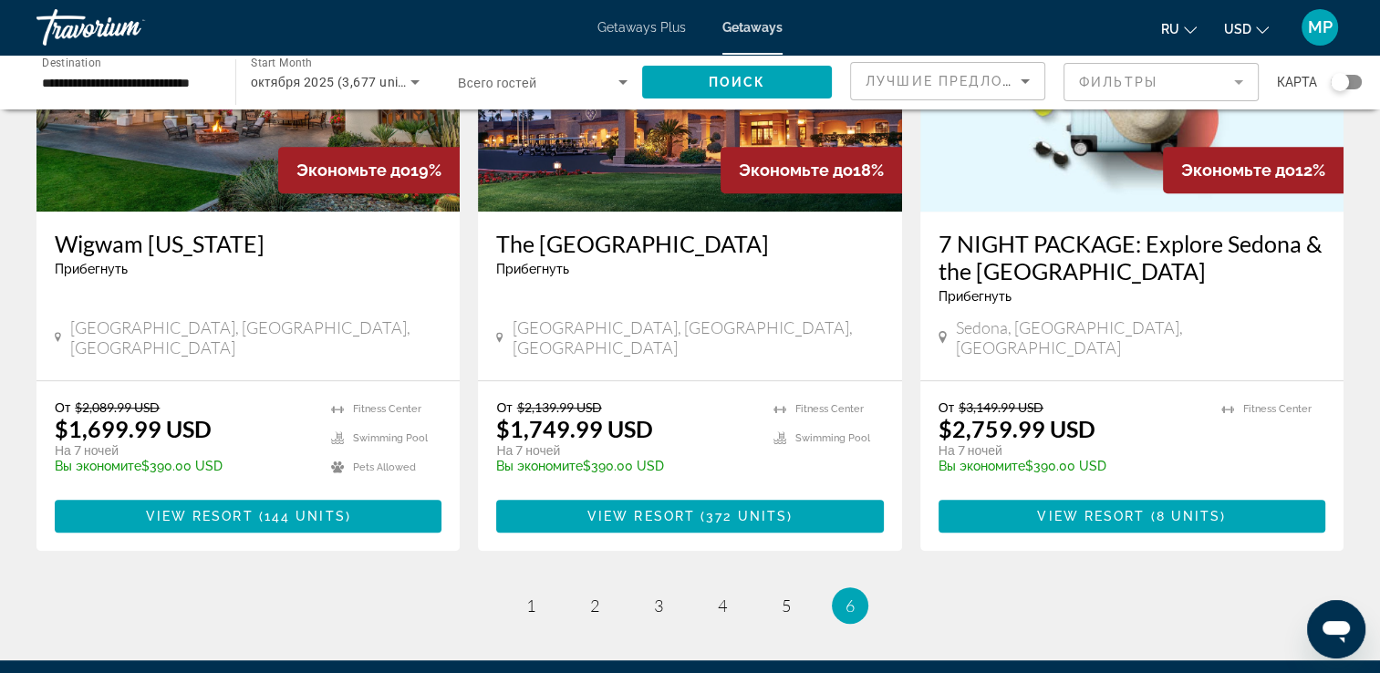
scroll to position [985, 0]
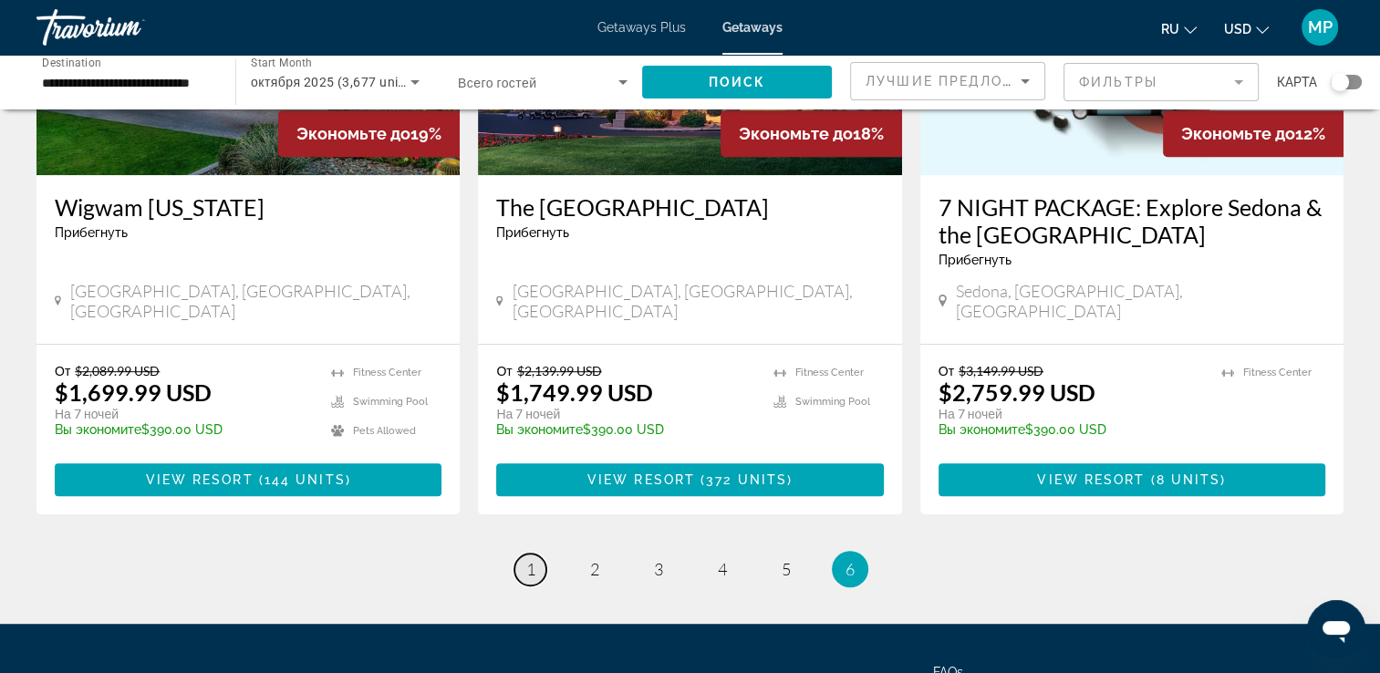
click at [530, 559] on span "1" at bounding box center [530, 569] width 9 height 20
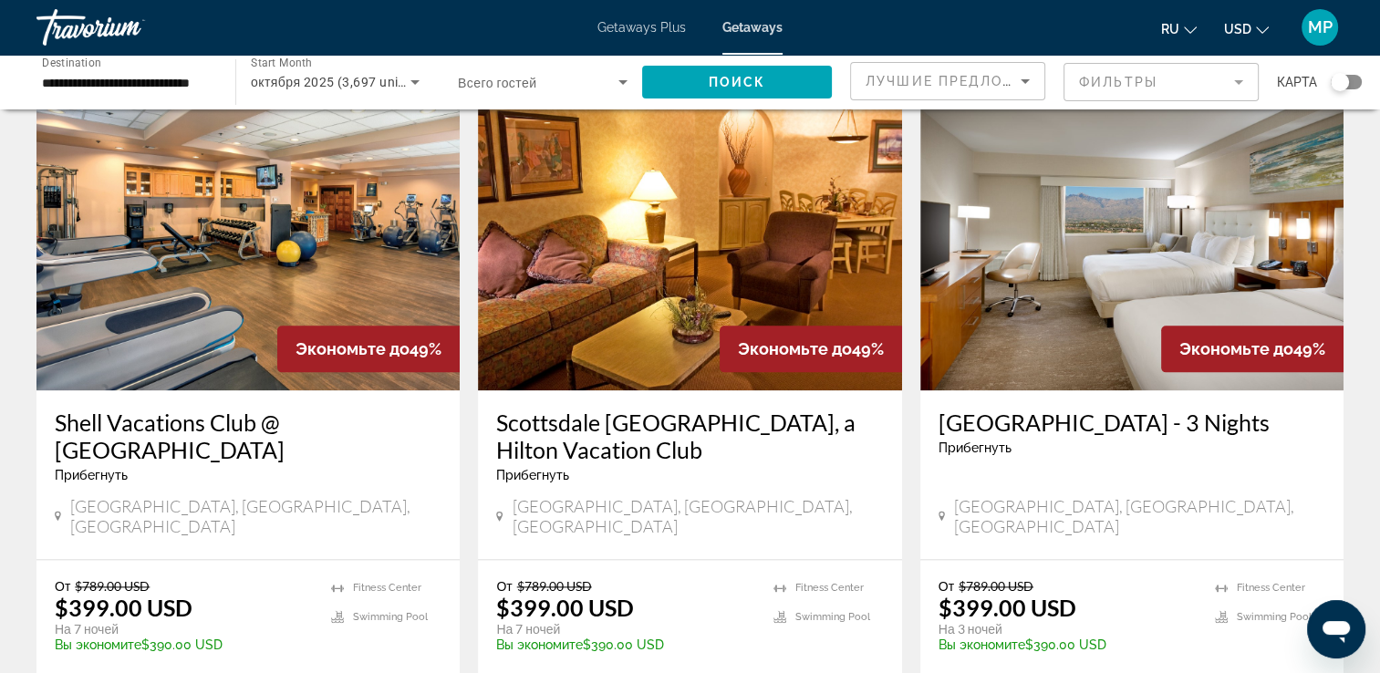
scroll to position [2080, 0]
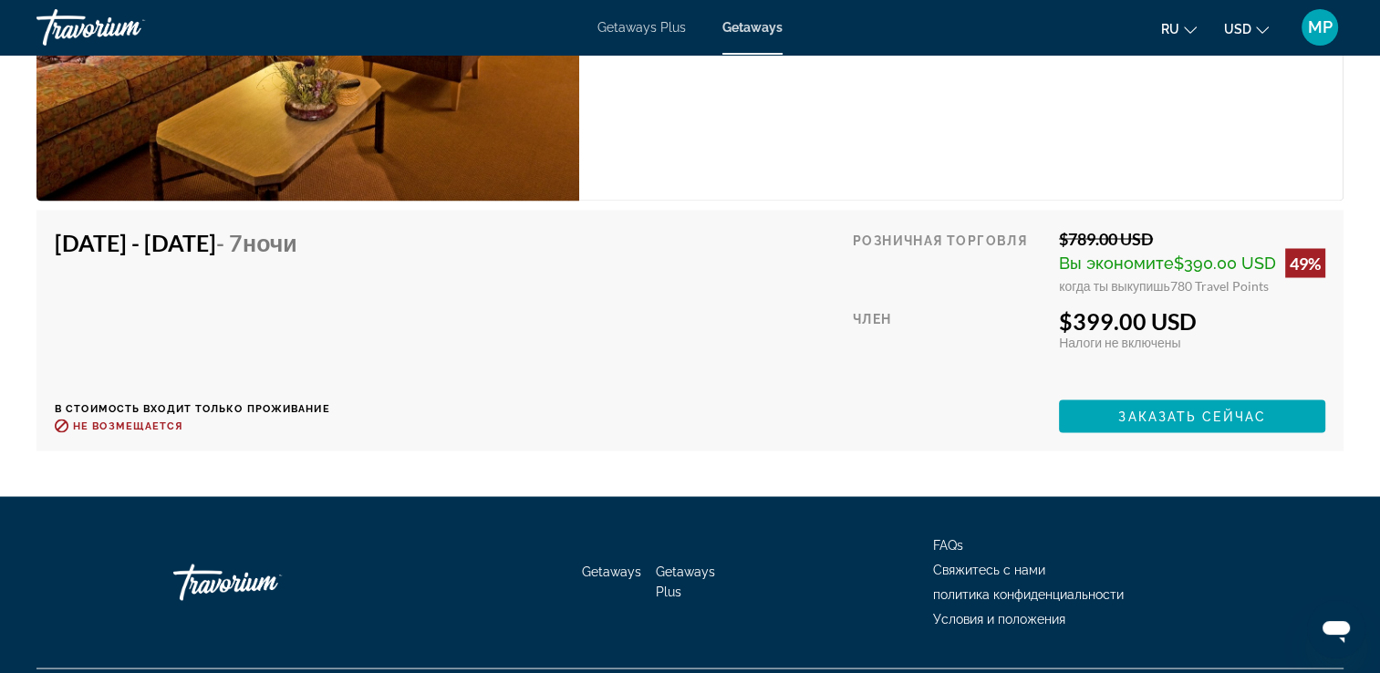
scroll to position [3211, 0]
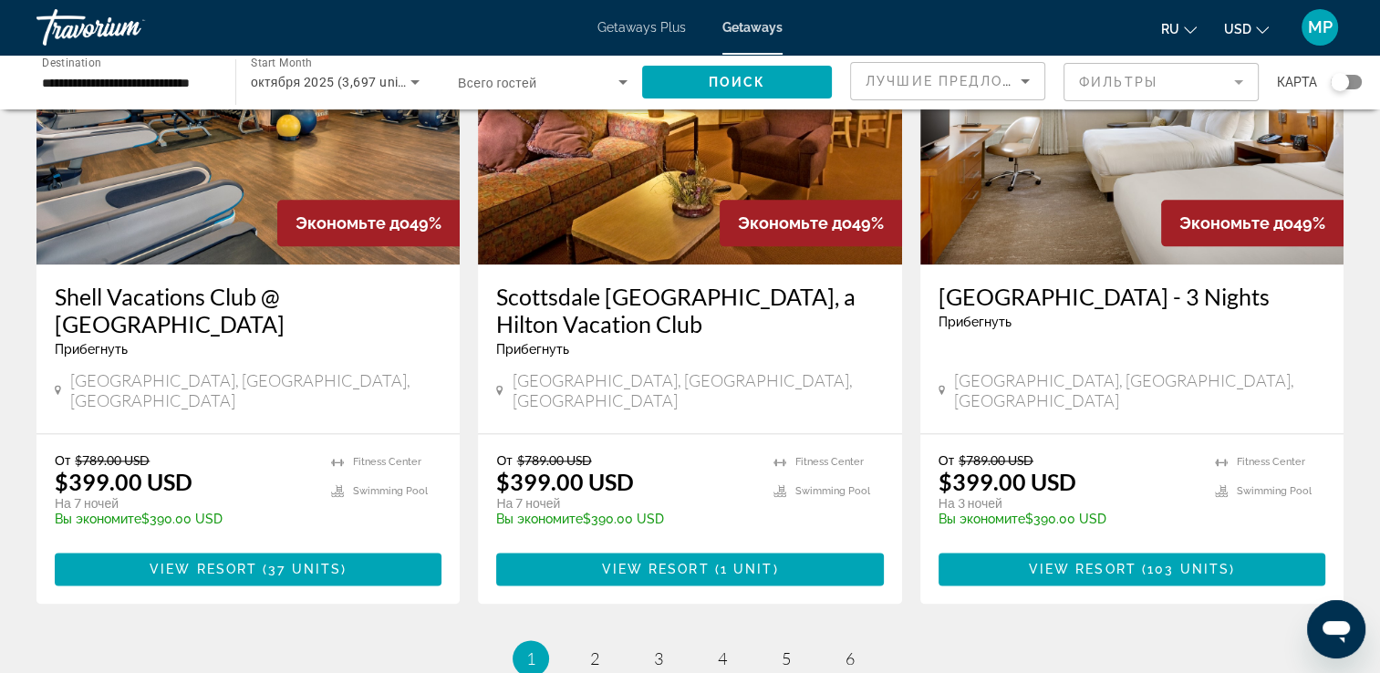
scroll to position [2226, 0]
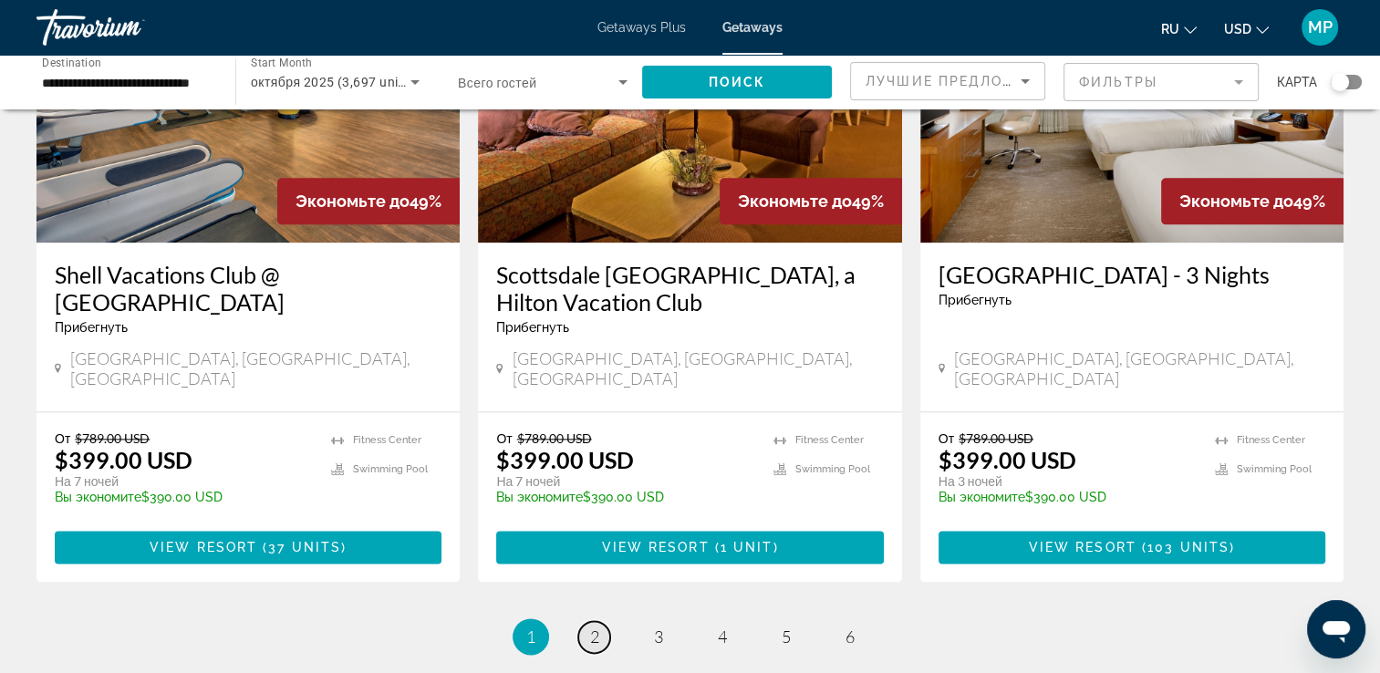
click at [598, 627] on span "2" at bounding box center [594, 637] width 9 height 20
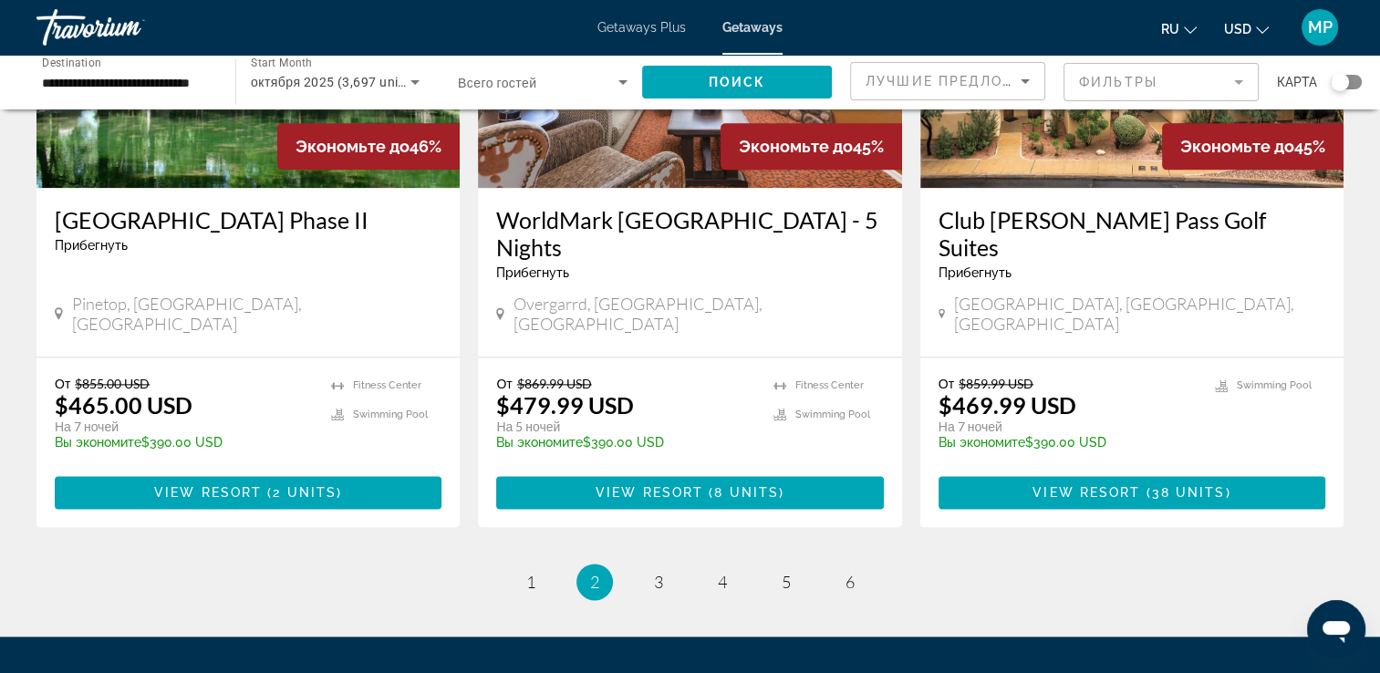
scroll to position [2332, 0]
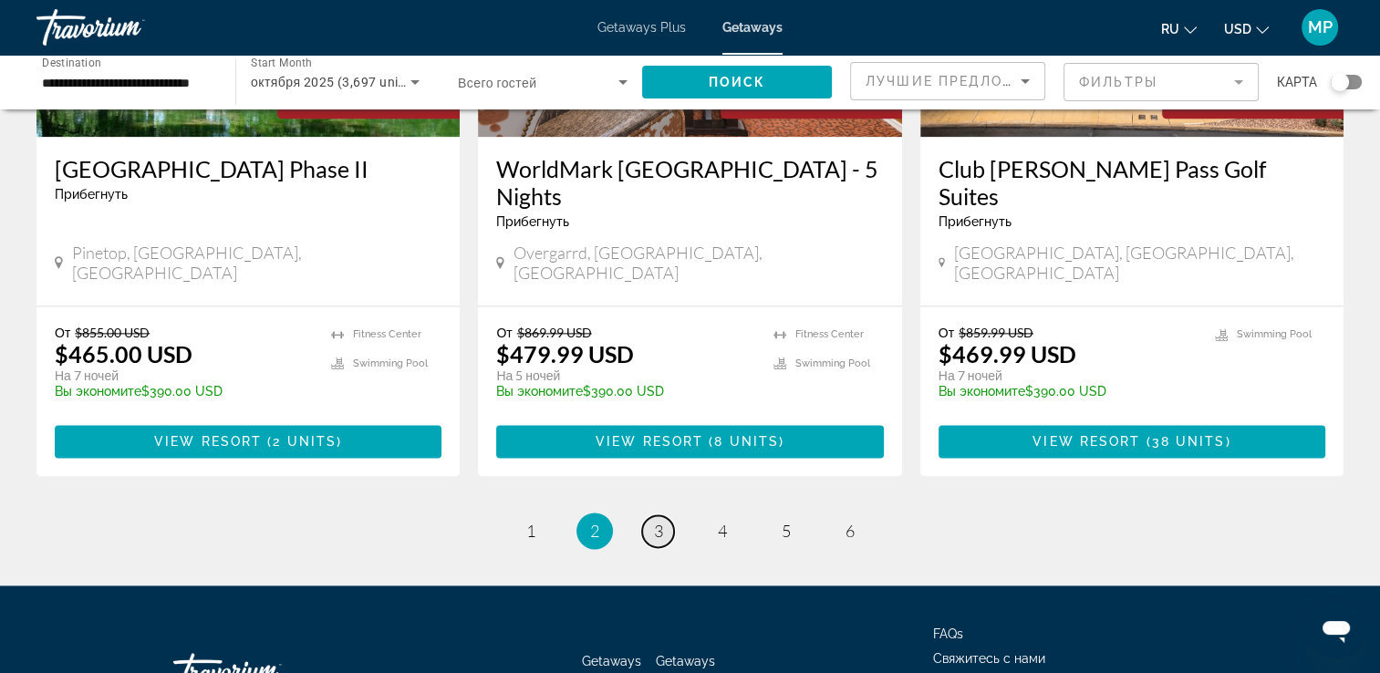
click at [654, 521] on span "3" at bounding box center [658, 531] width 9 height 20
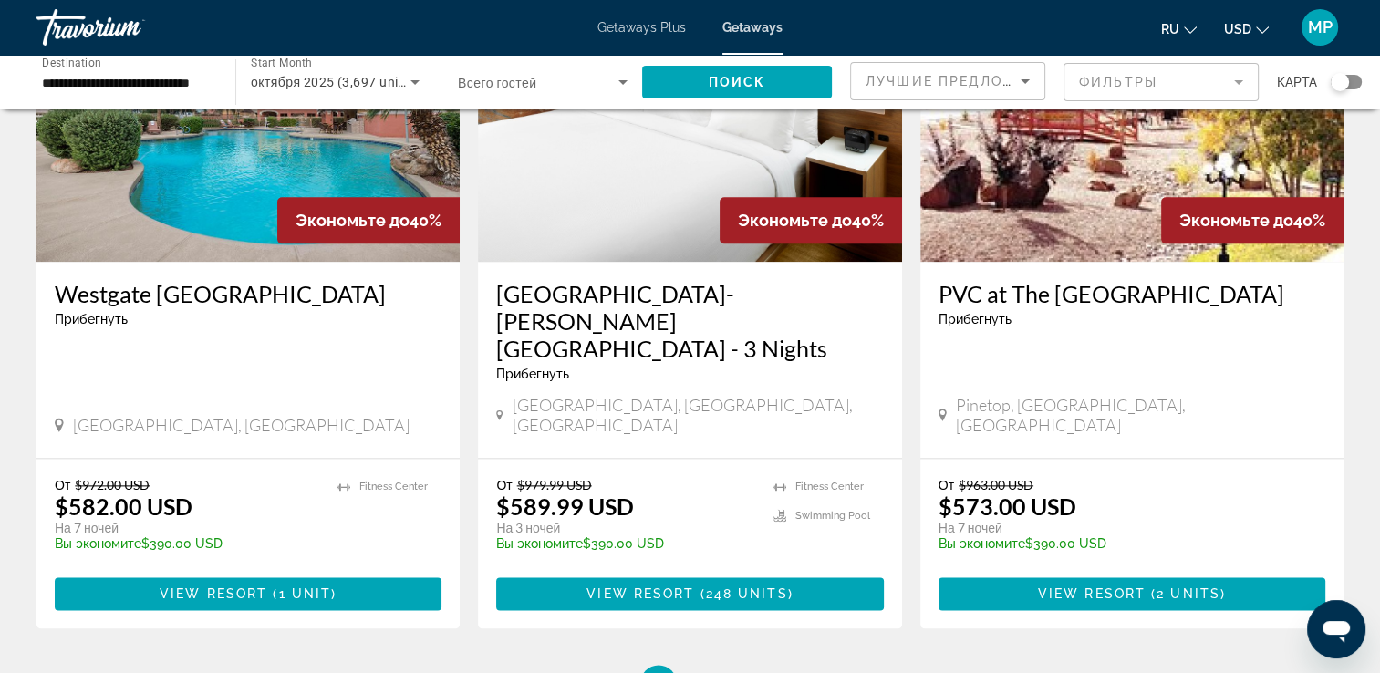
scroll to position [2332, 0]
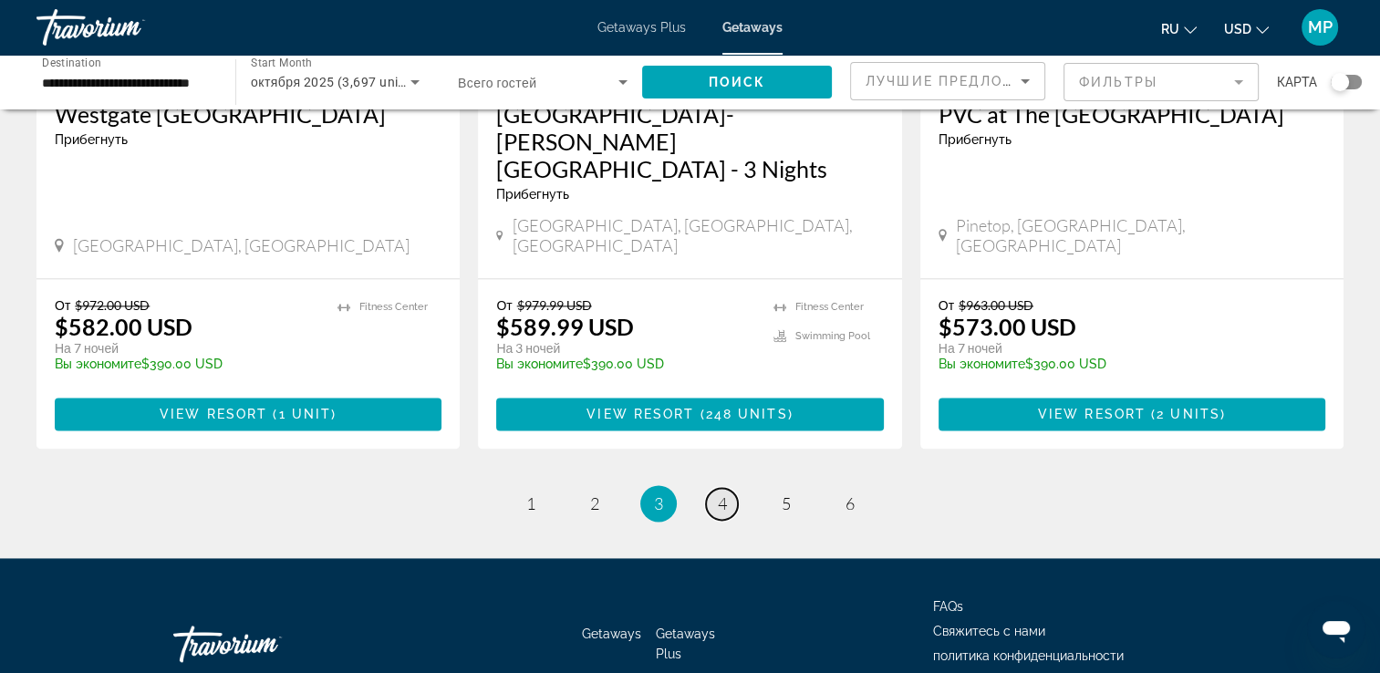
click at [722, 494] on span "4" at bounding box center [722, 504] width 9 height 20
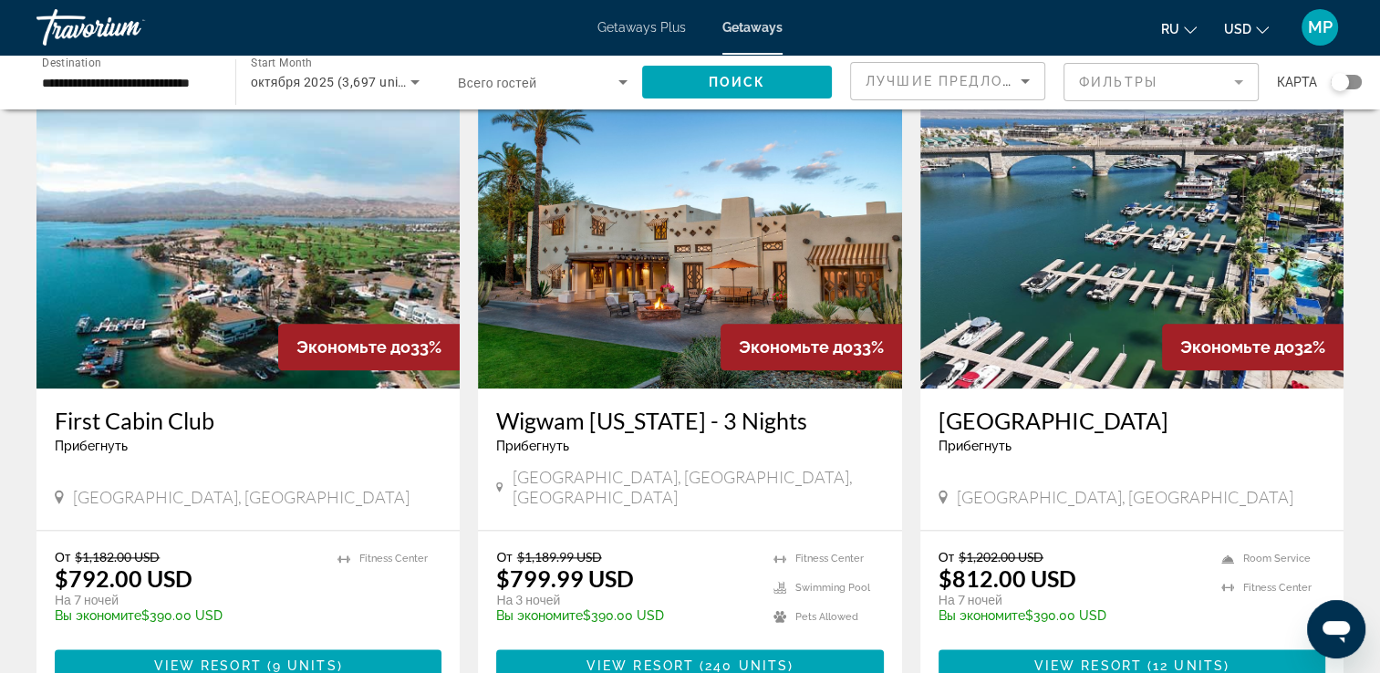
scroll to position [2189, 0]
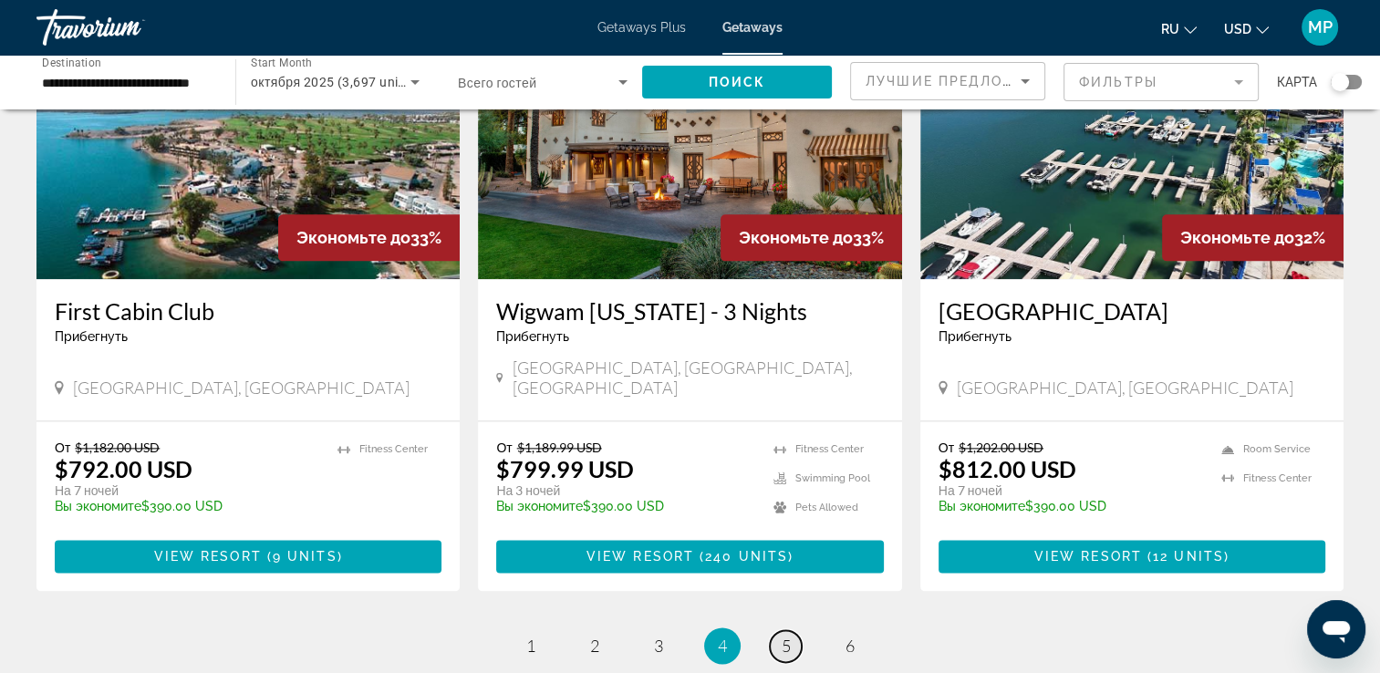
click at [800, 630] on link "page 5" at bounding box center [786, 646] width 32 height 32
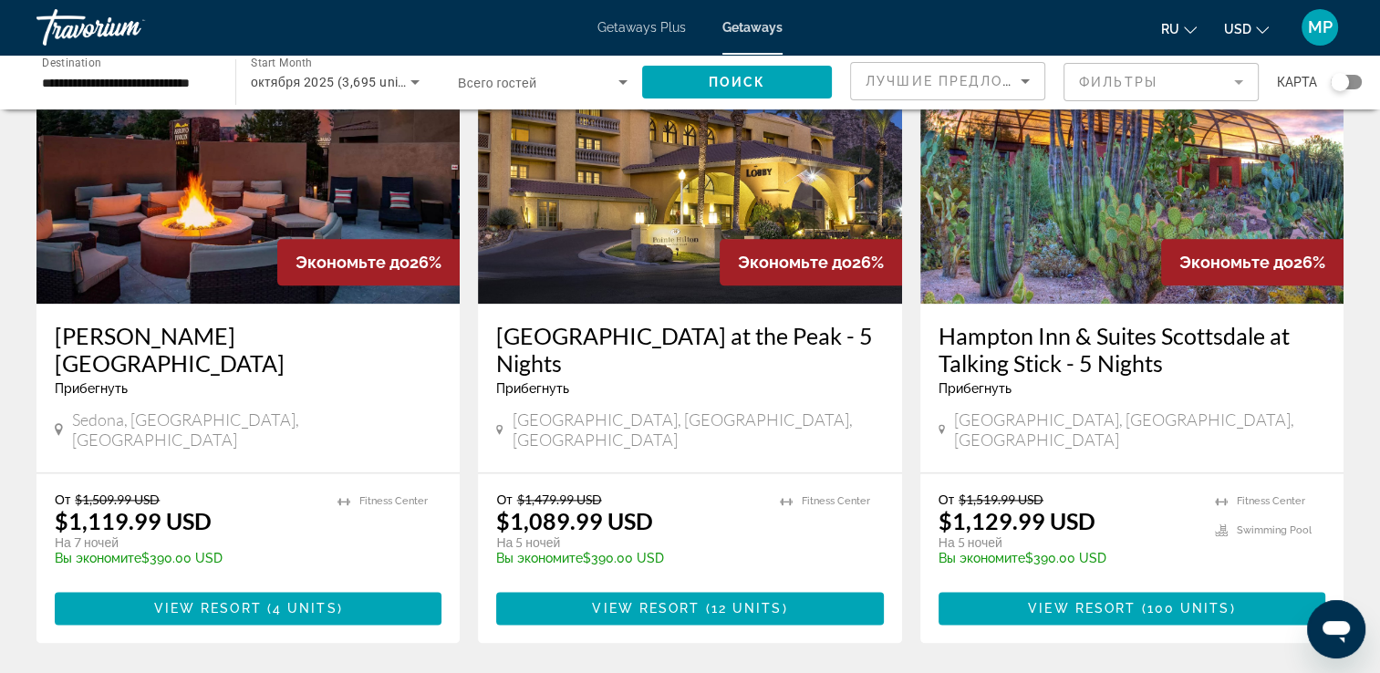
scroll to position [2386, 0]
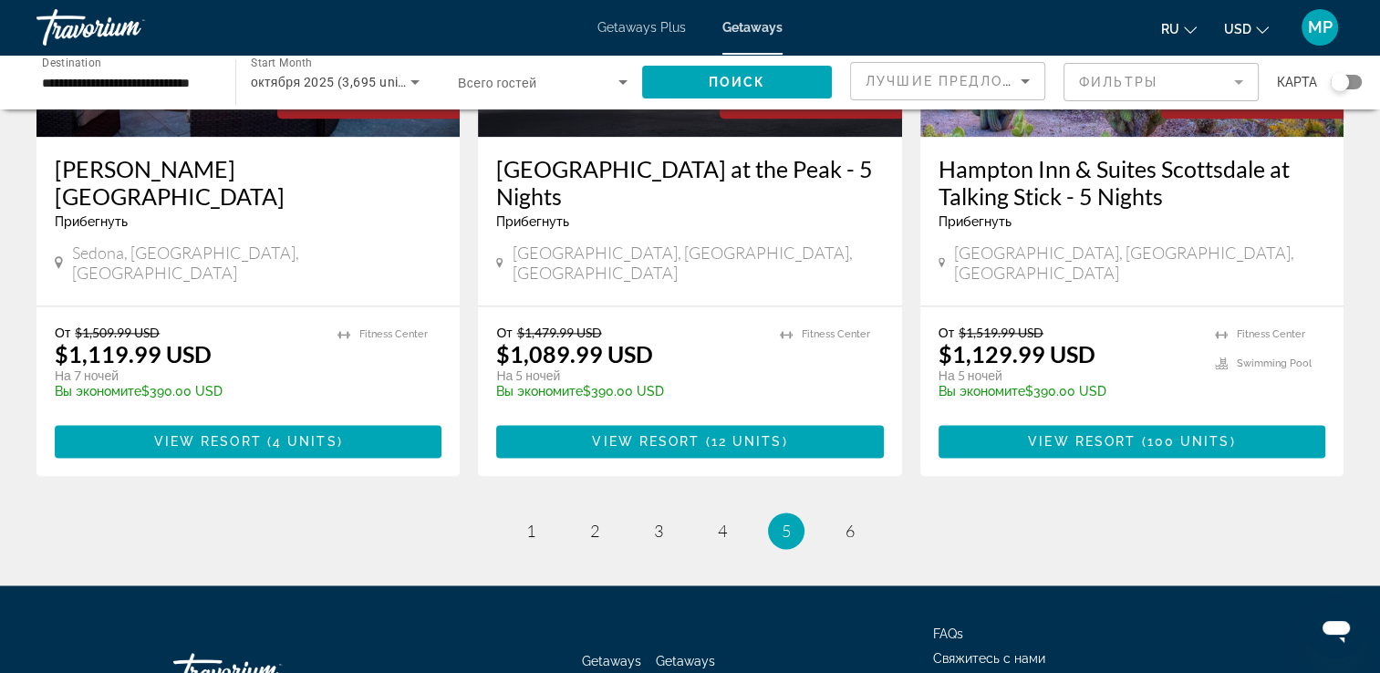
click at [853, 521] on span "6" at bounding box center [850, 531] width 9 height 20
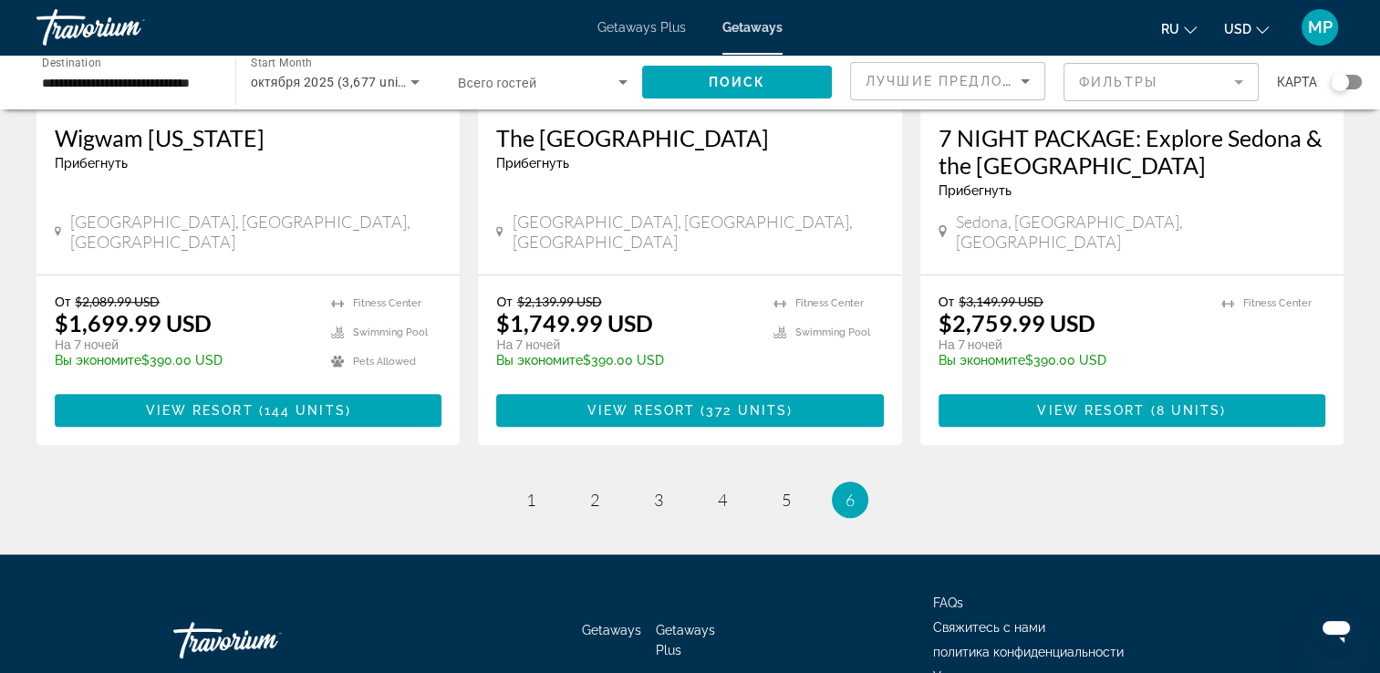
scroll to position [1091, 0]
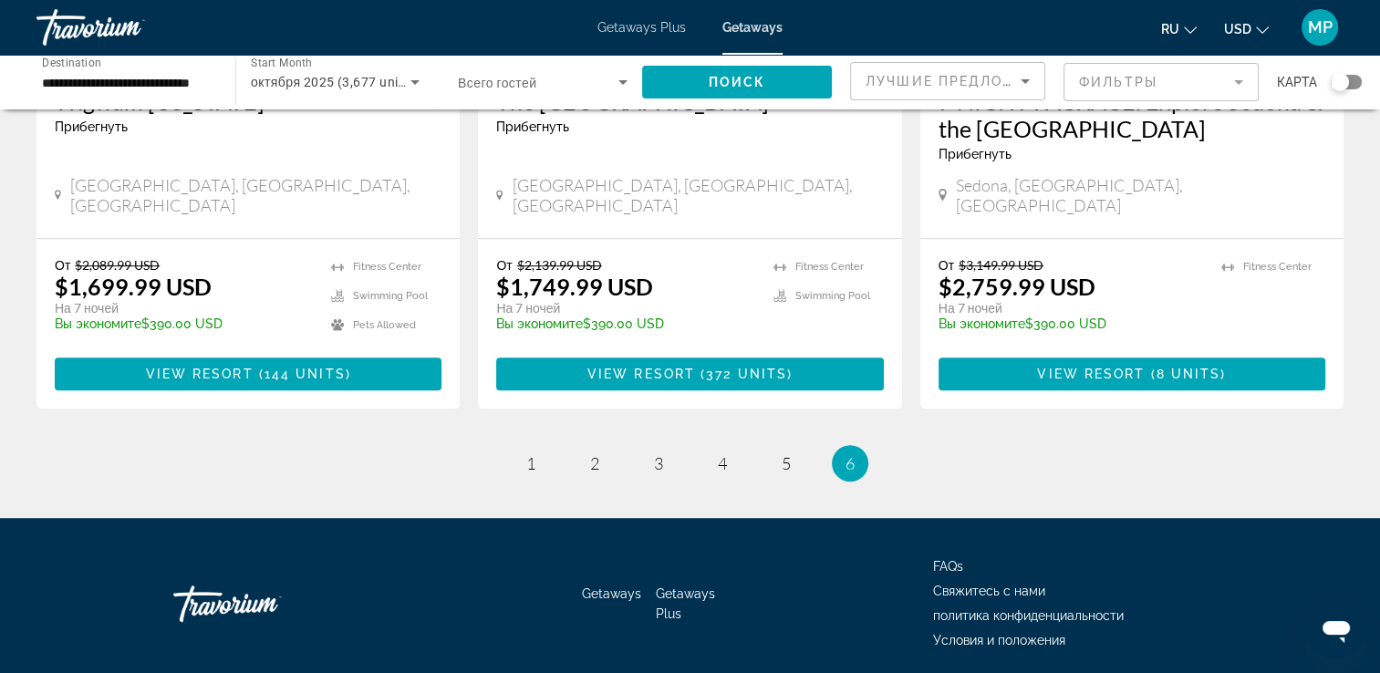
click at [628, 27] on span "Getaways Plus" at bounding box center [642, 27] width 88 height 15
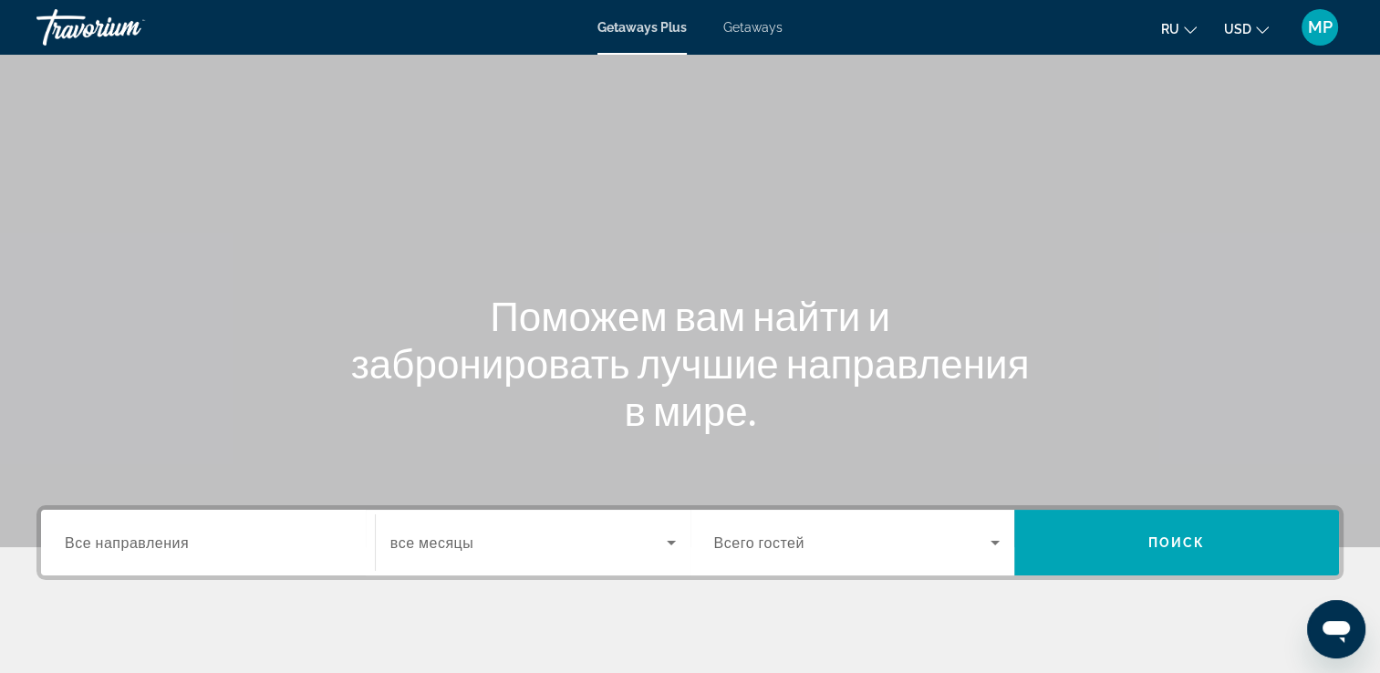
click at [165, 537] on span "Все направления" at bounding box center [127, 542] width 124 height 17
click at [165, 537] on input "Destination Все направления" at bounding box center [208, 544] width 286 height 22
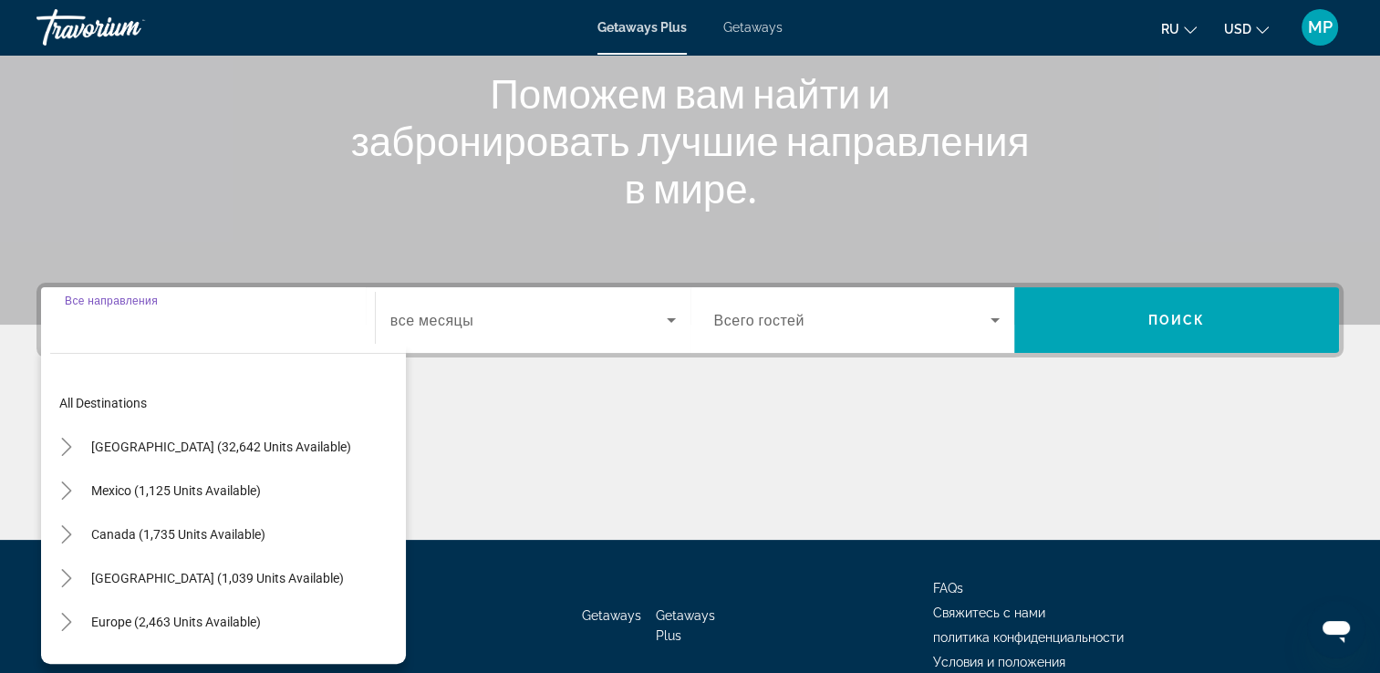
scroll to position [312, 0]
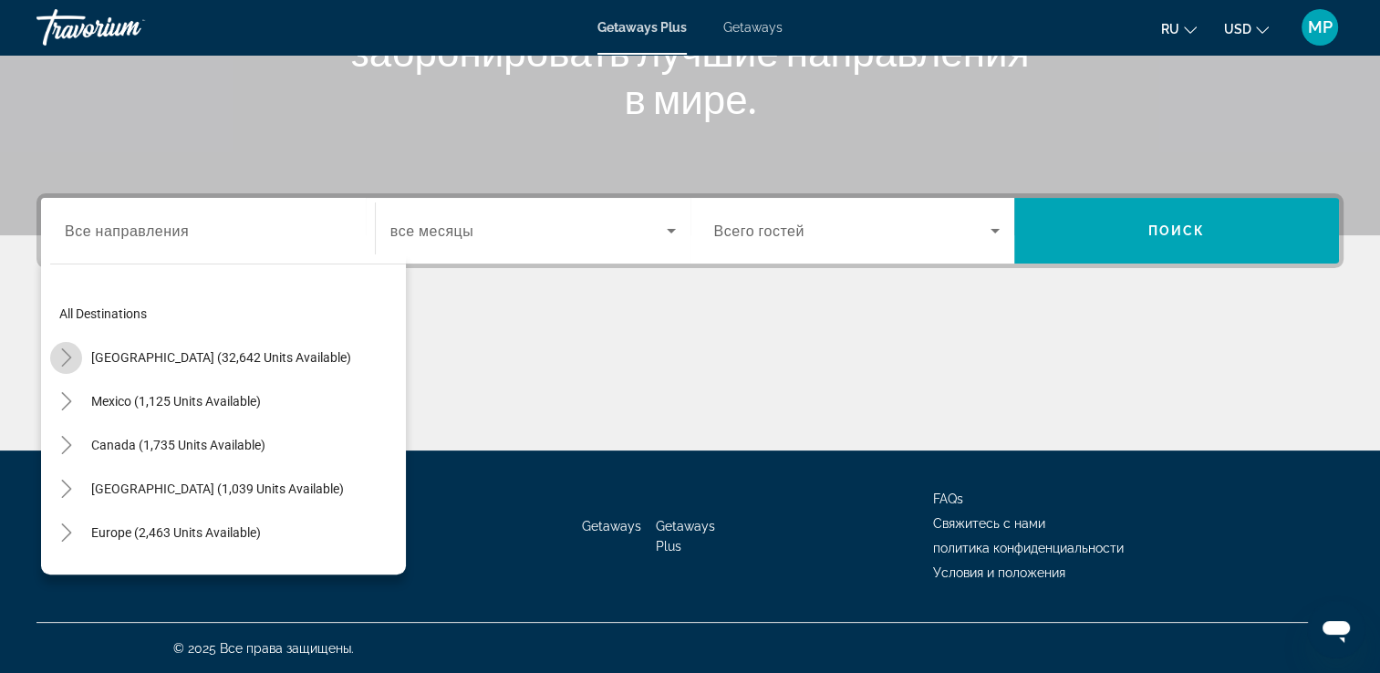
click at [70, 355] on icon "Toggle United States (32,642 units available)" at bounding box center [66, 357] width 18 height 18
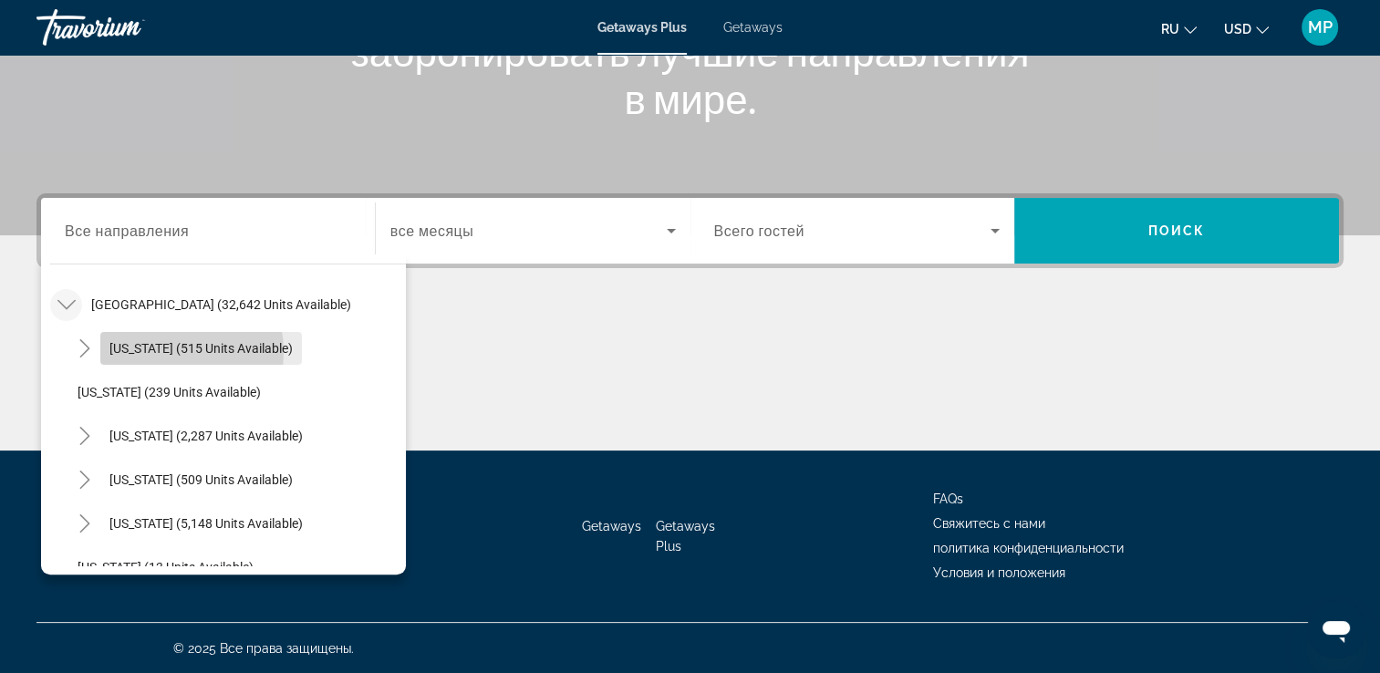
click at [138, 352] on span "Arizona (515 units available)" at bounding box center [200, 348] width 183 height 15
type input "**********"
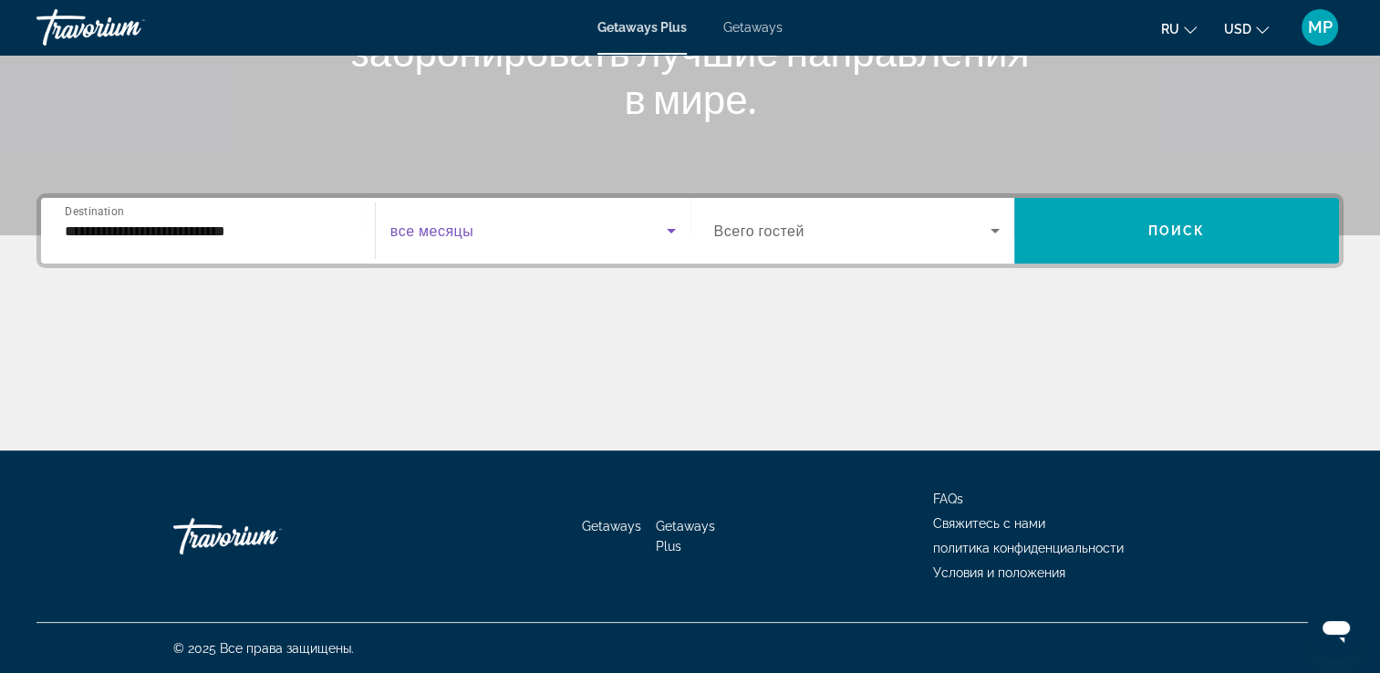
click at [670, 227] on icon "Search widget" at bounding box center [671, 231] width 22 height 22
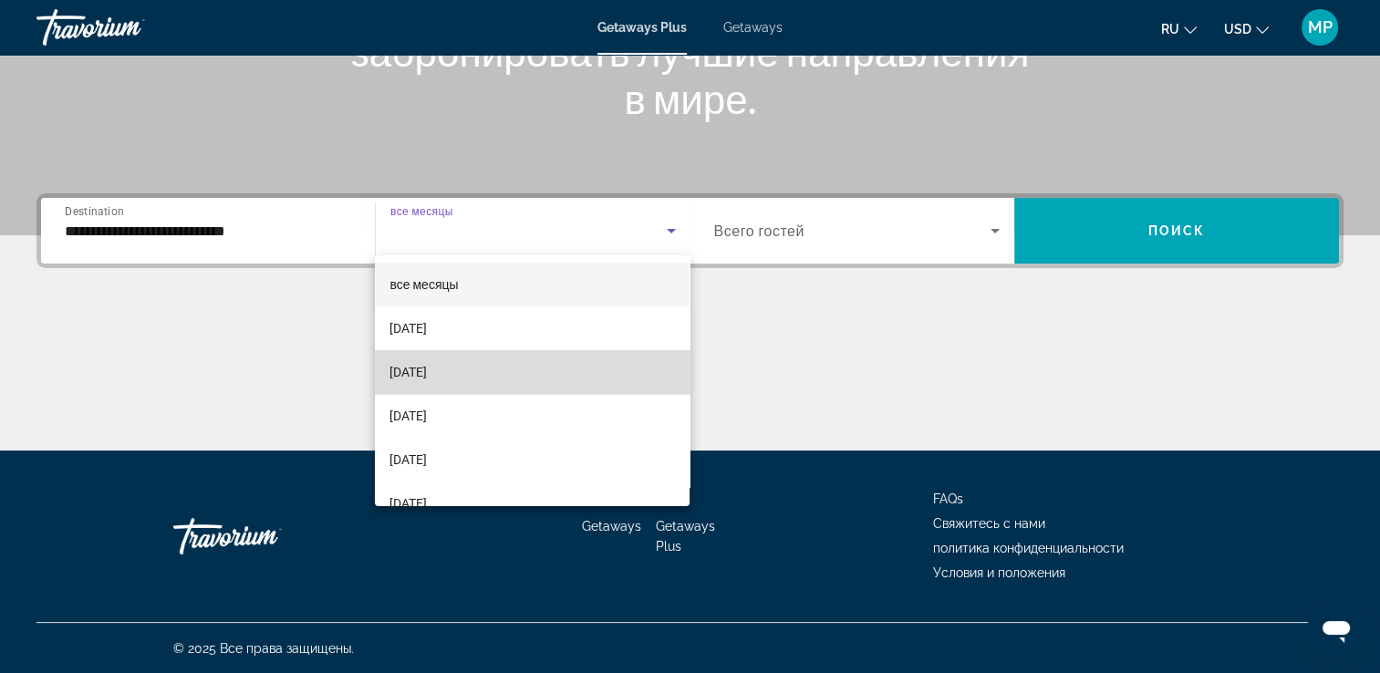
click at [544, 377] on mat-option "[DATE]" at bounding box center [532, 372] width 315 height 44
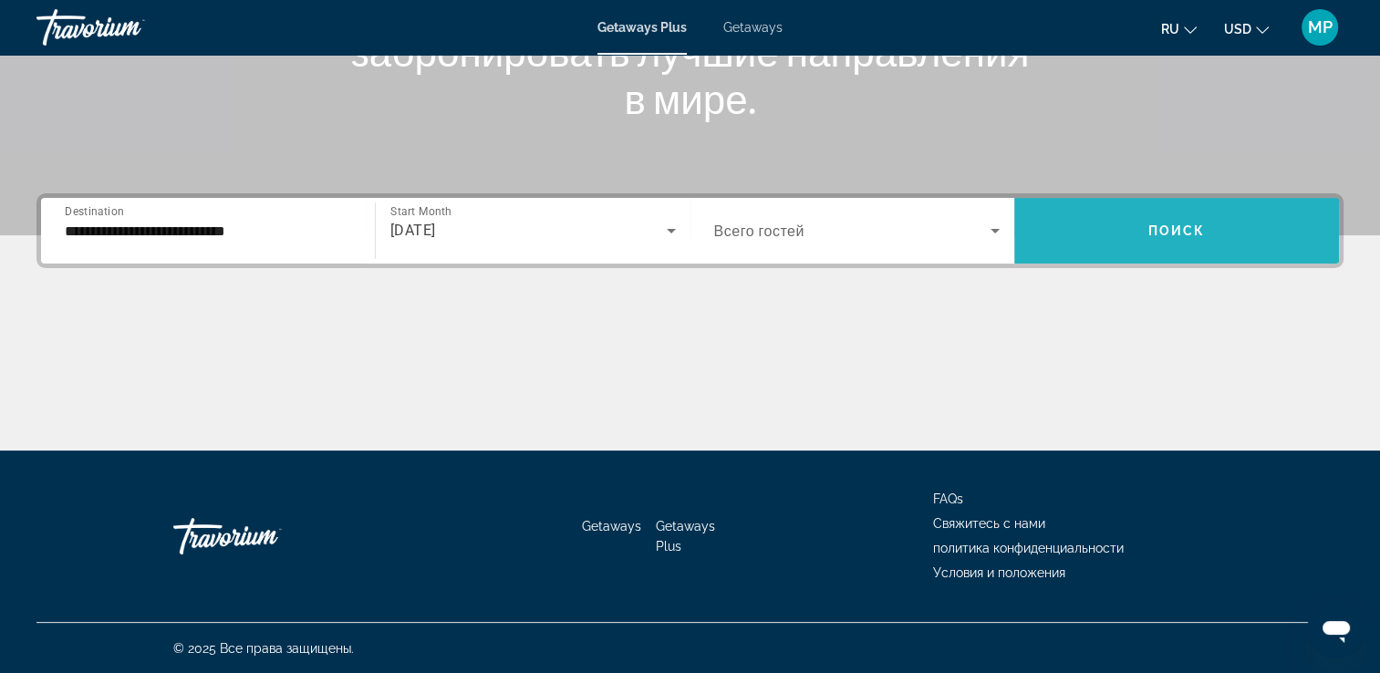
click at [1103, 234] on span "Search widget" at bounding box center [1176, 231] width 325 height 44
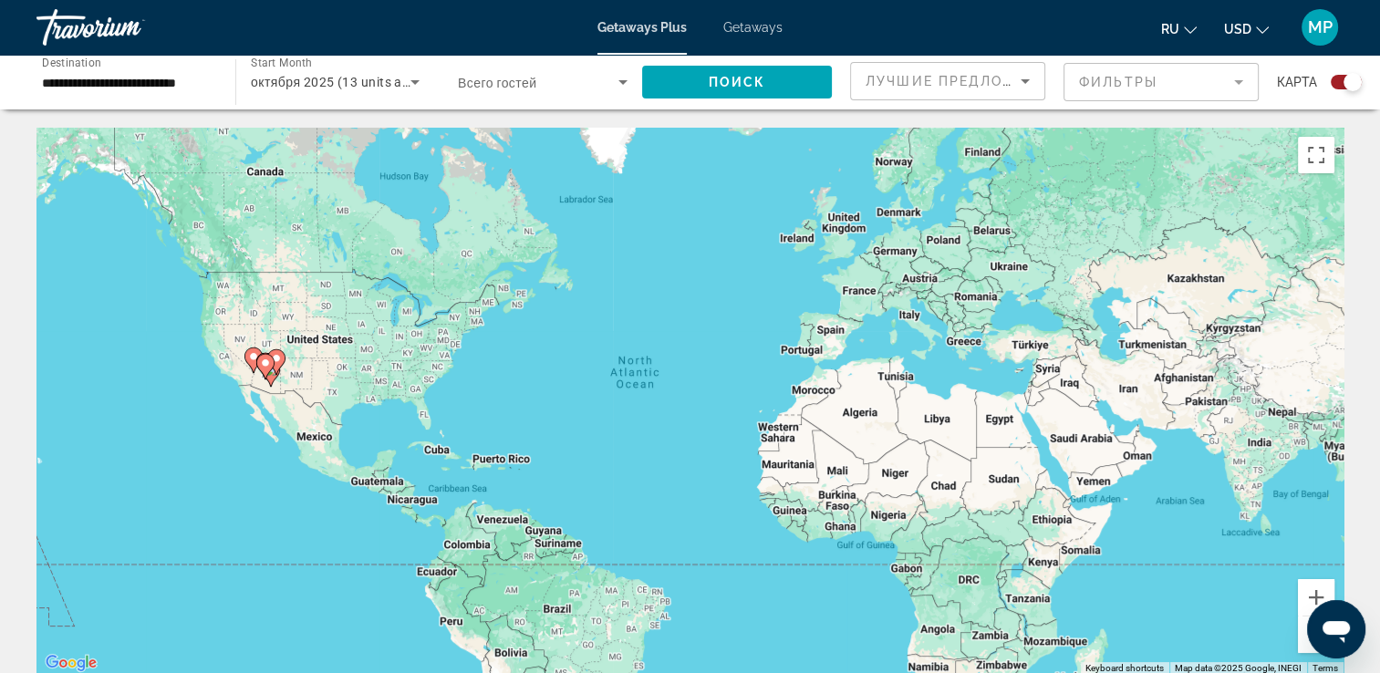
click at [1338, 78] on div "Search widget" at bounding box center [1346, 82] width 31 height 15
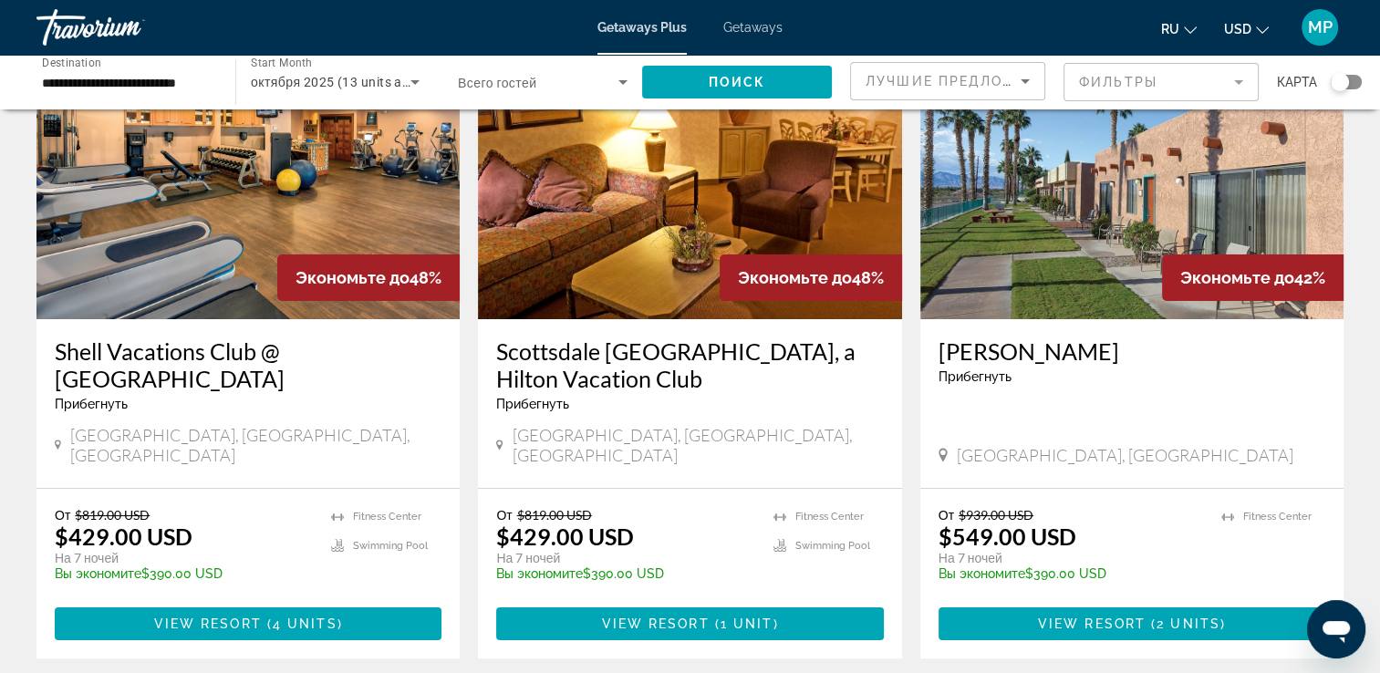
scroll to position [182, 0]
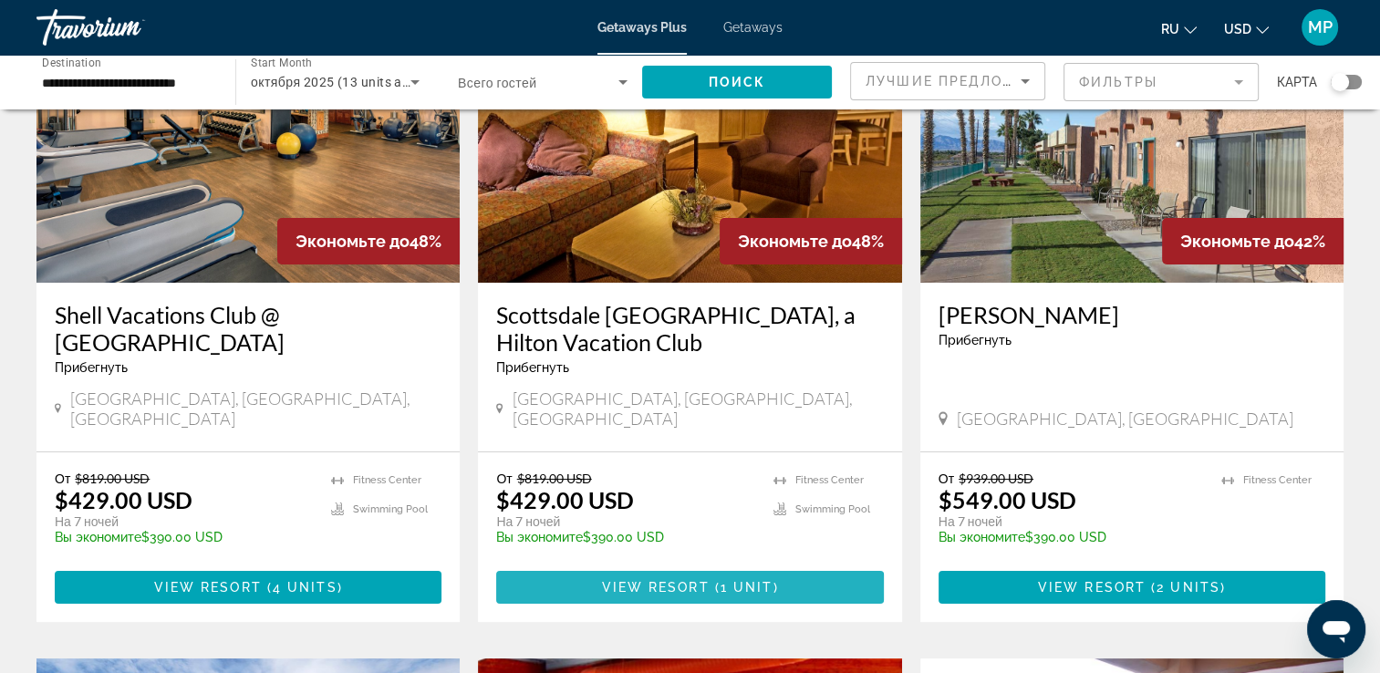
click at [686, 580] on span "View Resort" at bounding box center [655, 587] width 108 height 15
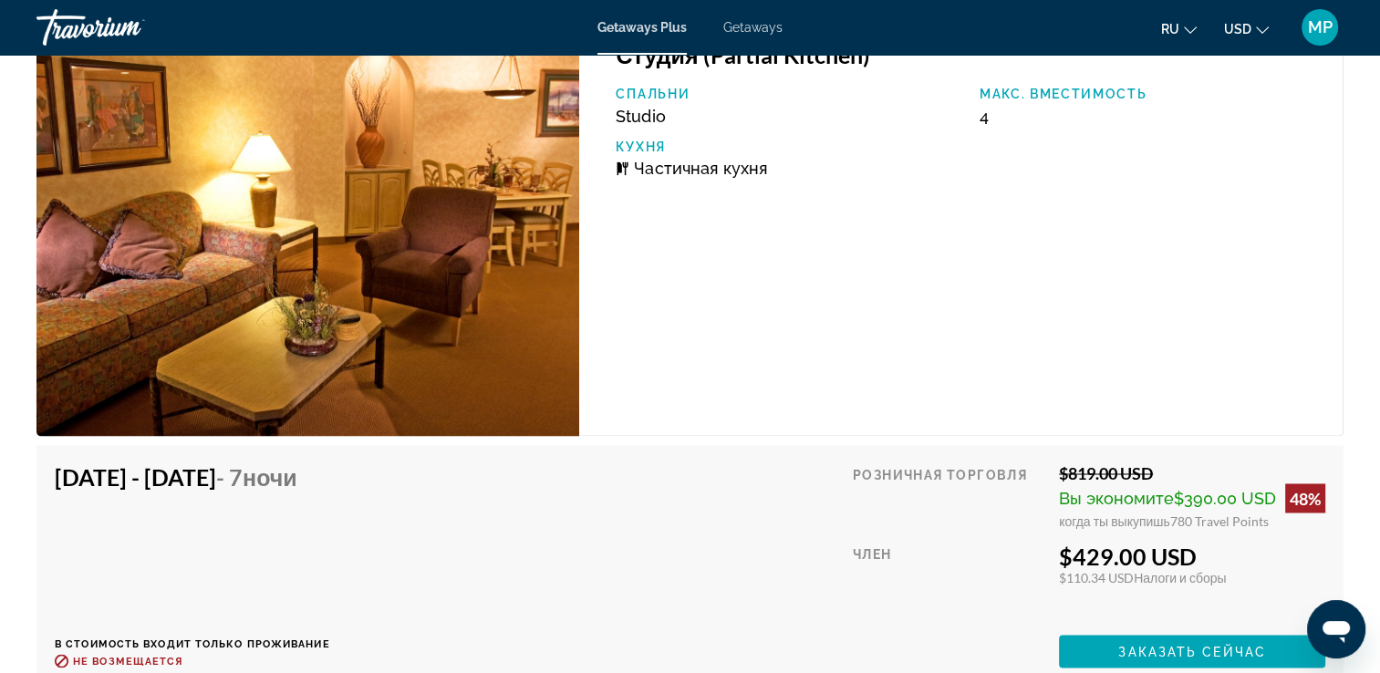
scroll to position [3029, 0]
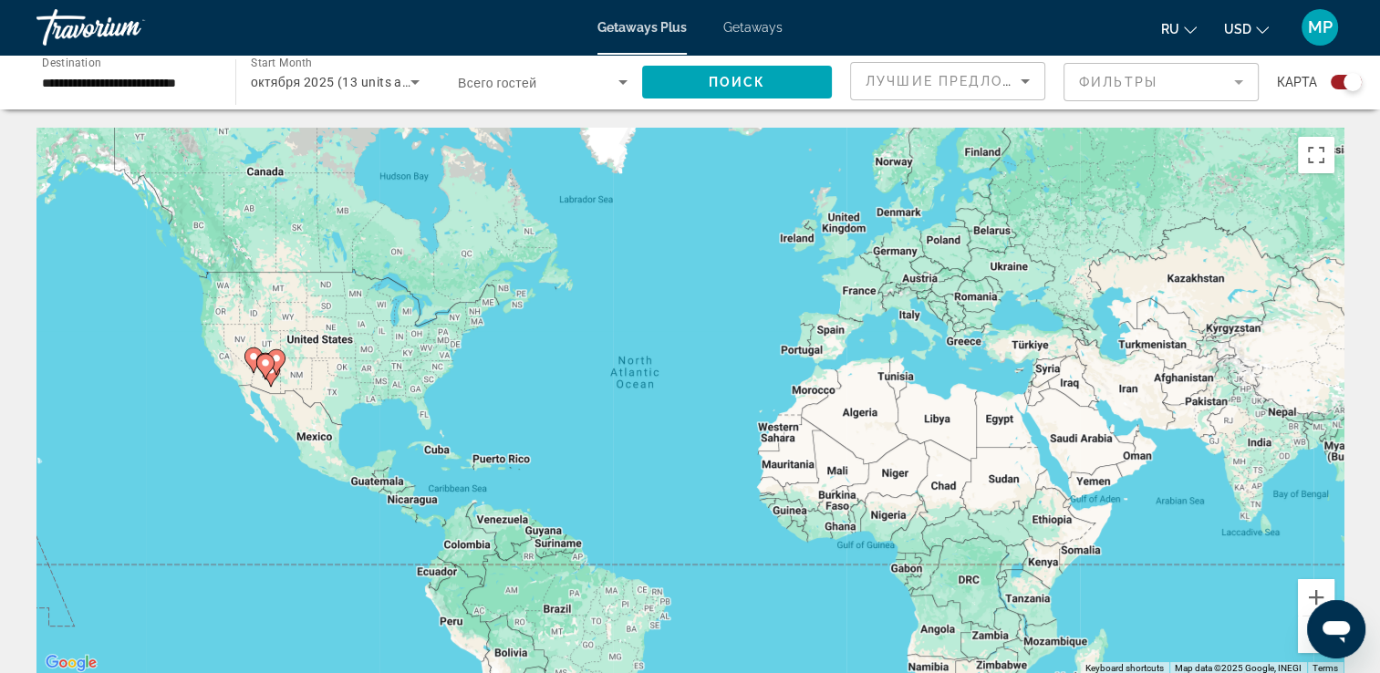
click at [1347, 83] on div "Search widget" at bounding box center [1353, 82] width 18 height 18
